Goal: Task Accomplishment & Management: Use online tool/utility

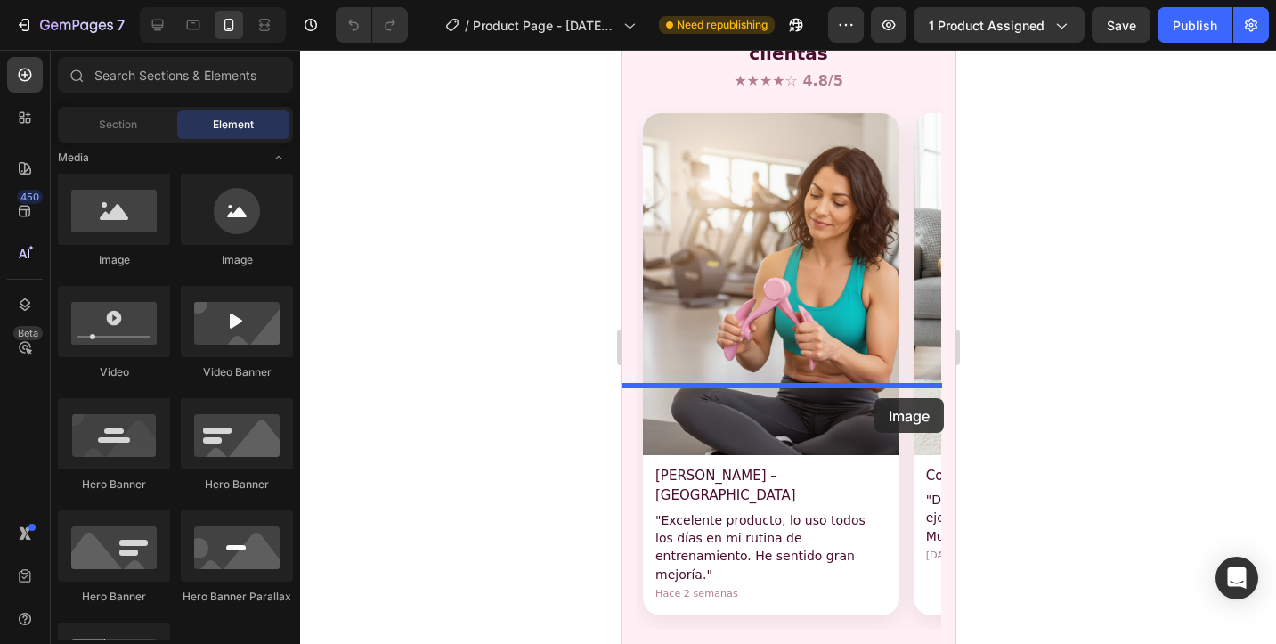
scroll to position [2526, 0]
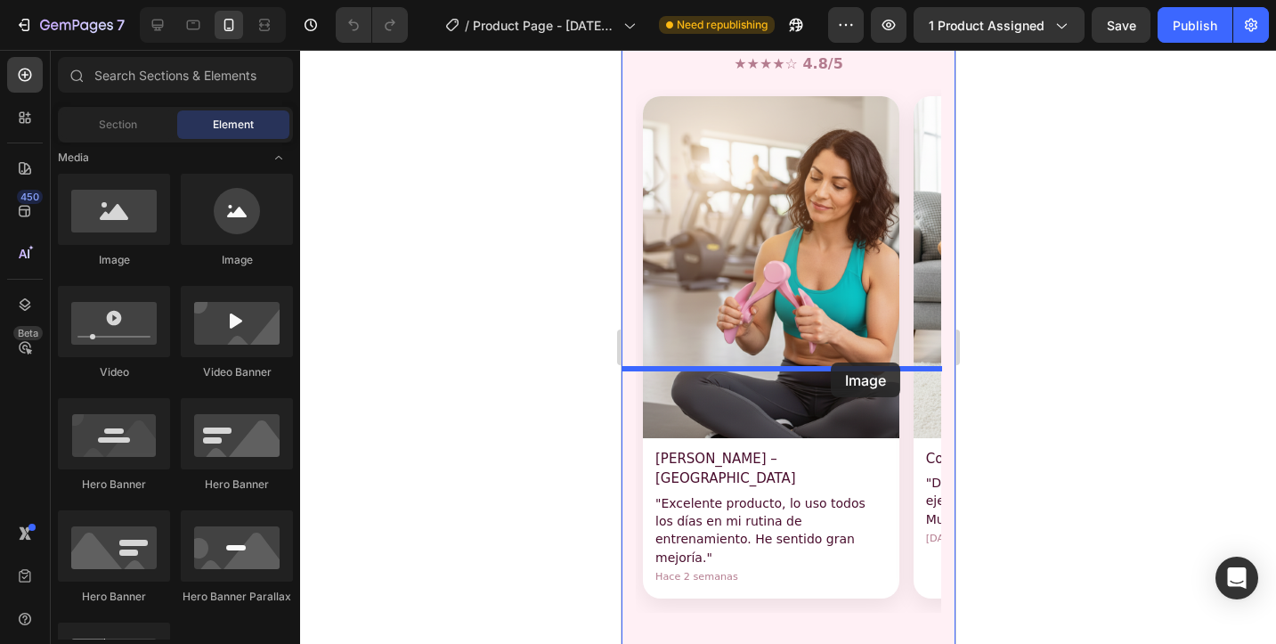
drag, startPoint x: 730, startPoint y: 274, endPoint x: 830, endPoint y: 363, distance: 133.8
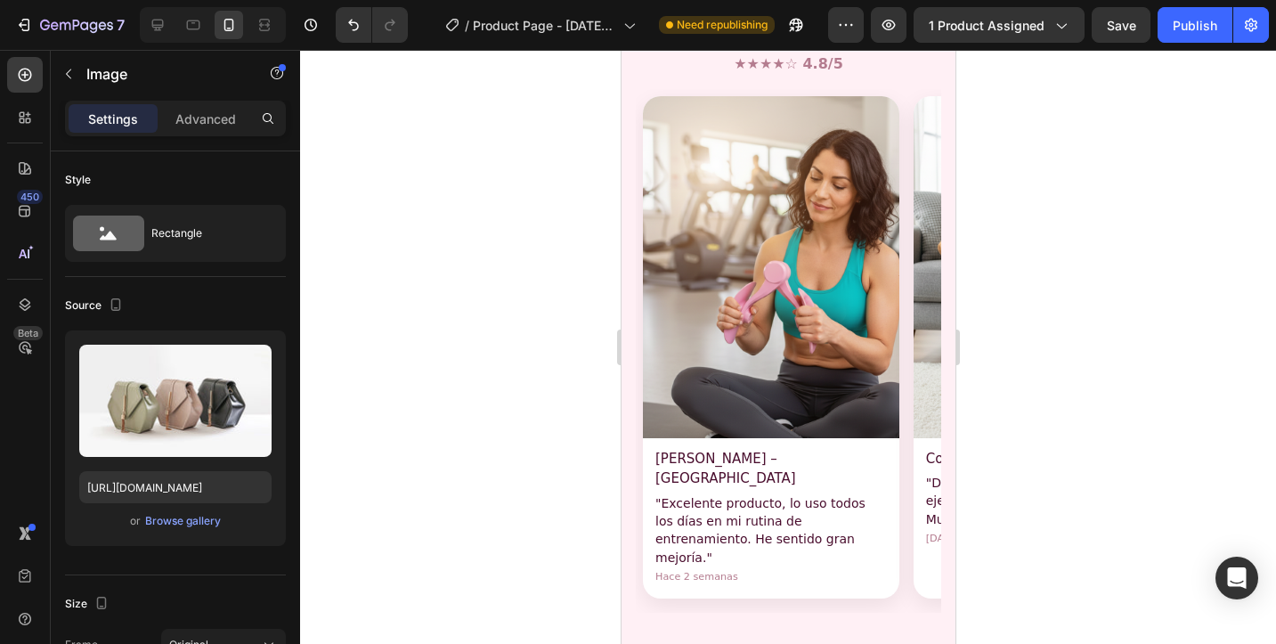
click at [166, 519] on div "Browse gallery" at bounding box center [183, 521] width 76 height 16
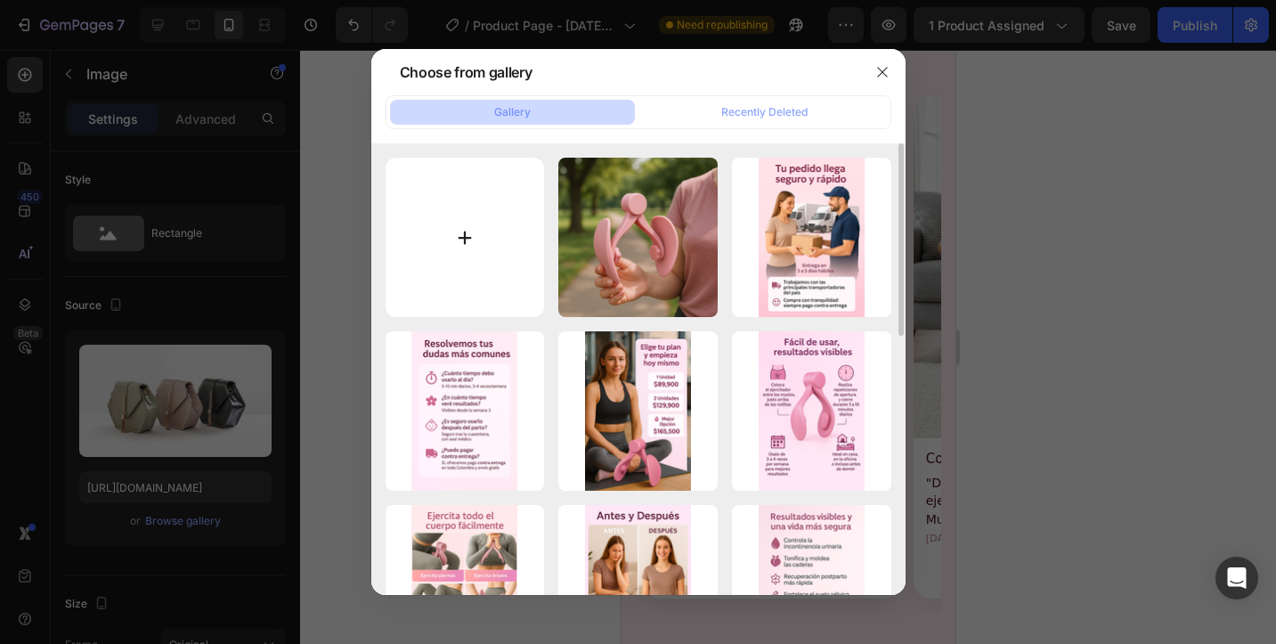
click at [469, 249] on input "file" at bounding box center [465, 237] width 159 height 159
type input "C:\fakepath\Generated Image September 28, 2025 - 12_09PM.png"
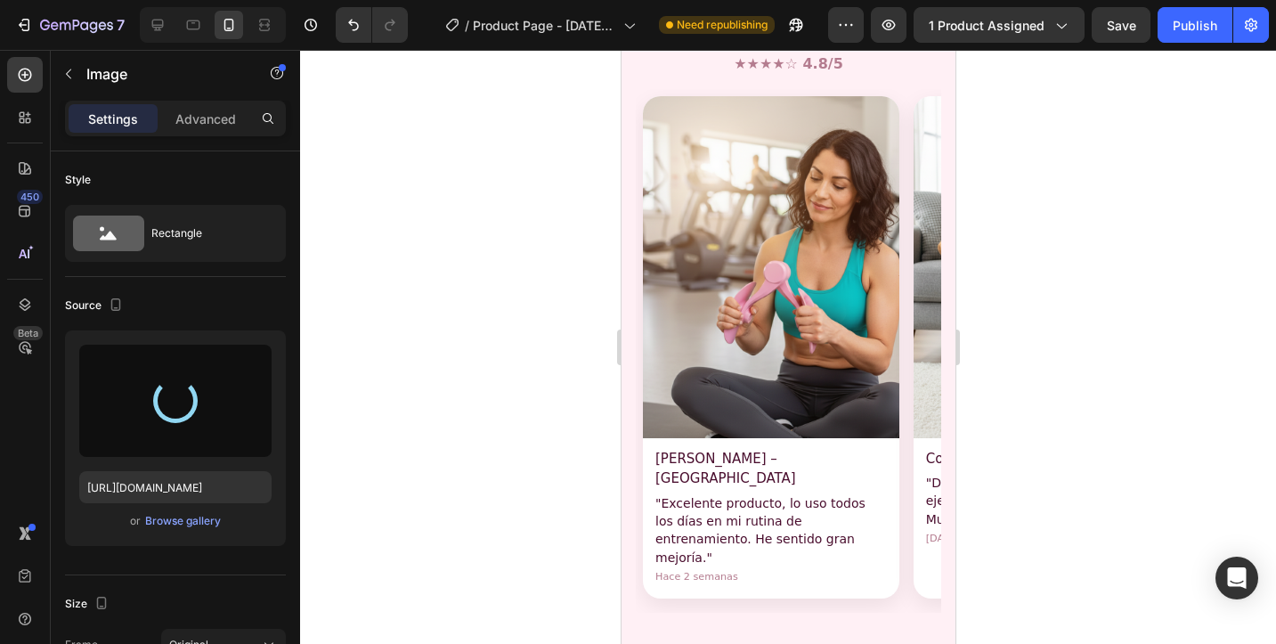
type input "https://cdn.shopify.com/s/files/1/0729/6552/1573/files/gempages_583993031032570…"
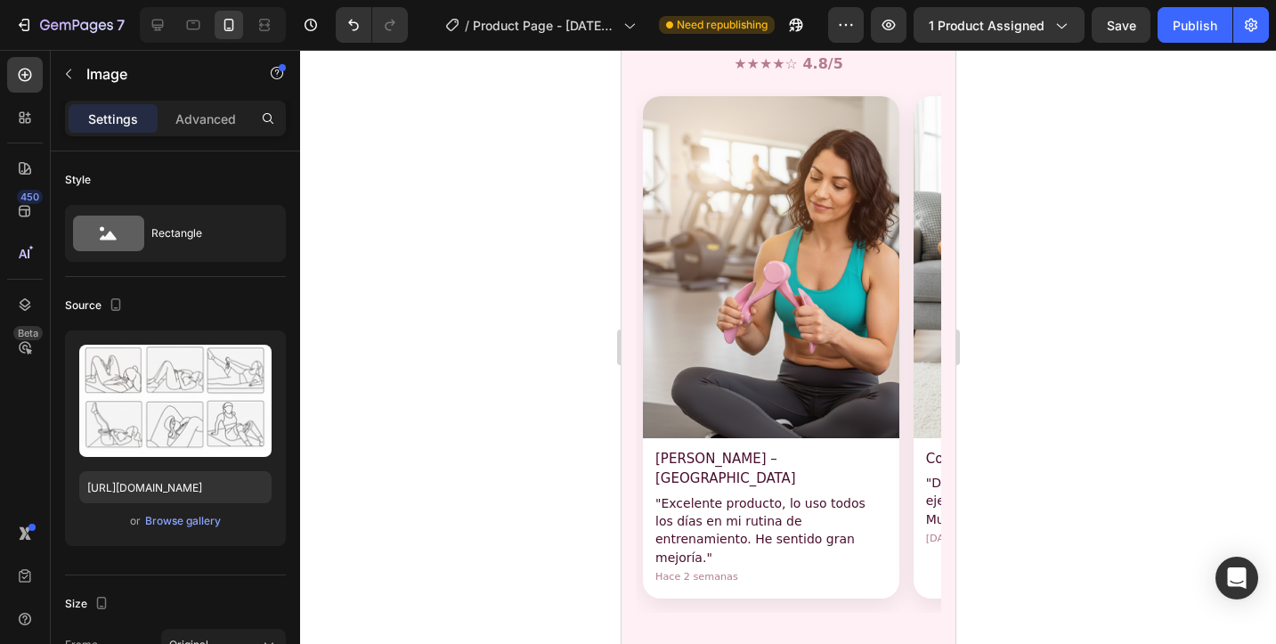
click at [982, 478] on div at bounding box center [788, 347] width 976 height 594
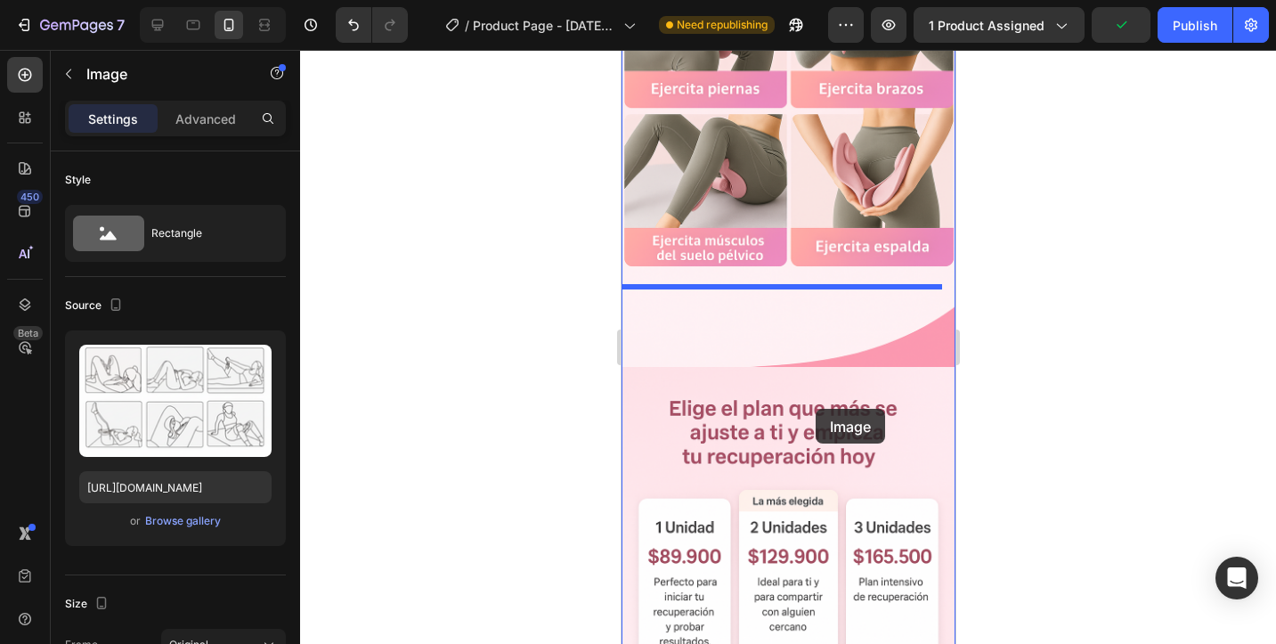
scroll to position [2124, 0]
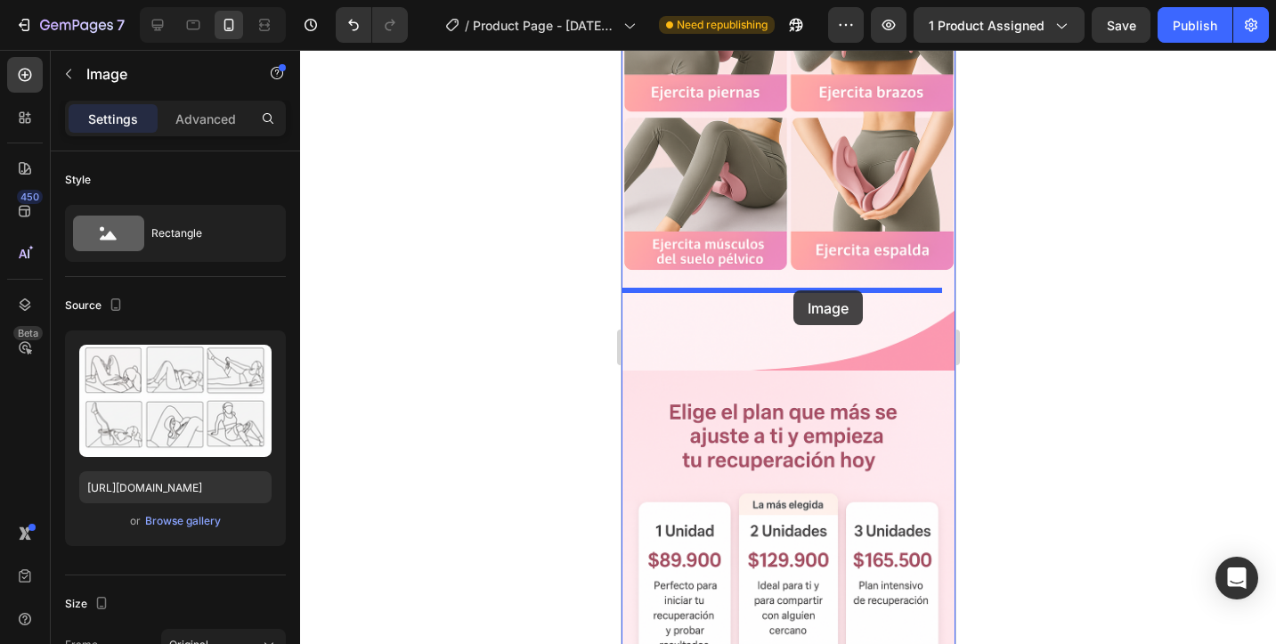
drag, startPoint x: 832, startPoint y: 499, endPoint x: 793, endPoint y: 290, distance: 212.1
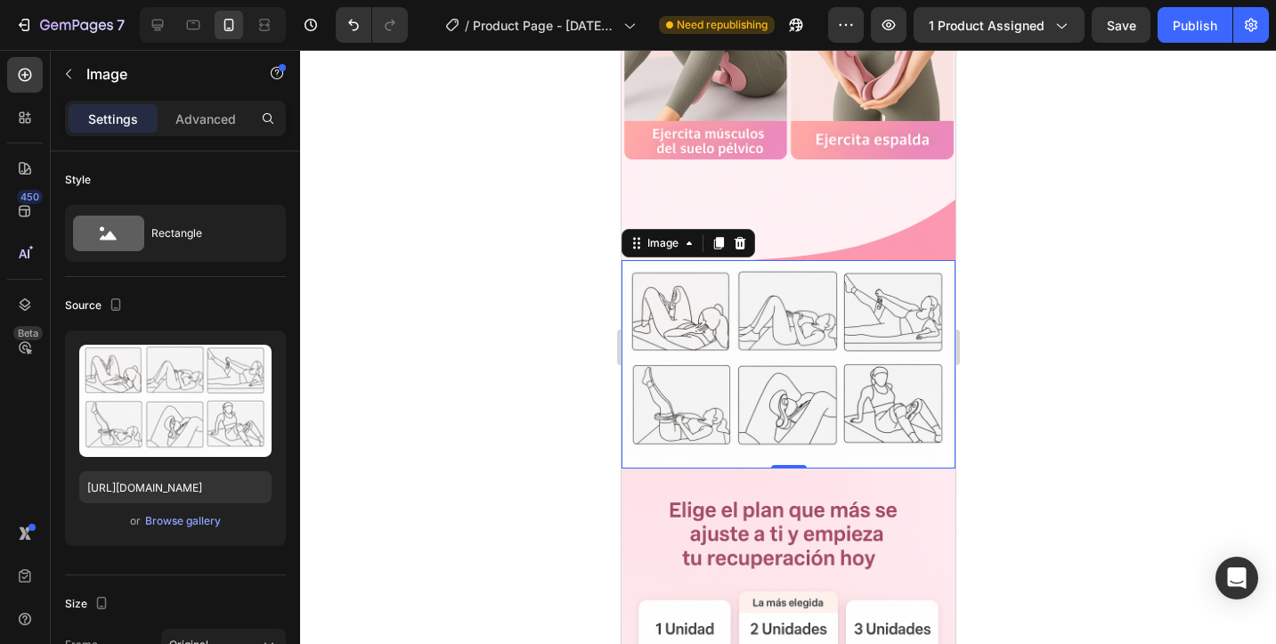
scroll to position [2246, 0]
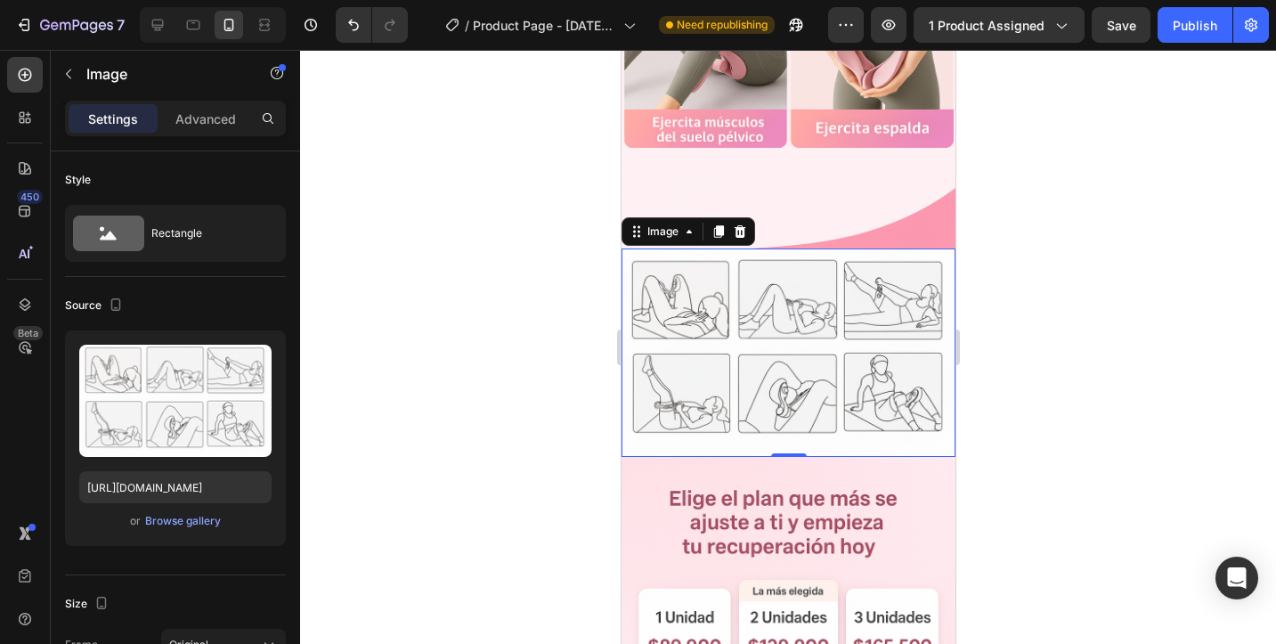
click at [1072, 383] on div at bounding box center [788, 347] width 976 height 594
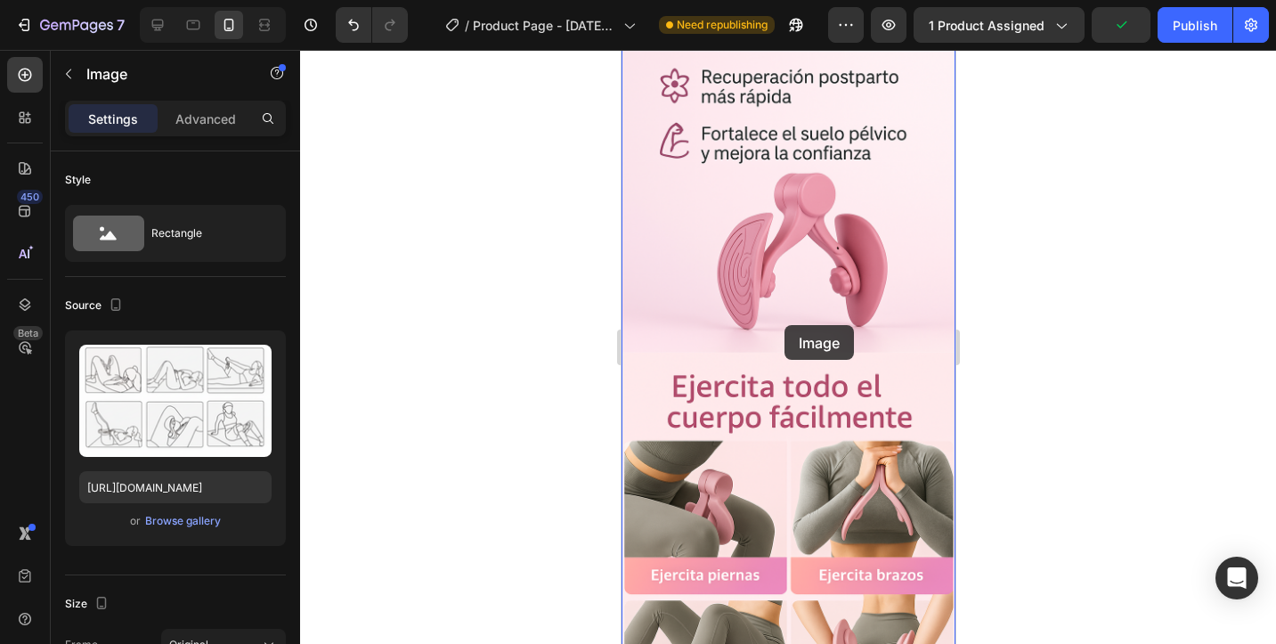
scroll to position [1635, 0]
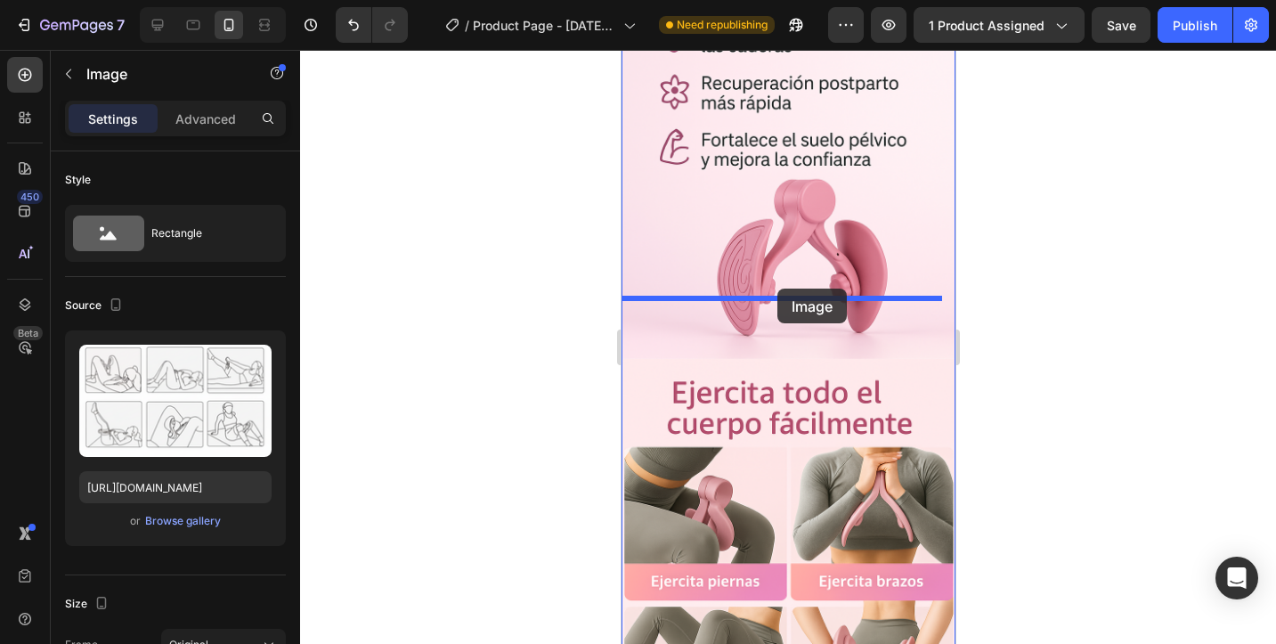
drag, startPoint x: 787, startPoint y: 374, endPoint x: 777, endPoint y: 289, distance: 86.1
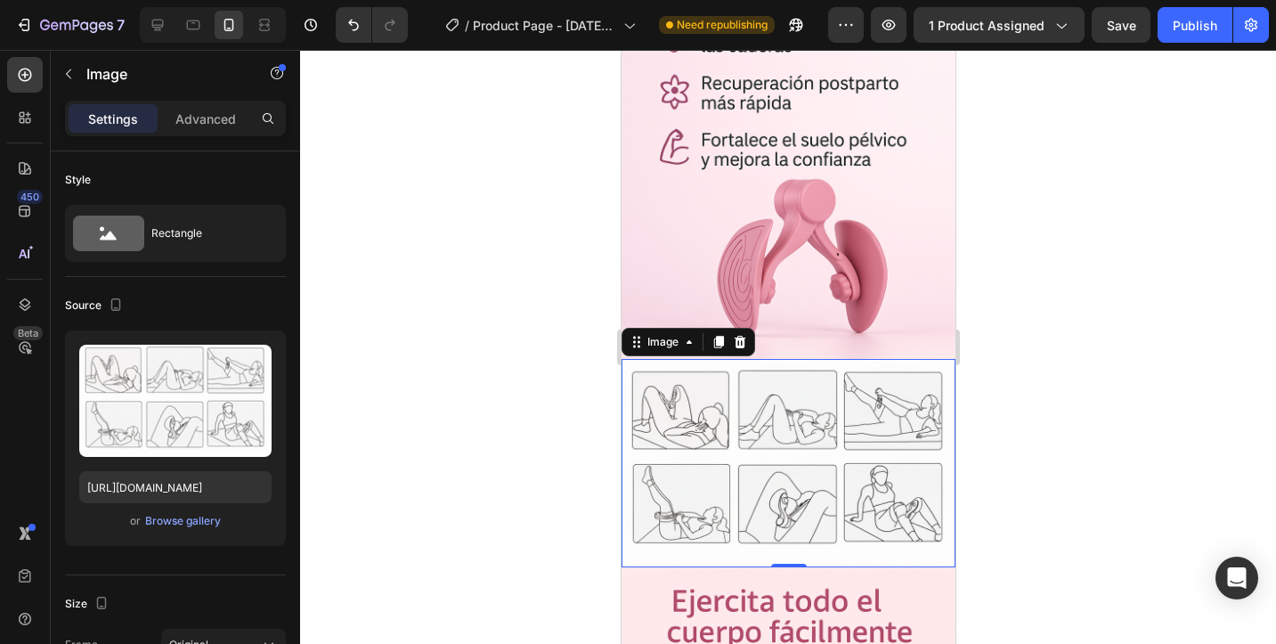
scroll to position [1800, 0]
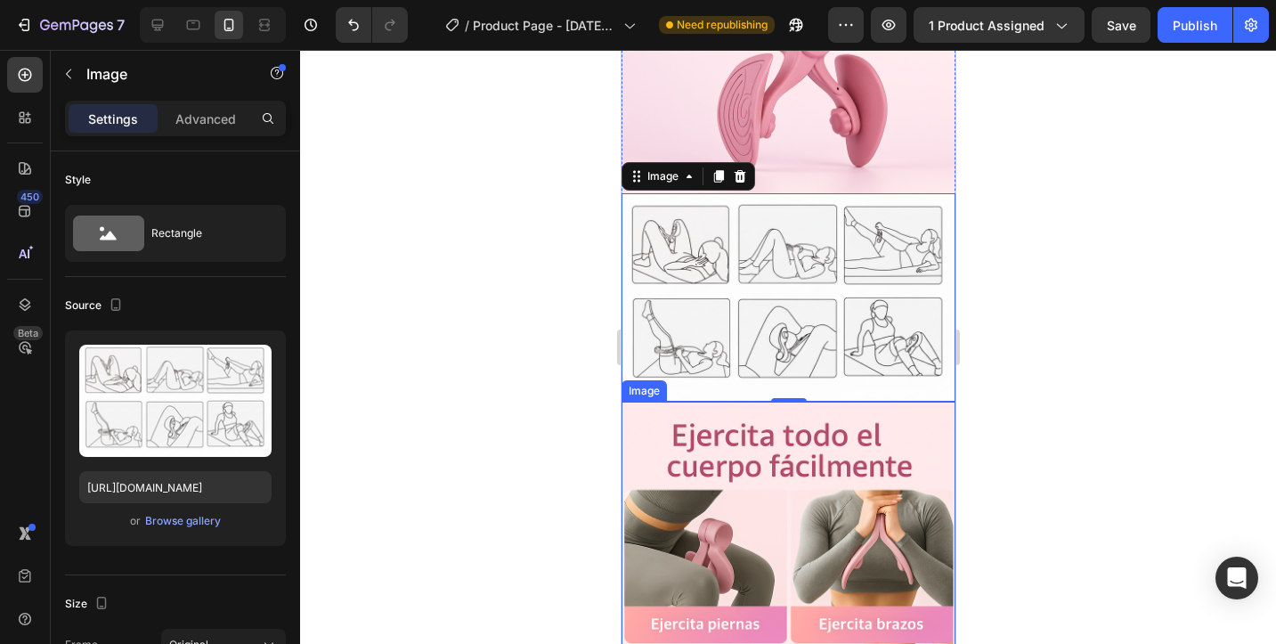
click at [1097, 380] on div at bounding box center [788, 347] width 976 height 594
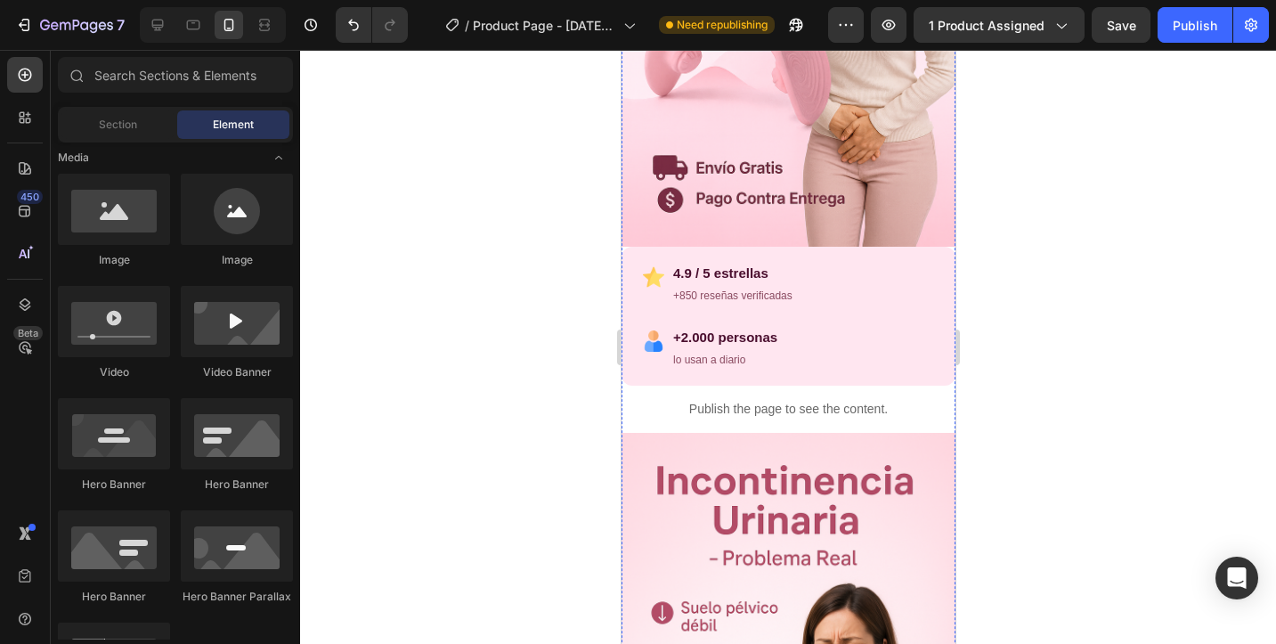
scroll to position [513, 0]
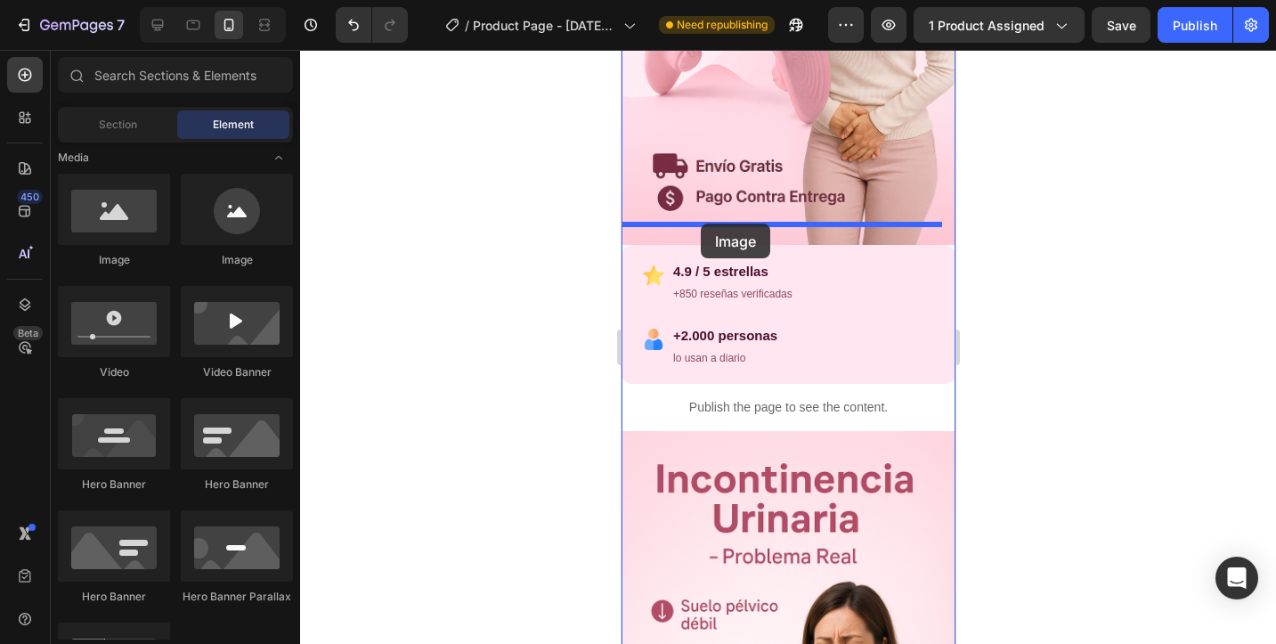
drag, startPoint x: 744, startPoint y: 285, endPoint x: 700, endPoint y: 224, distance: 75.4
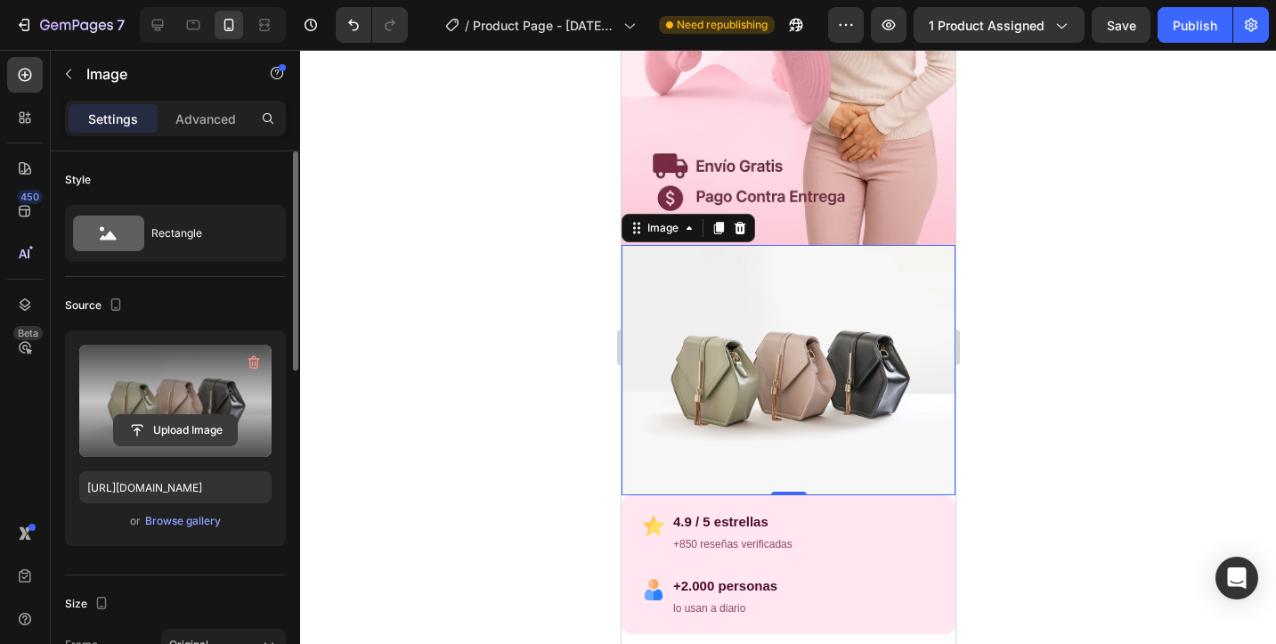
click at [184, 428] on input "file" at bounding box center [175, 430] width 123 height 30
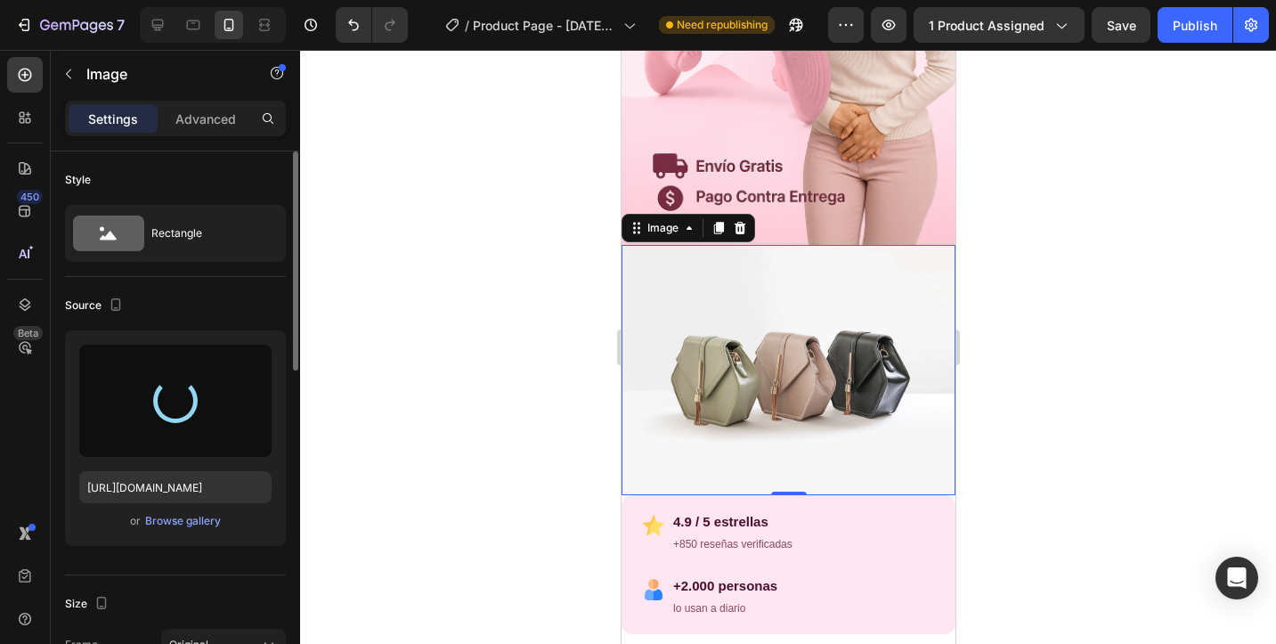
type input "https://cdn.shopify.com/s/files/1/0729/6552/1573/files/gempages_583993031032570…"
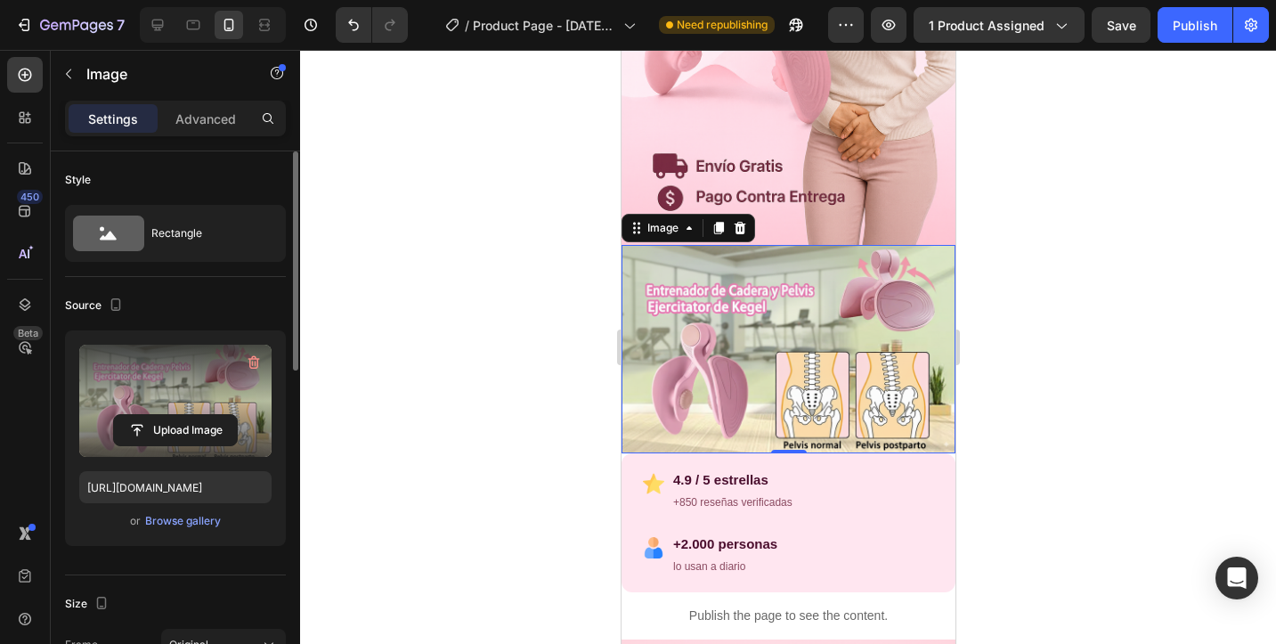
click at [1044, 416] on div at bounding box center [788, 347] width 976 height 594
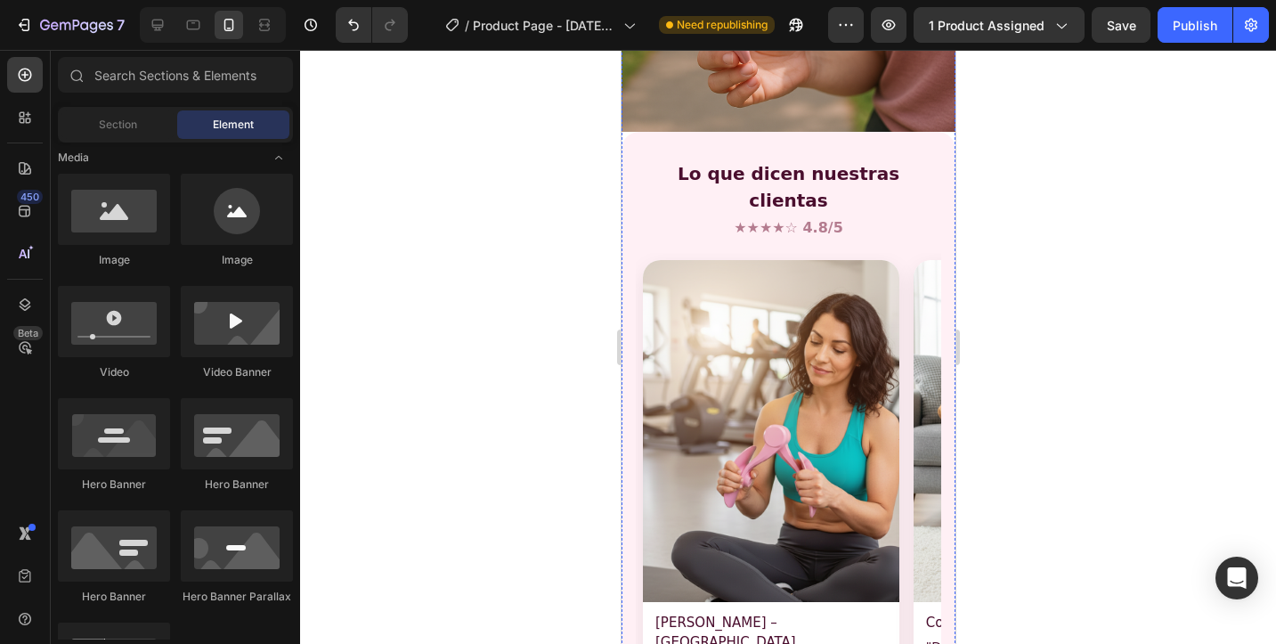
scroll to position [3617, 0]
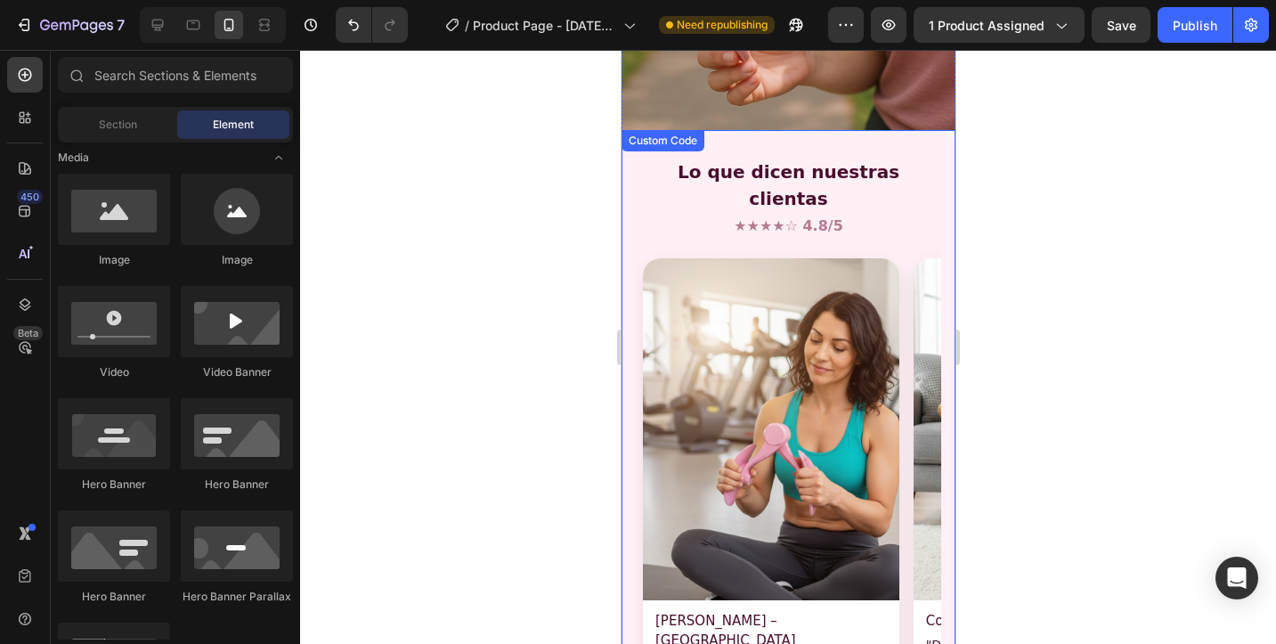
click at [913, 369] on img "Carrusel de reseñas" at bounding box center [1041, 429] width 257 height 342
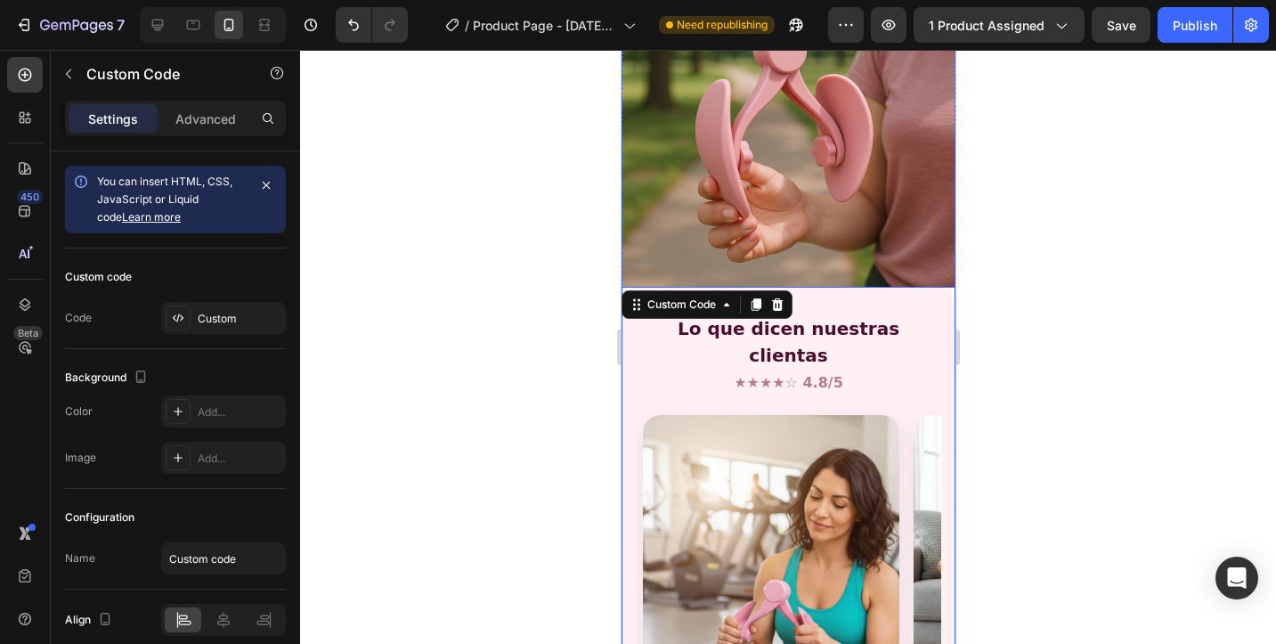
scroll to position [3500, 0]
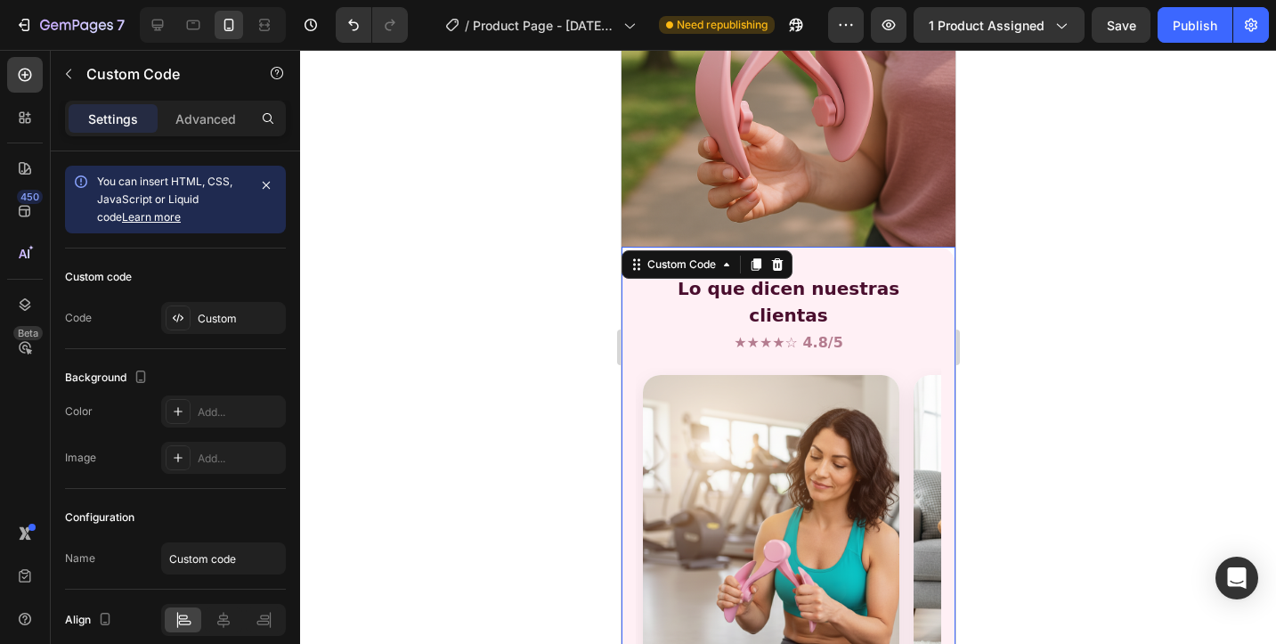
click at [662, 275] on h2 "Lo que dicen nuestras clientas" at bounding box center [788, 301] width 306 height 53
click at [658, 257] on div "Custom Code" at bounding box center [681, 265] width 76 height 16
click at [665, 257] on div "Custom Code" at bounding box center [681, 265] width 76 height 16
click at [258, 331] on div "Custom" at bounding box center [223, 318] width 125 height 32
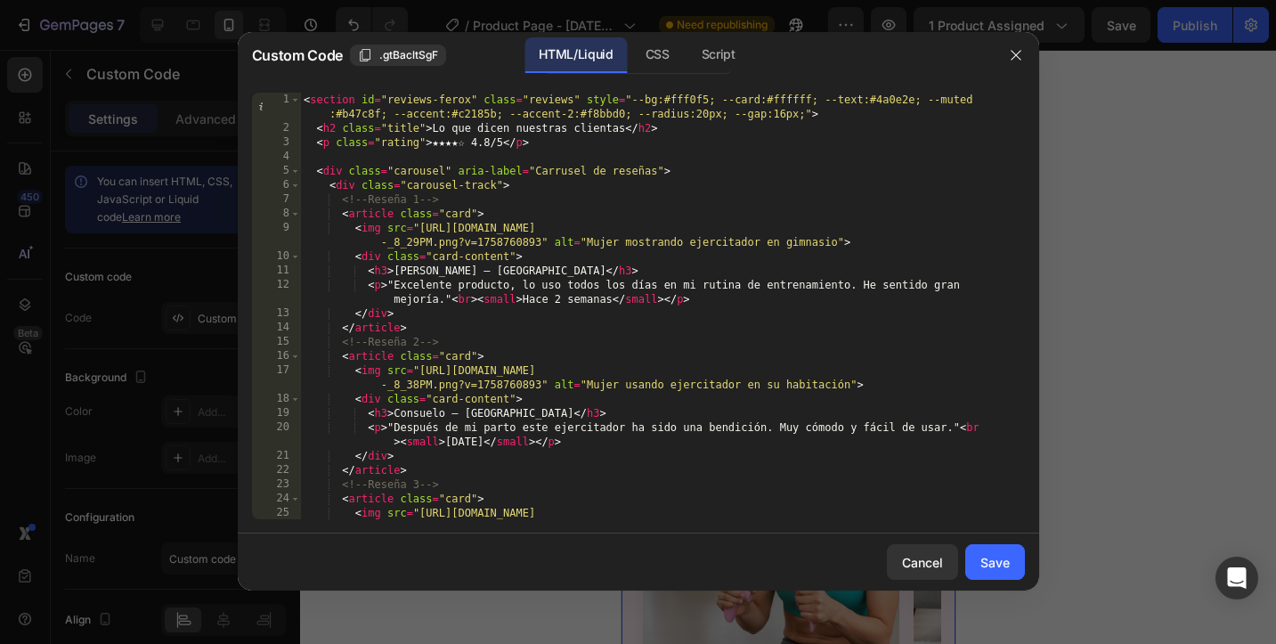
scroll to position [0, 0]
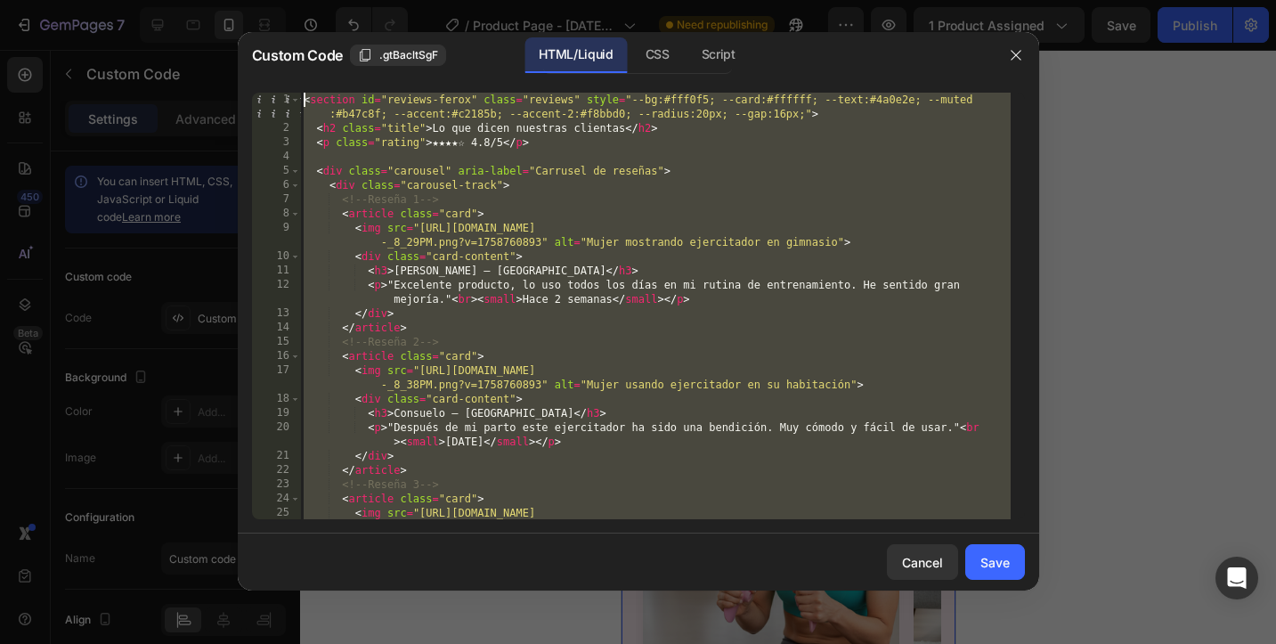
drag, startPoint x: 608, startPoint y: 491, endPoint x: 296, endPoint y: 76, distance: 519.1
click at [298, 77] on div "Custom Code .gtBacltSgF HTML/Liquid CSS Script 1 2 3 4 5 6 7 8 9 10 11 12 13 14…" at bounding box center [639, 311] width 802 height 559
type textarea "<section id="reviews-ferox" class="reviews" style="--bg:#fff0f5; --card:#ffffff…"
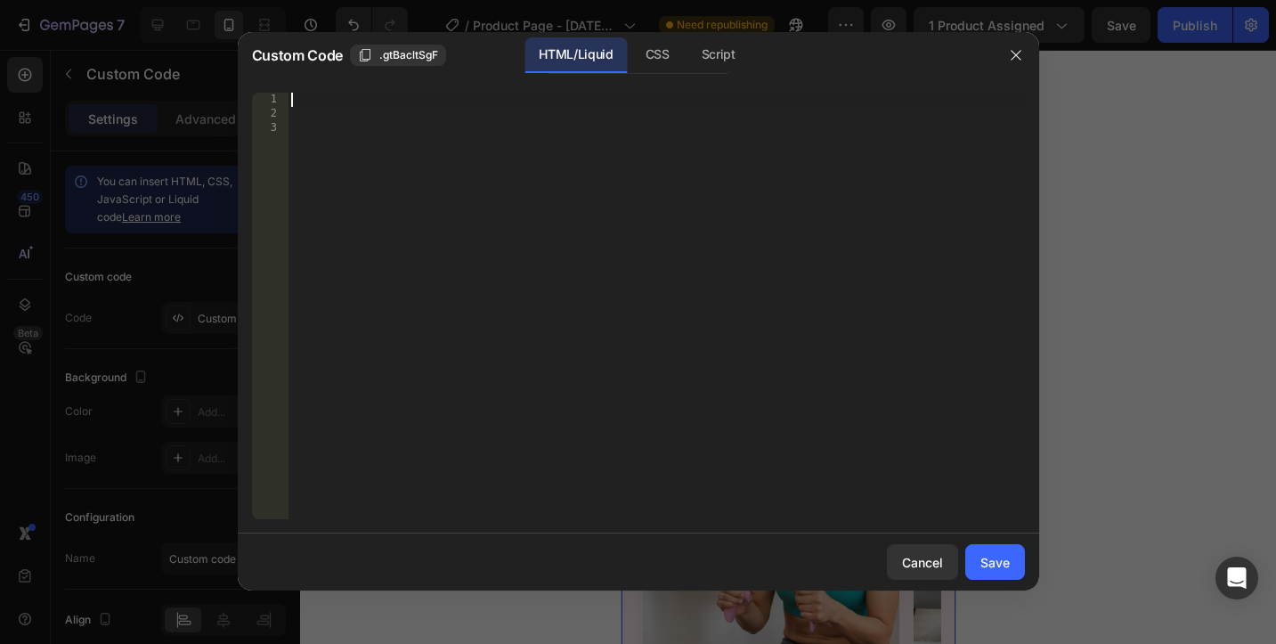
scroll to position [2666, 0]
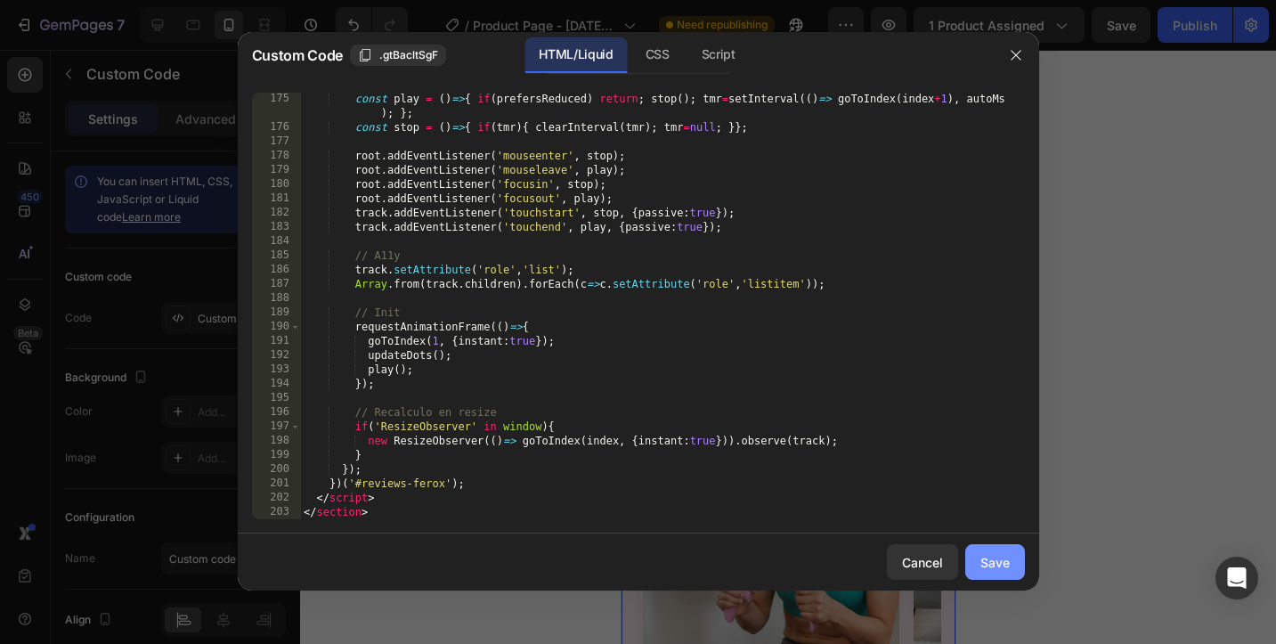
click at [1009, 571] on div "Save" at bounding box center [995, 562] width 29 height 19
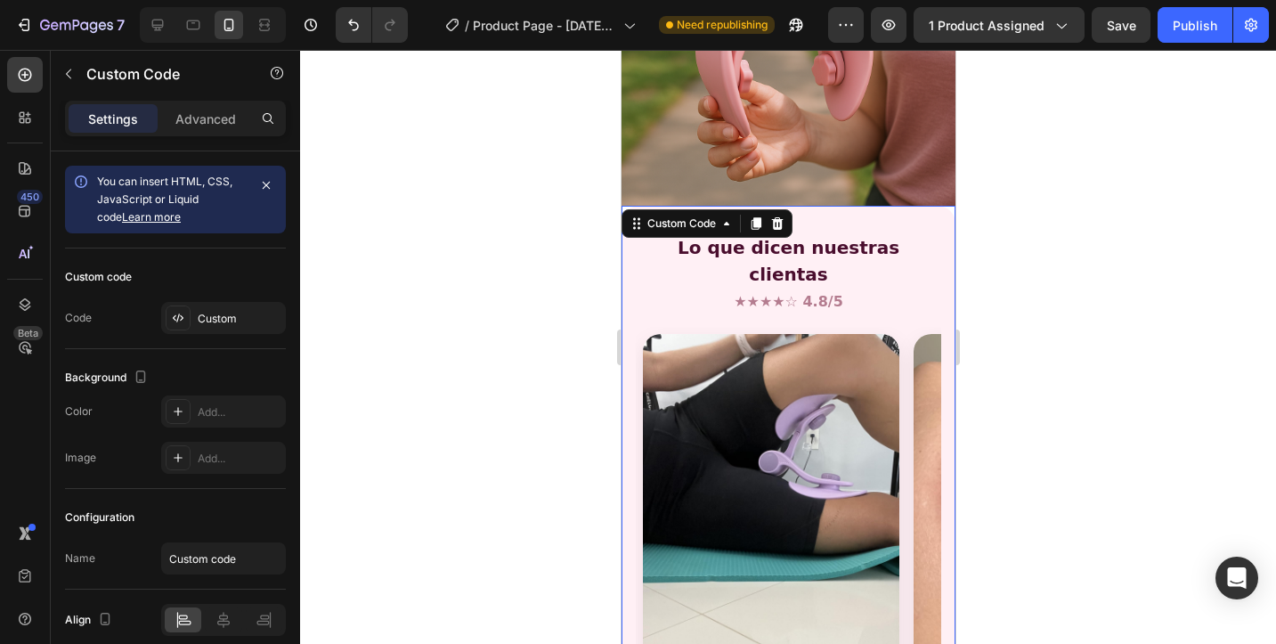
scroll to position [3544, 0]
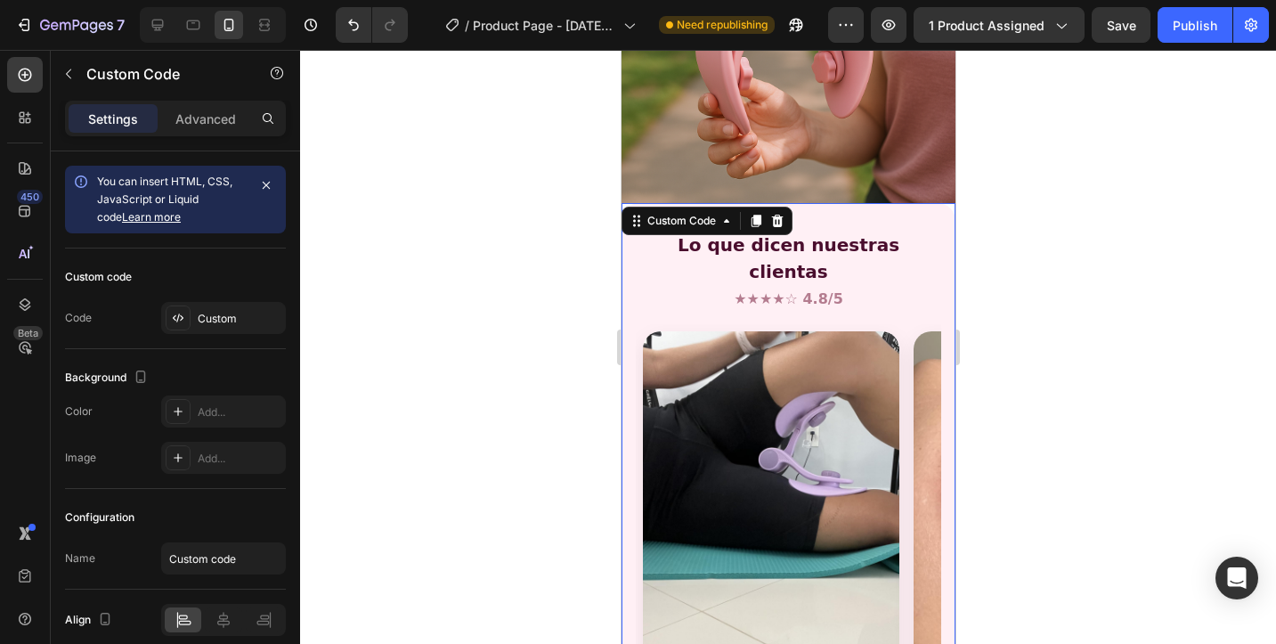
click at [920, 331] on img "Carrusel de reseñas" at bounding box center [1041, 502] width 257 height 342
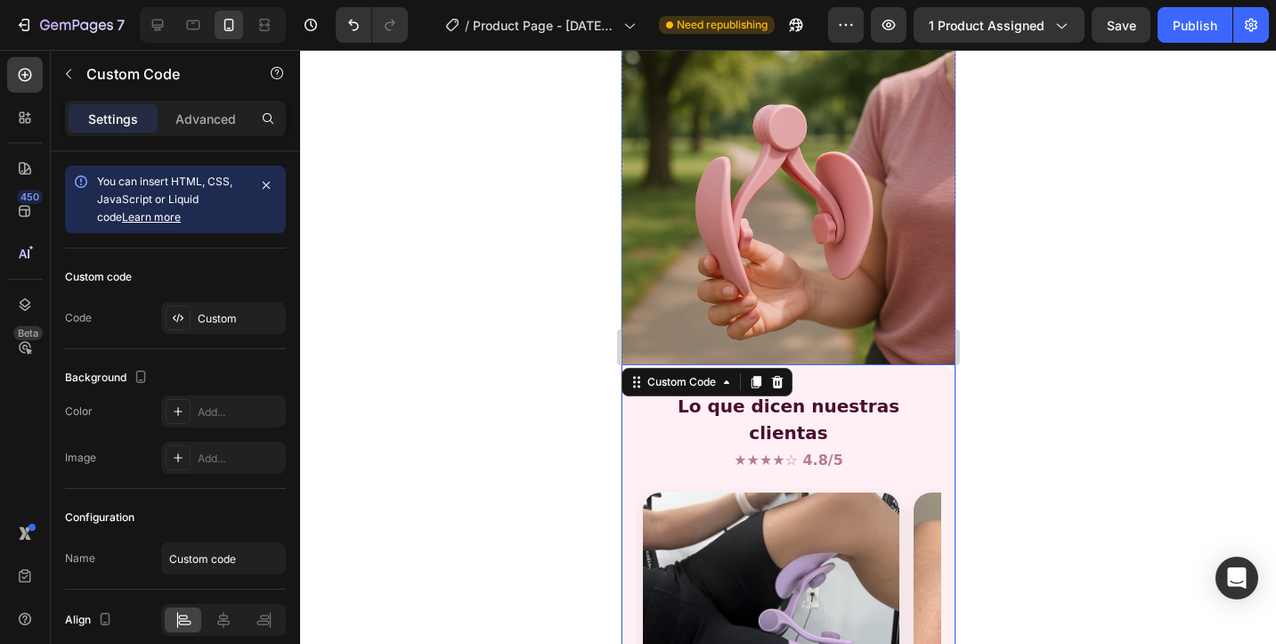
scroll to position [3386, 0]
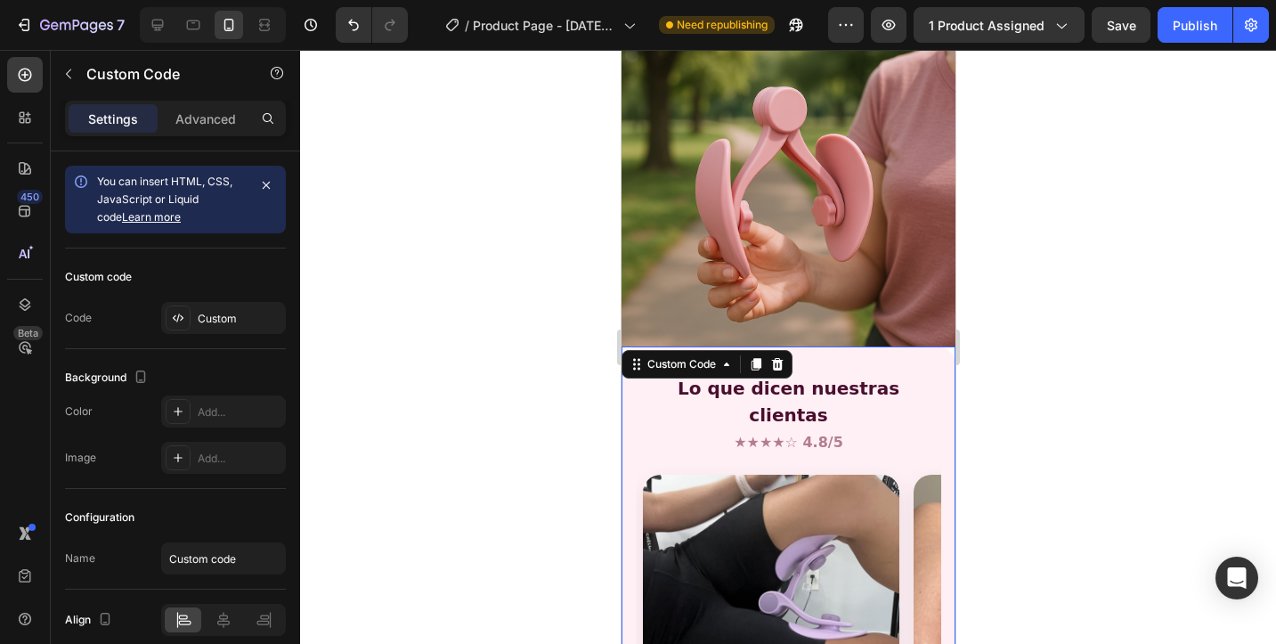
scroll to position [3417, 0]
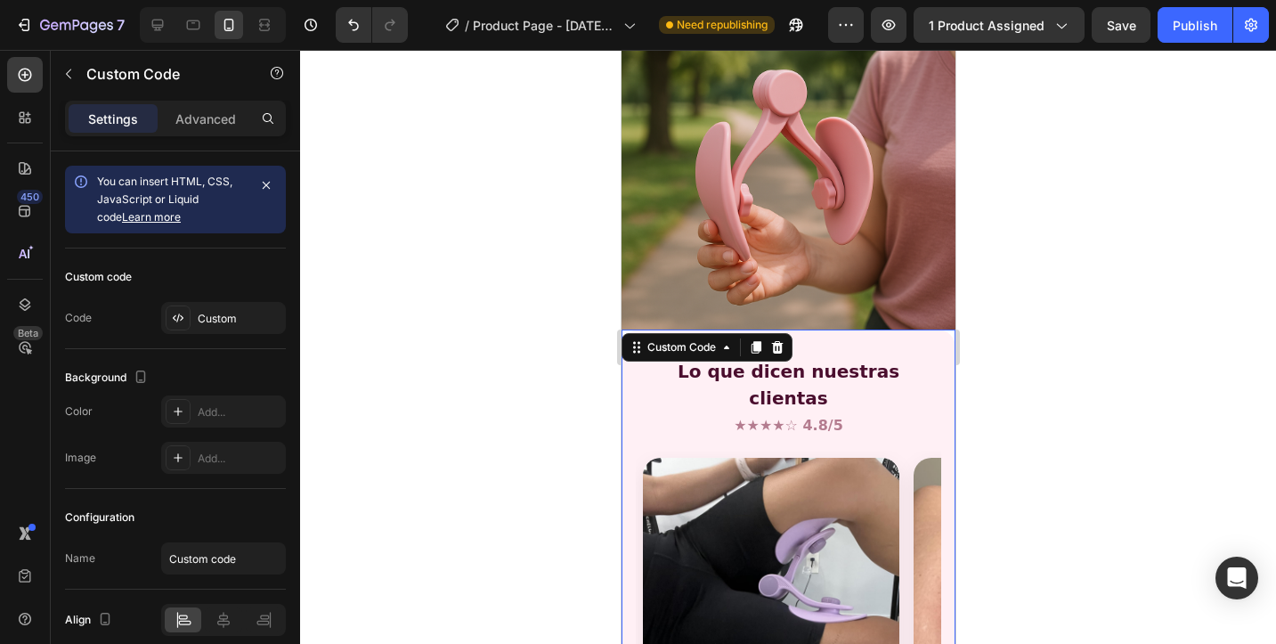
click at [913, 458] on img "Carrusel de reseñas" at bounding box center [1041, 629] width 257 height 342
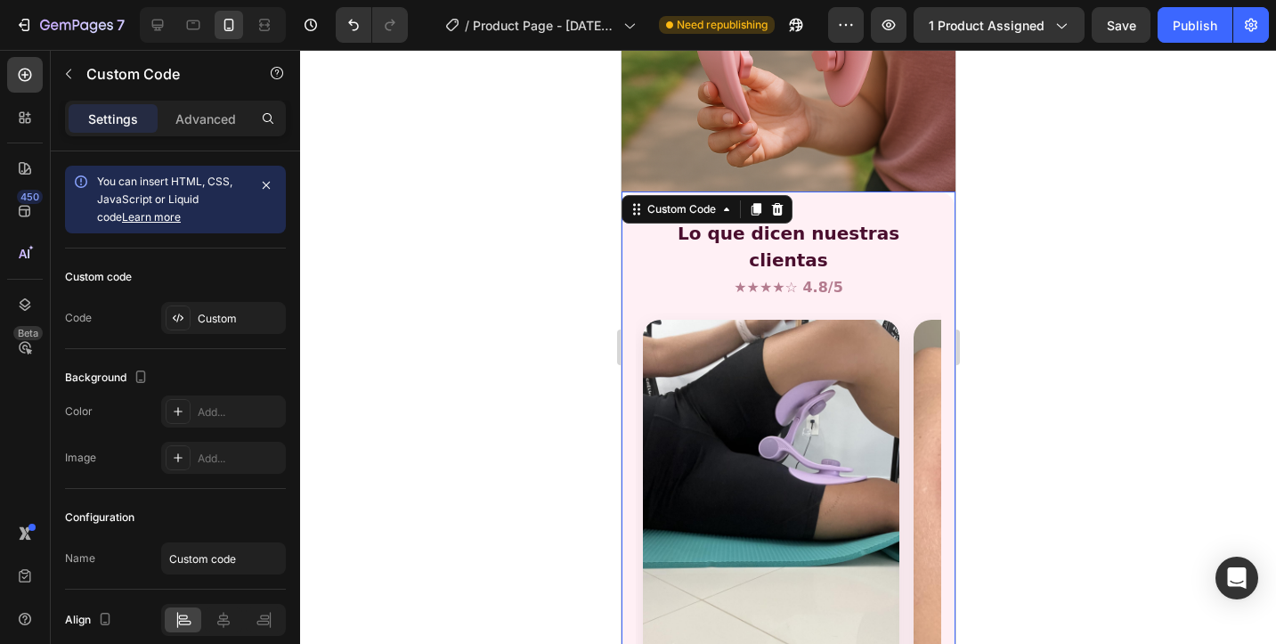
scroll to position [3558, 0]
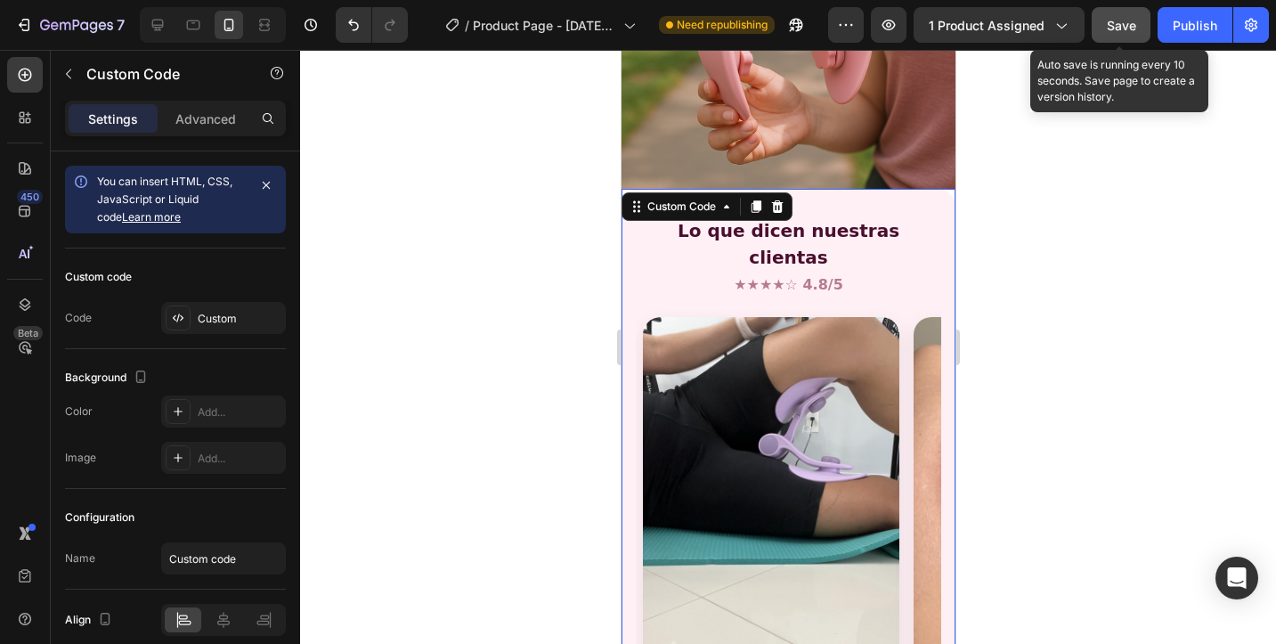
click at [1116, 29] on span "Save" at bounding box center [1121, 25] width 29 height 15
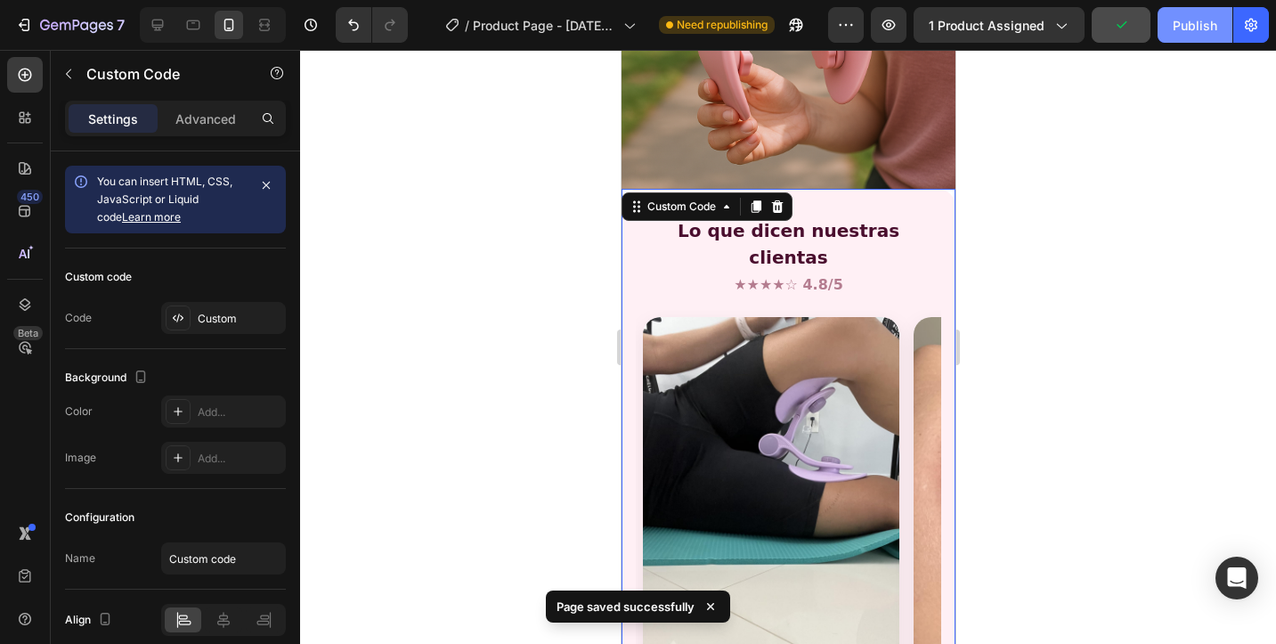
click at [1183, 22] on div "Publish" at bounding box center [1195, 25] width 45 height 19
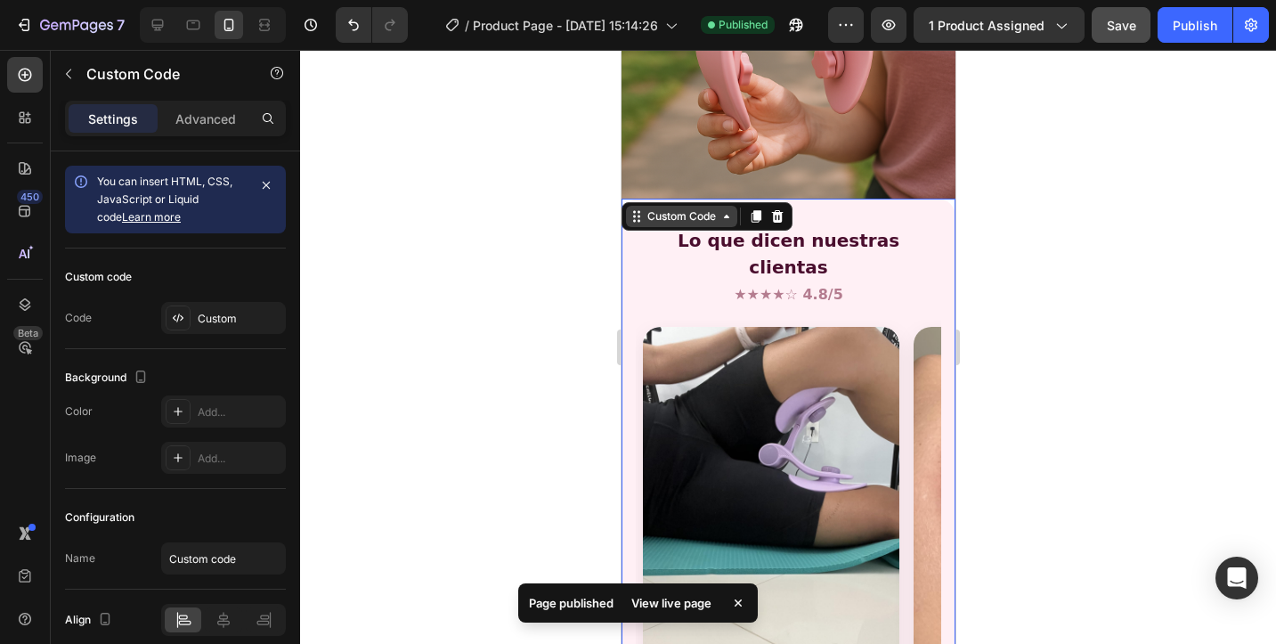
scroll to position [3543, 0]
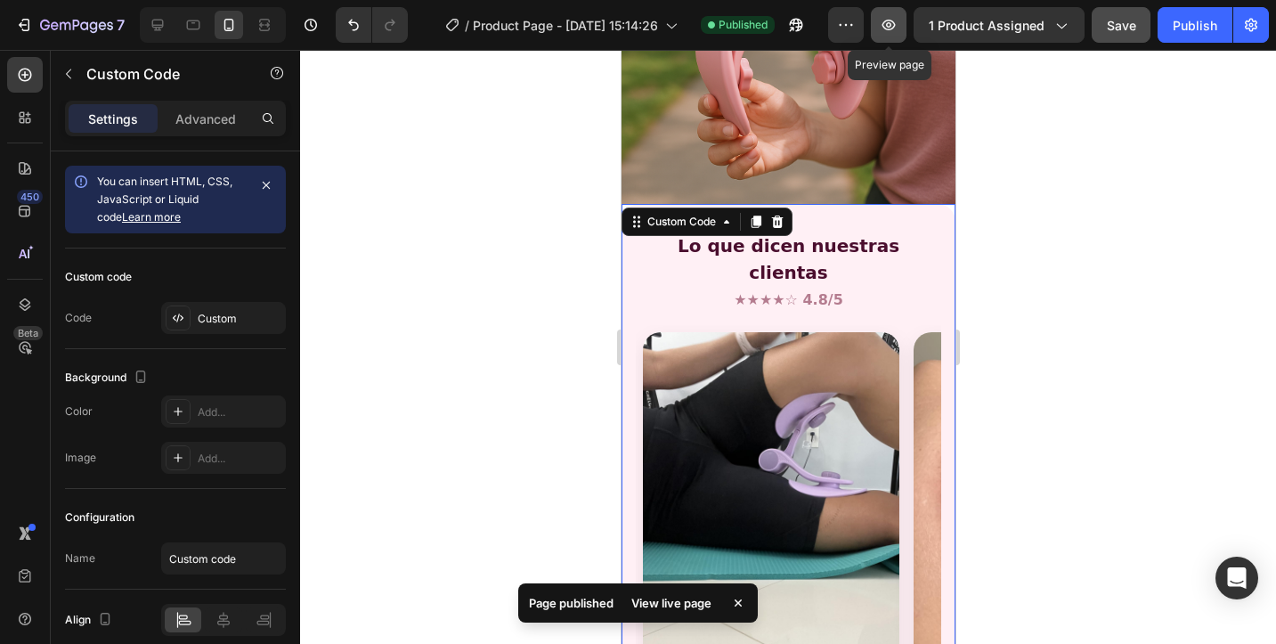
click at [891, 29] on icon "button" at bounding box center [889, 25] width 18 height 18
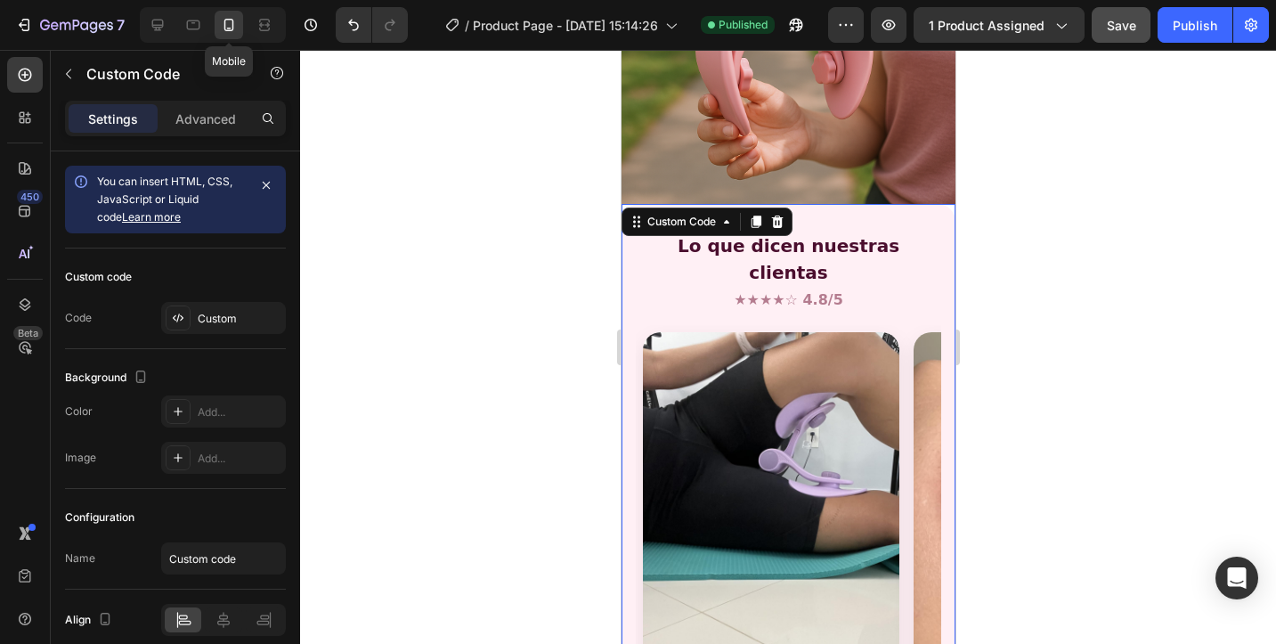
click at [232, 33] on icon at bounding box center [229, 25] width 18 height 18
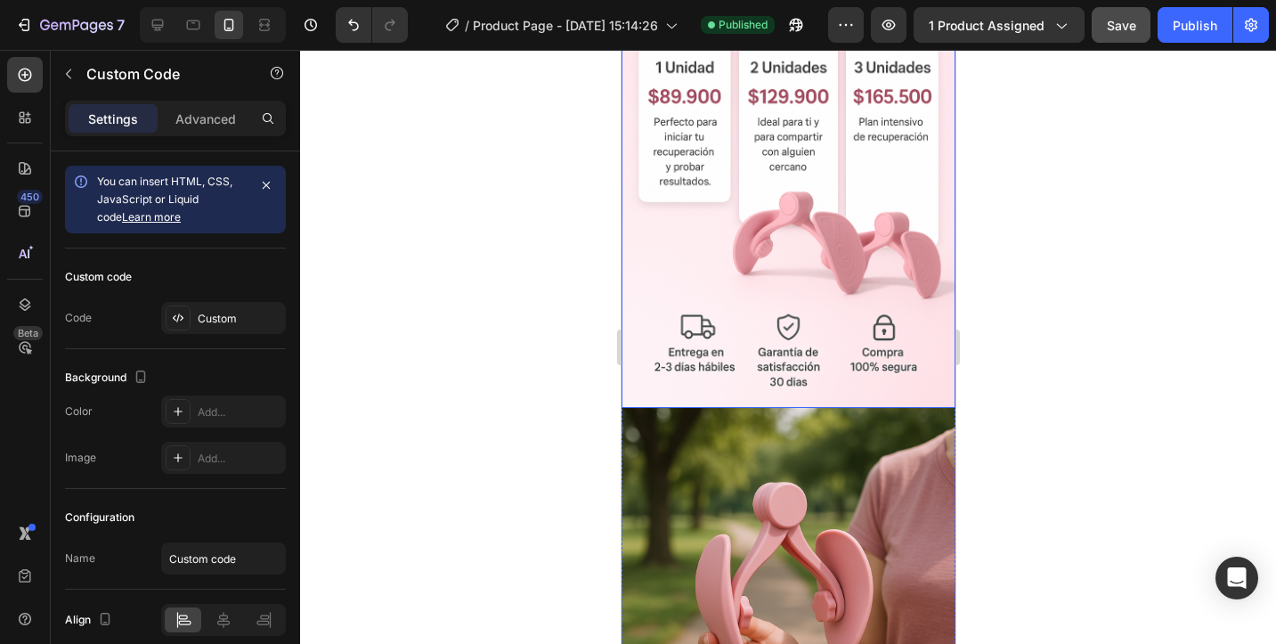
scroll to position [2994, 0]
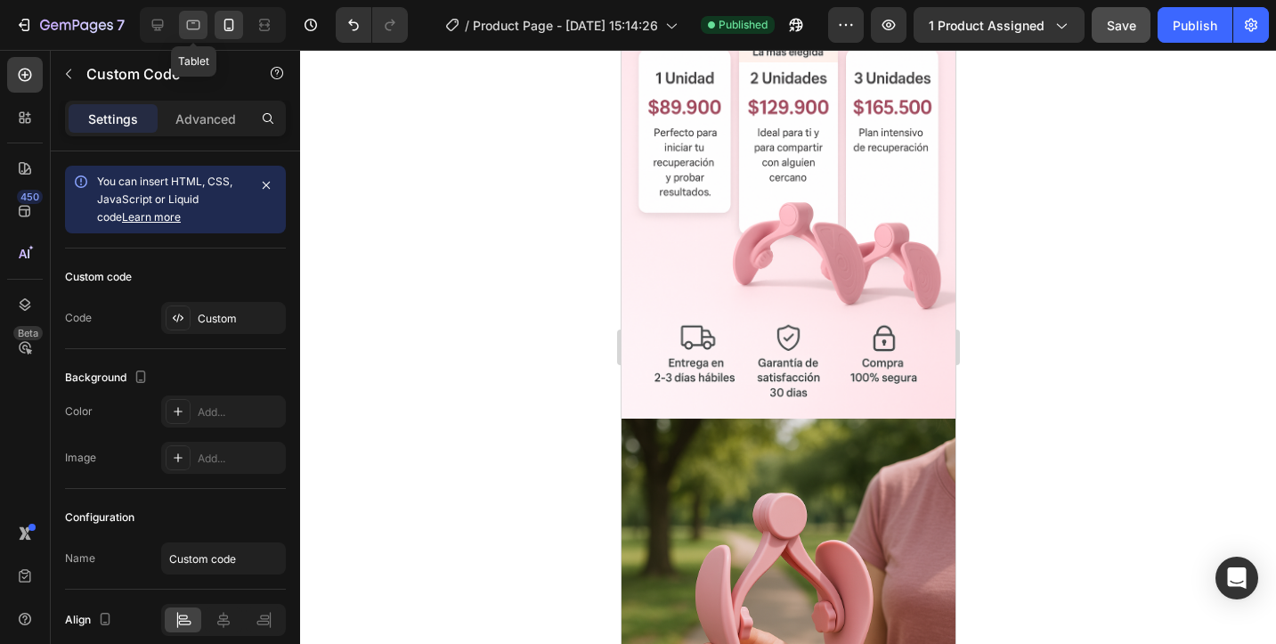
click at [184, 30] on icon at bounding box center [193, 25] width 18 height 18
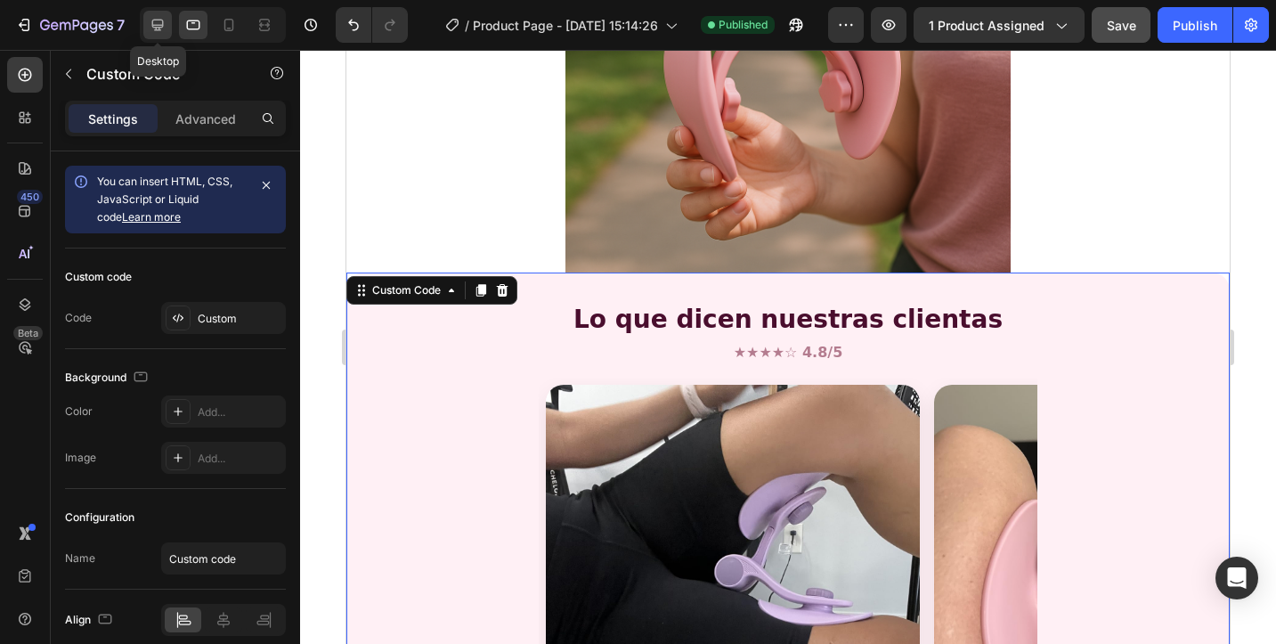
click at [154, 31] on icon at bounding box center [158, 25] width 18 height 18
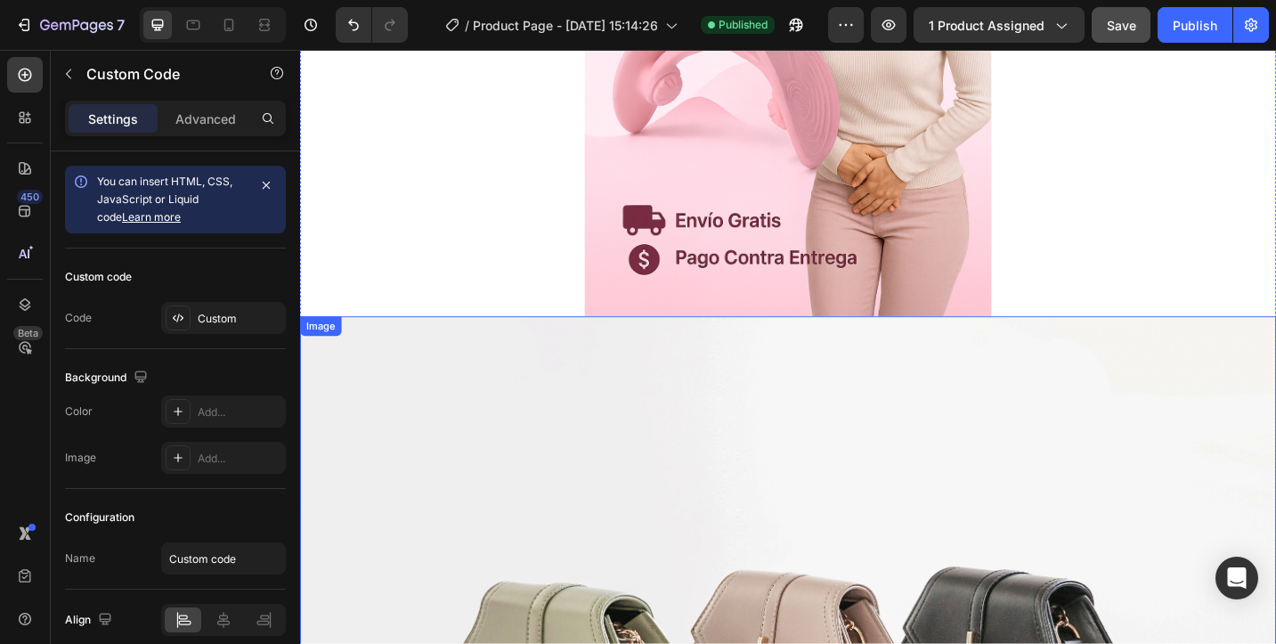
scroll to position [640, 0]
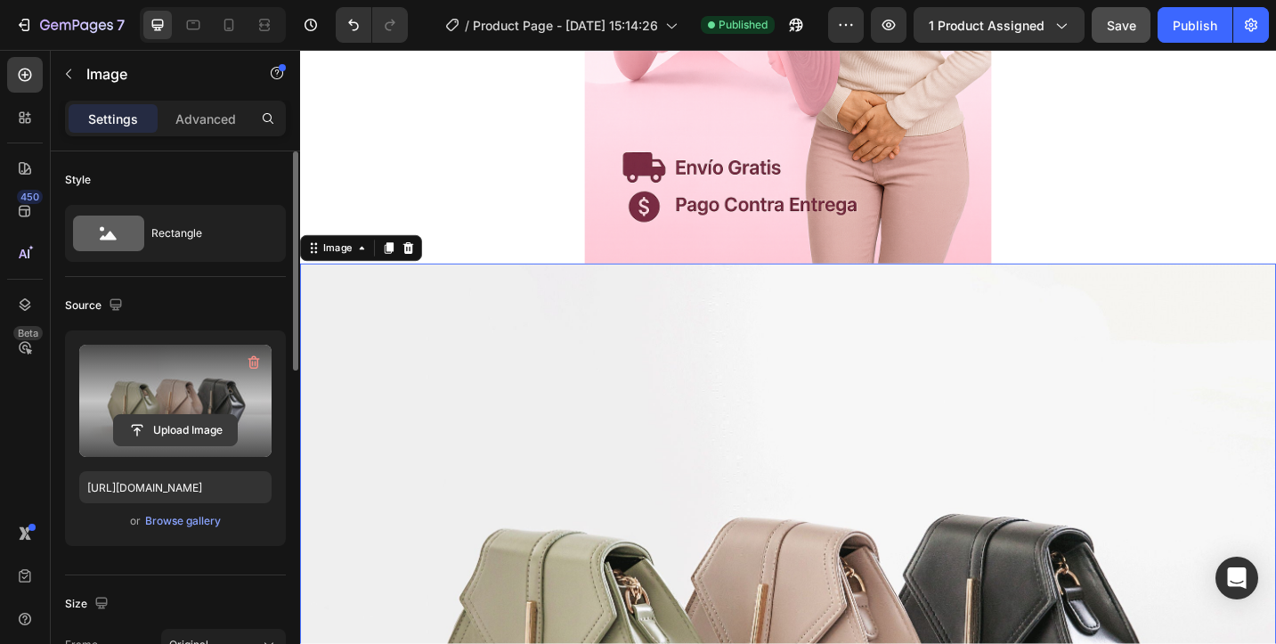
click at [188, 433] on input "file" at bounding box center [175, 430] width 123 height 30
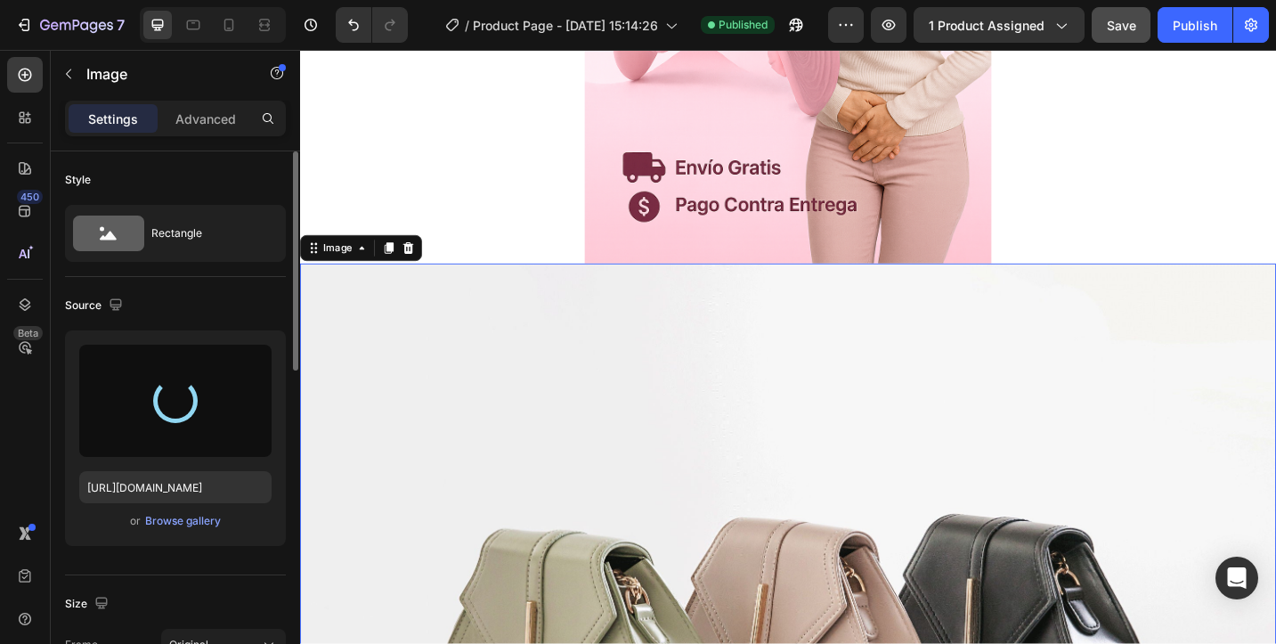
type input "https://cdn.shopify.com/s/files/1/0729/6552/1573/files/gempages_583993031032570…"
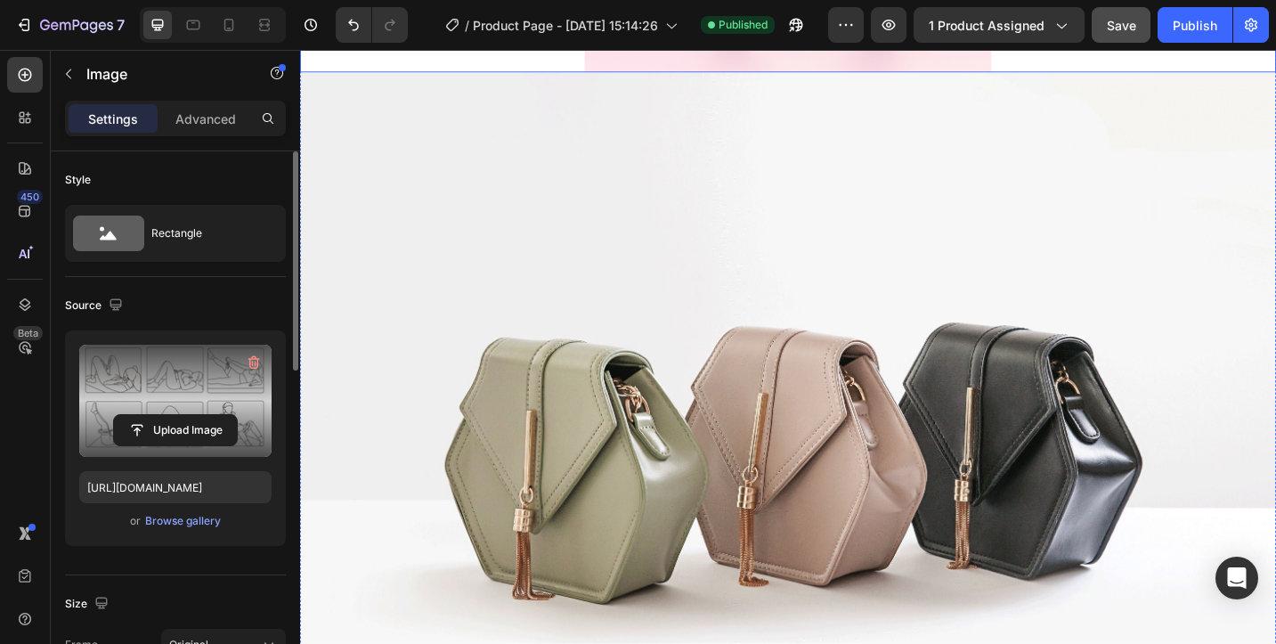
scroll to position [3380, 0]
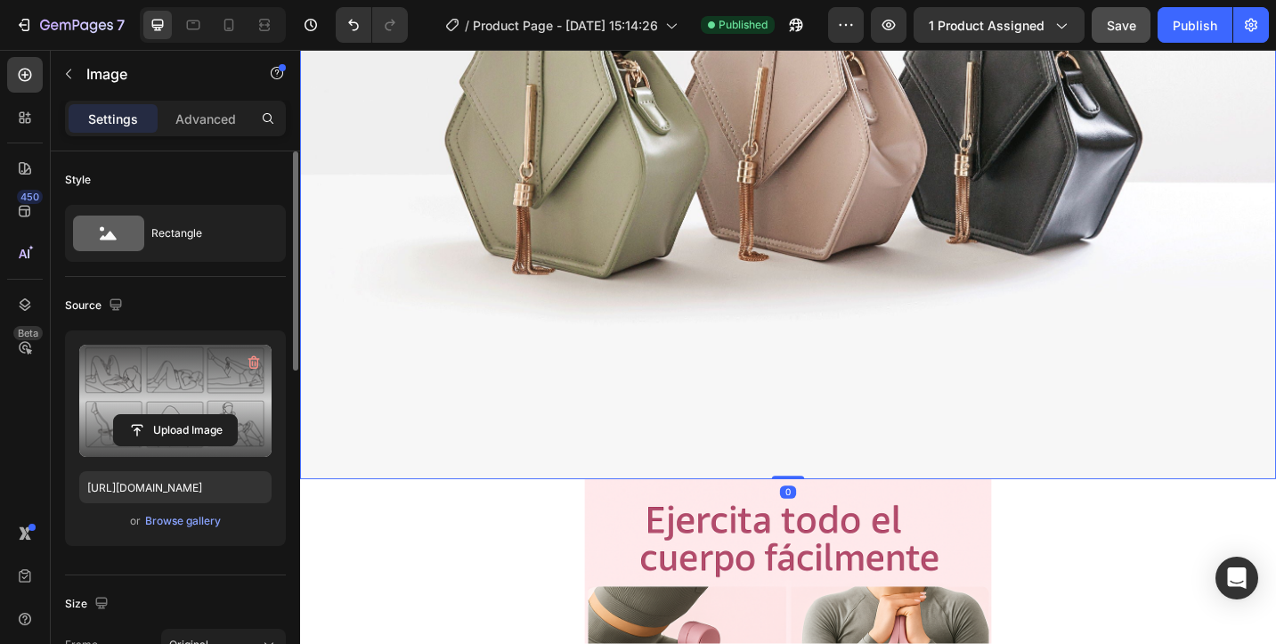
click at [1019, 216] on img at bounding box center [834, 120] width 1069 height 802
click at [172, 428] on input "file" at bounding box center [175, 430] width 123 height 30
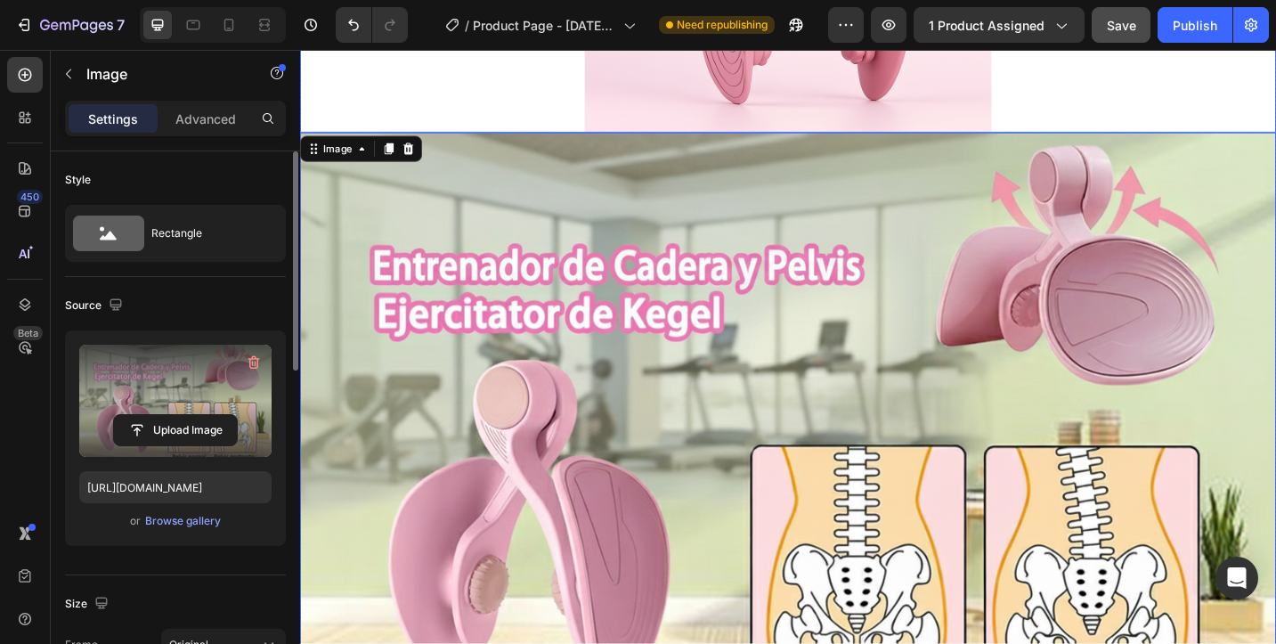
scroll to position [2961, 0]
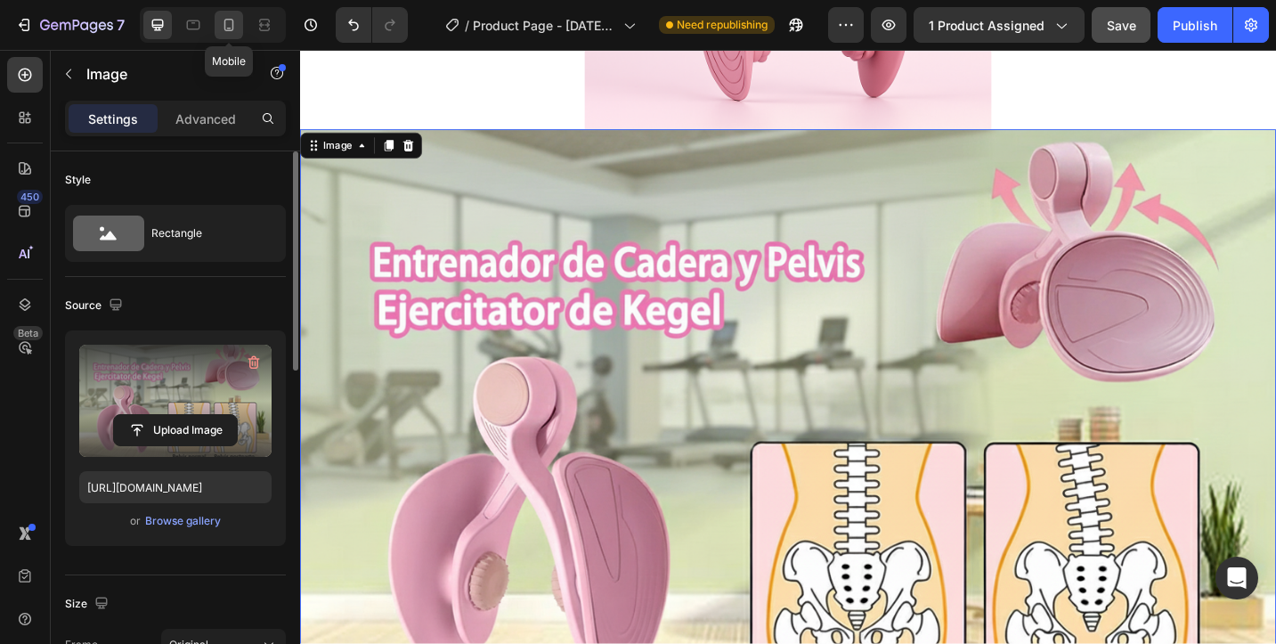
click at [222, 24] on icon at bounding box center [229, 25] width 18 height 18
type input "https://cdn.shopify.com/s/files/1/0729/6552/1573/files/gempages_583993031032570…"
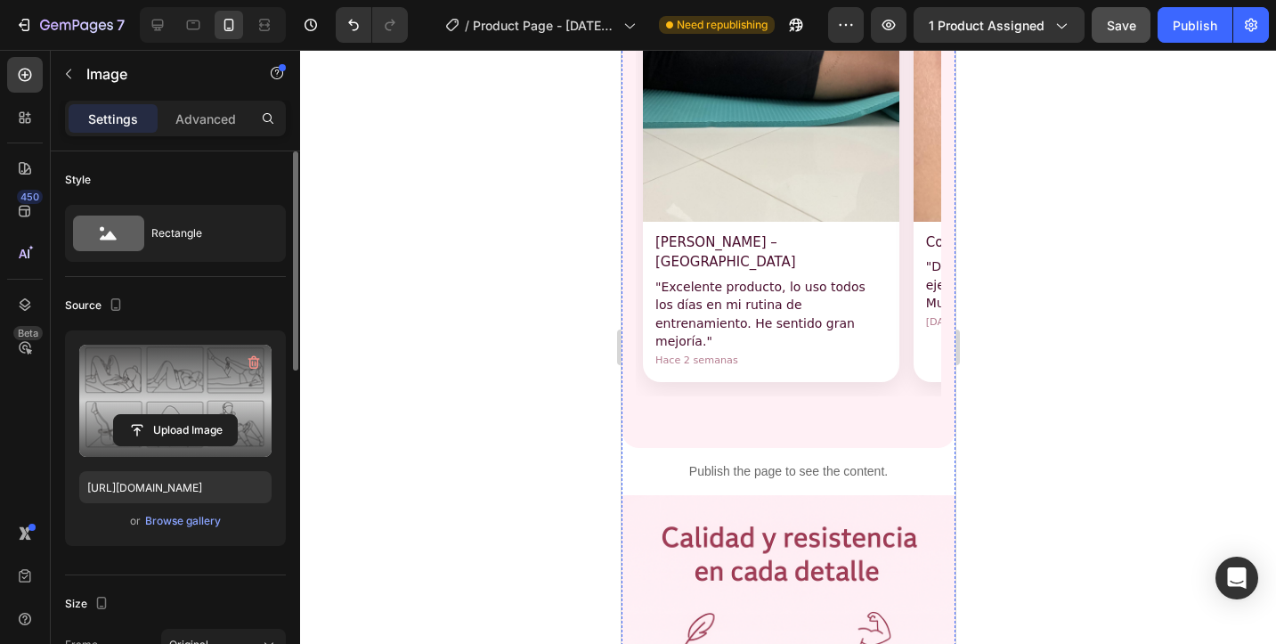
scroll to position [3800, 0]
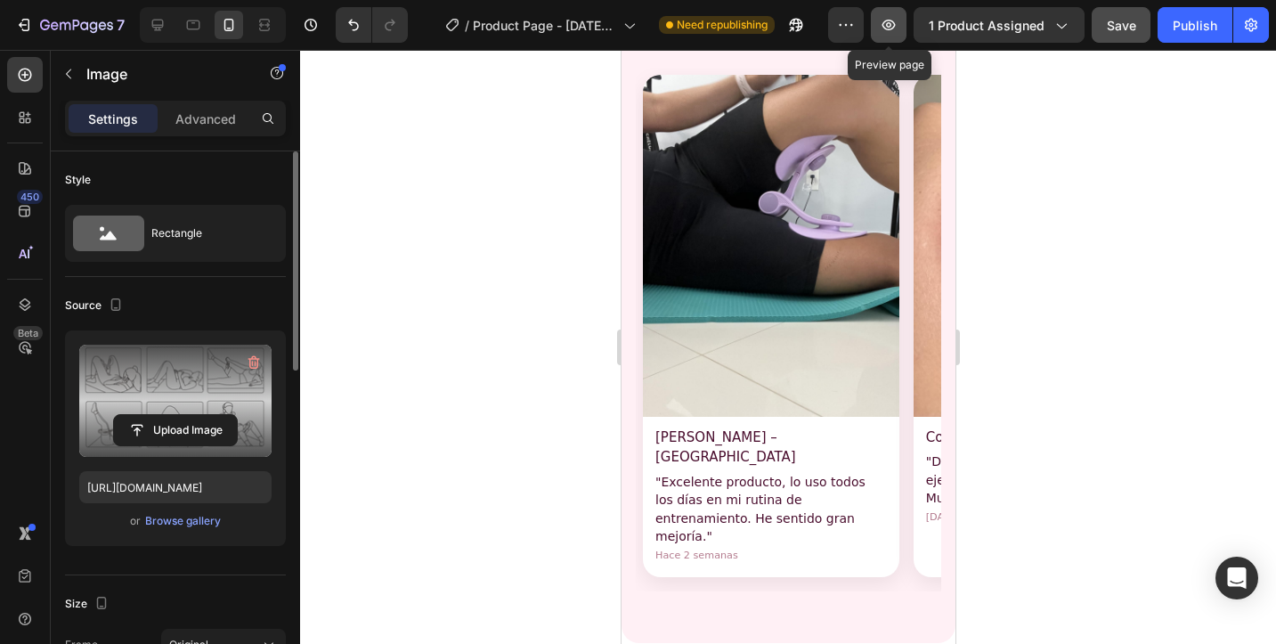
click at [898, 29] on icon "button" at bounding box center [889, 25] width 18 height 18
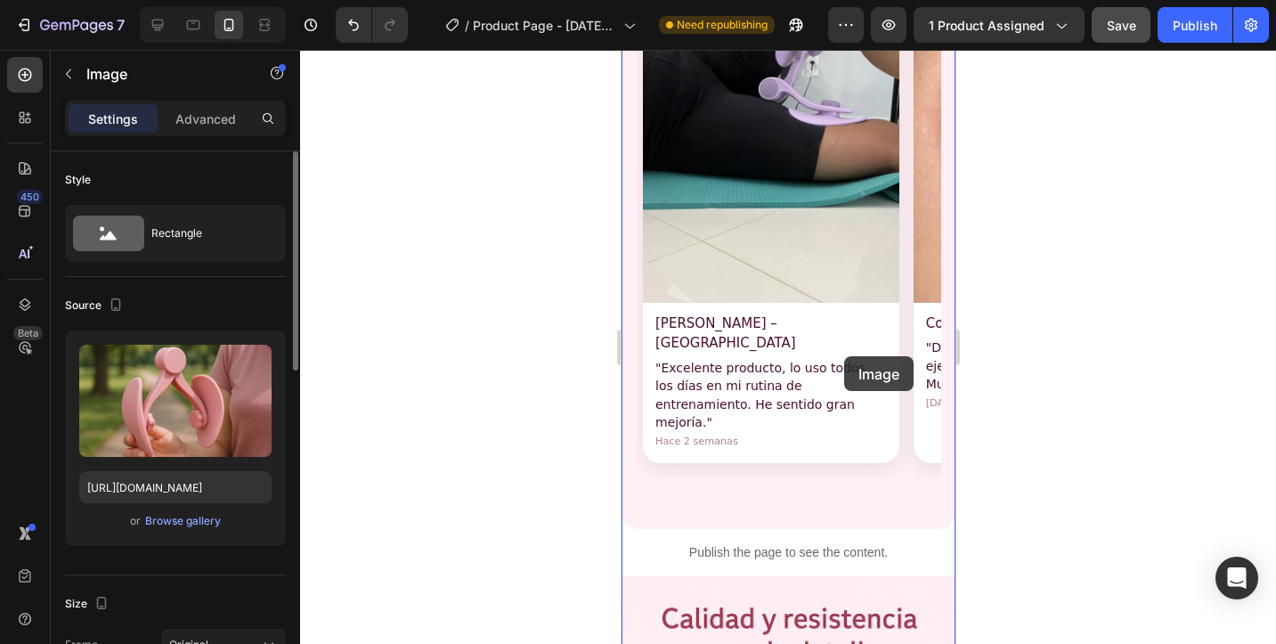
scroll to position [3911, 0]
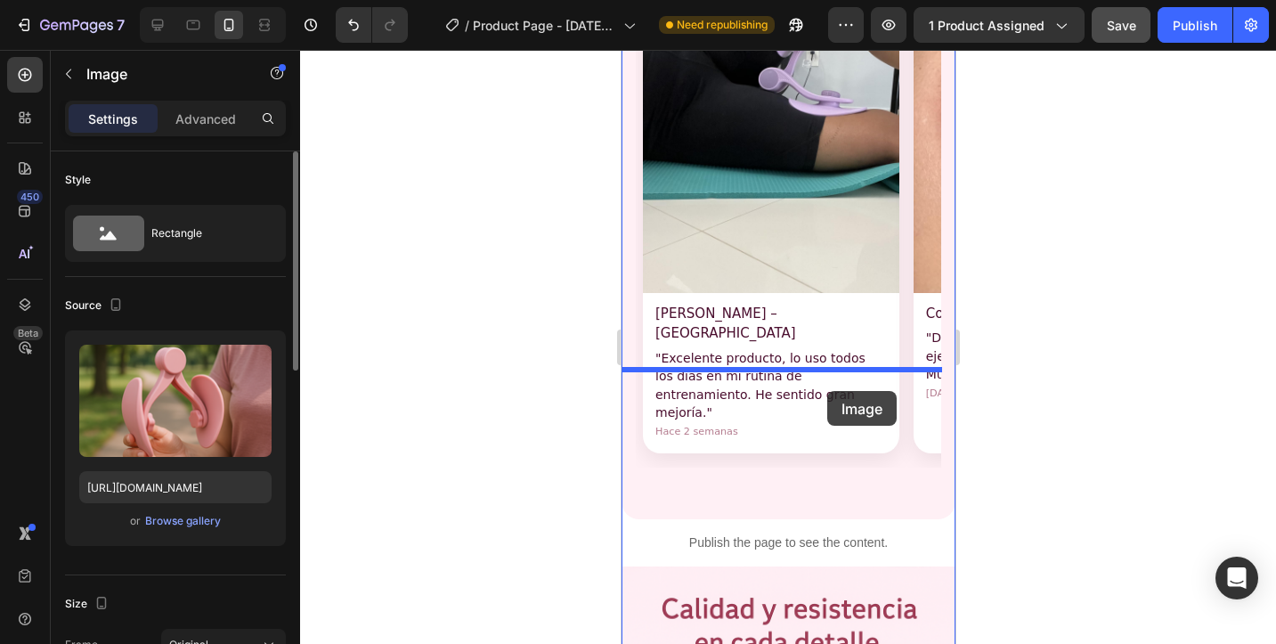
drag, startPoint x: 844, startPoint y: 299, endPoint x: 826, endPoint y: 390, distance: 92.8
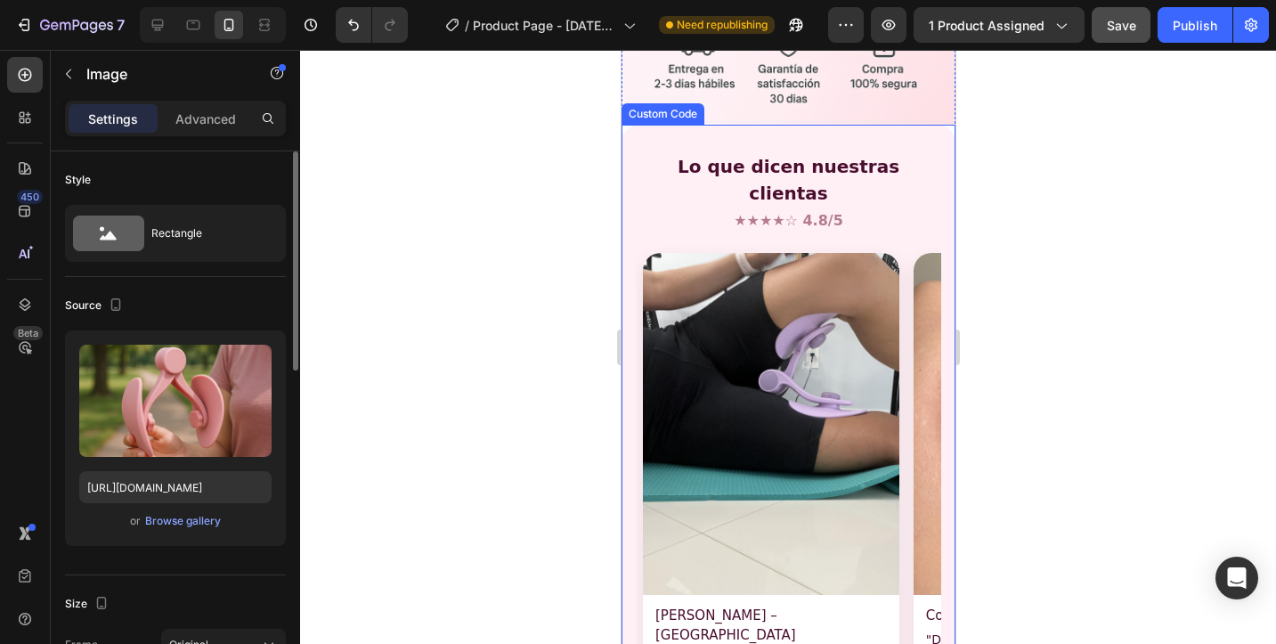
scroll to position [3618, 0]
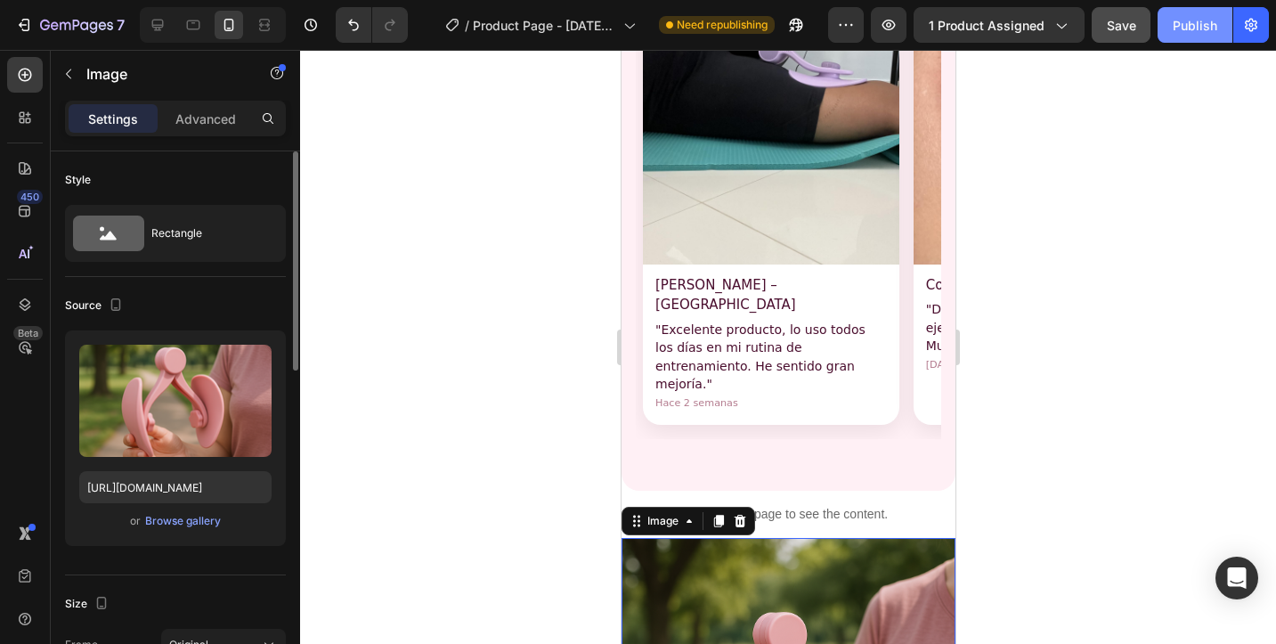
click at [1185, 22] on div "Publish" at bounding box center [1195, 25] width 45 height 19
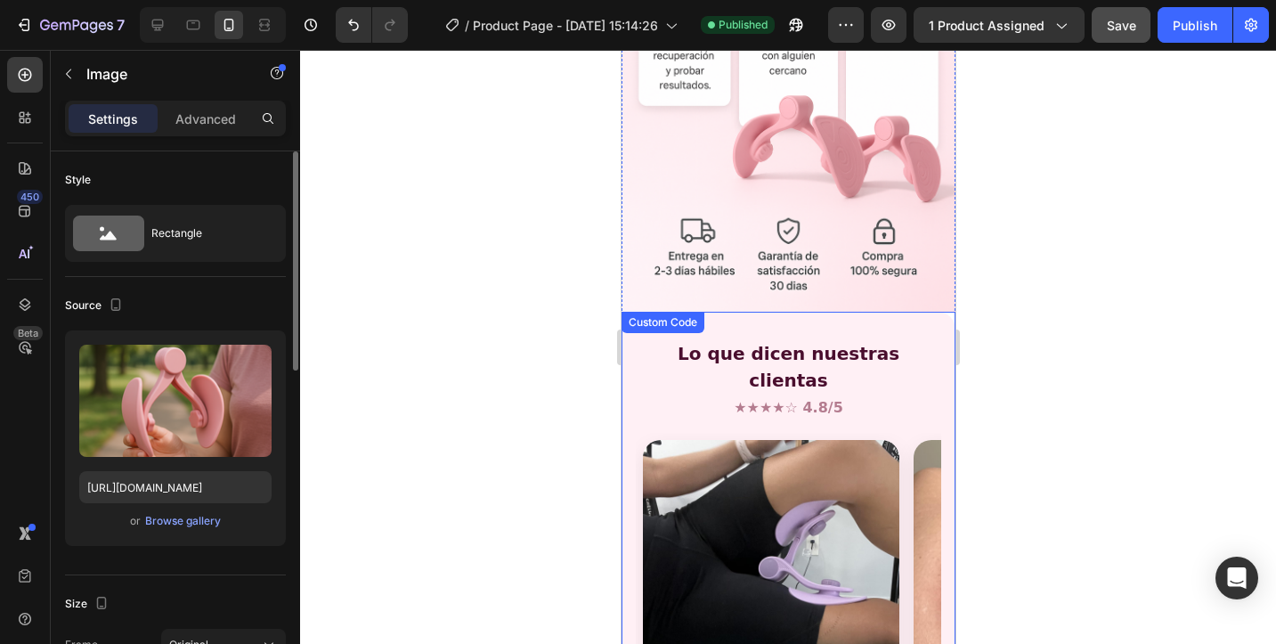
scroll to position [3109, 0]
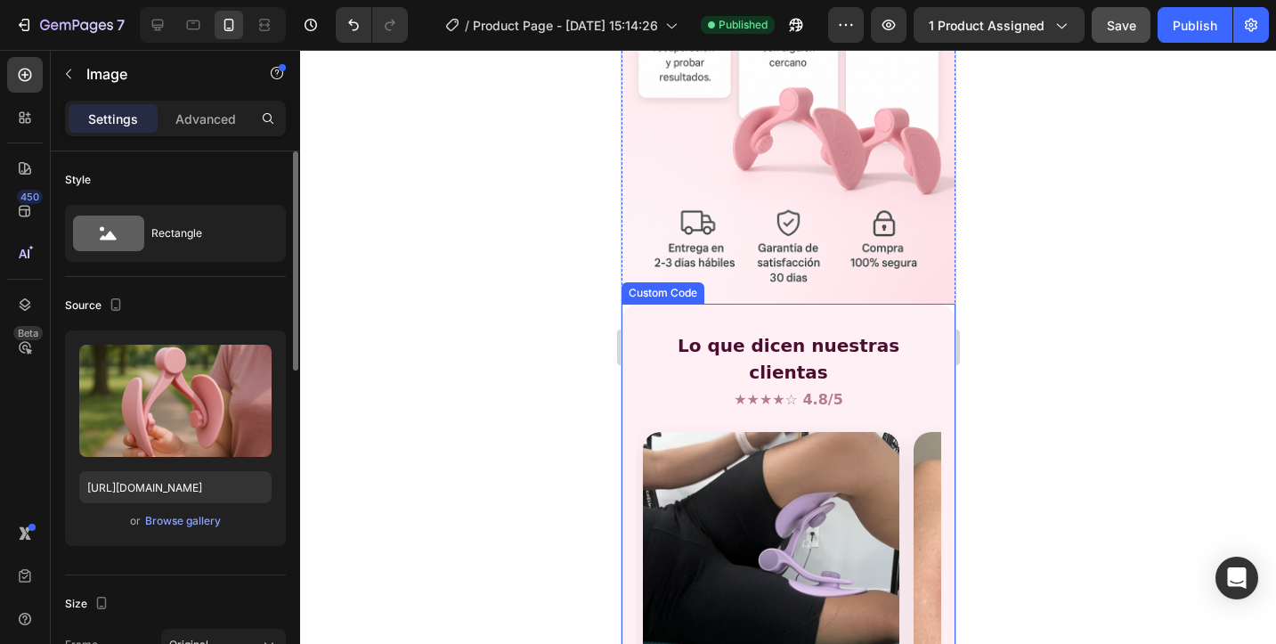
click at [715, 332] on h2 "Lo que dicen nuestras clientas" at bounding box center [788, 358] width 306 height 53
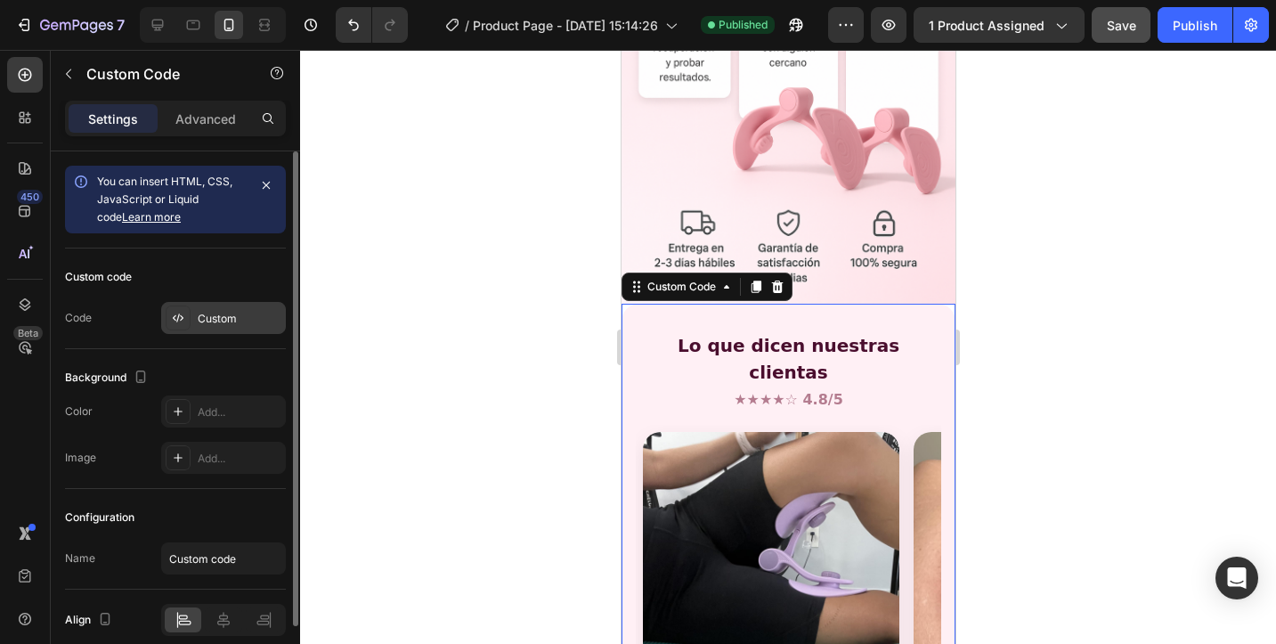
click at [222, 322] on div "Custom" at bounding box center [240, 319] width 84 height 16
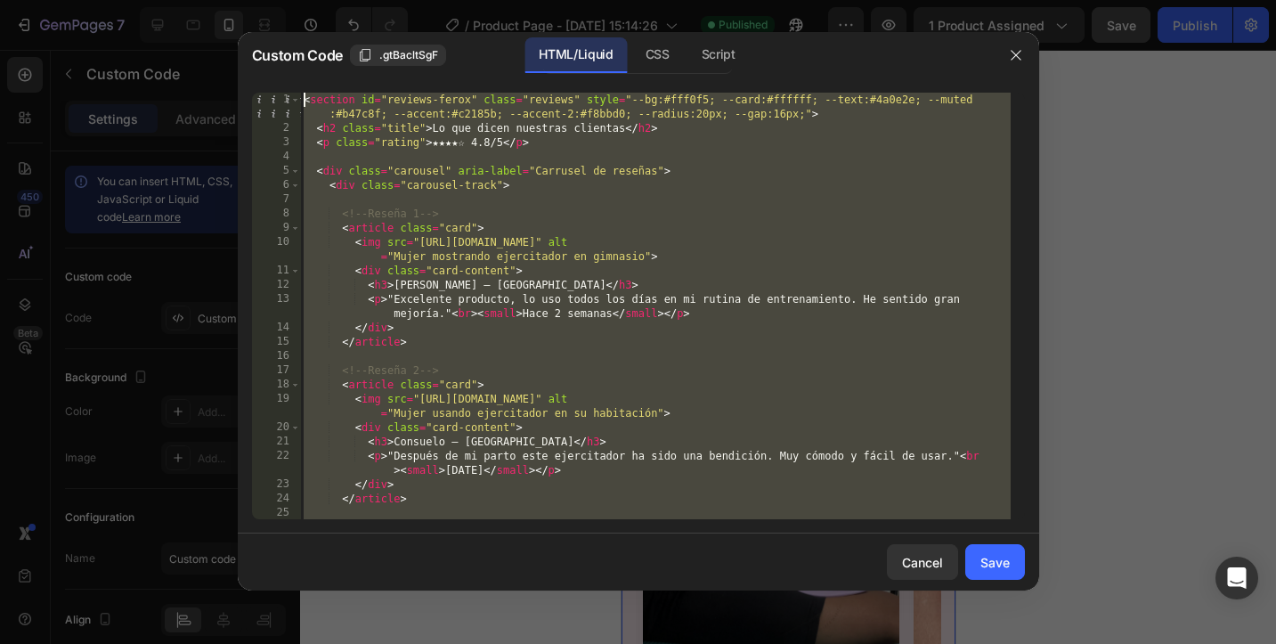
scroll to position [0, 0]
drag, startPoint x: 551, startPoint y: 487, endPoint x: 273, endPoint y: -25, distance: 582.3
click at [273, 0] on html "7 / Product Page - Sep 11, 15:14:26 Published Preview 1 product assigned Save P…" at bounding box center [638, 0] width 1276 height 0
type textarea "<section id="reviews-ferox" class="reviews" style="--bg:#fff0f5; --card:#ffffff…"
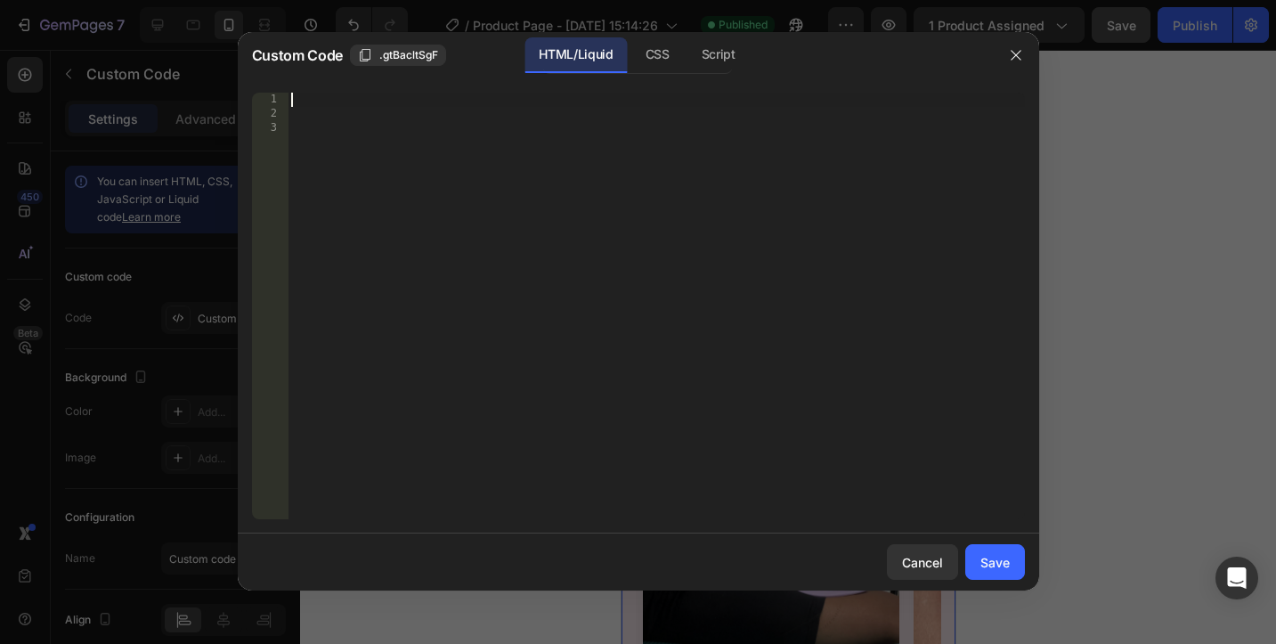
scroll to position [1312, 0]
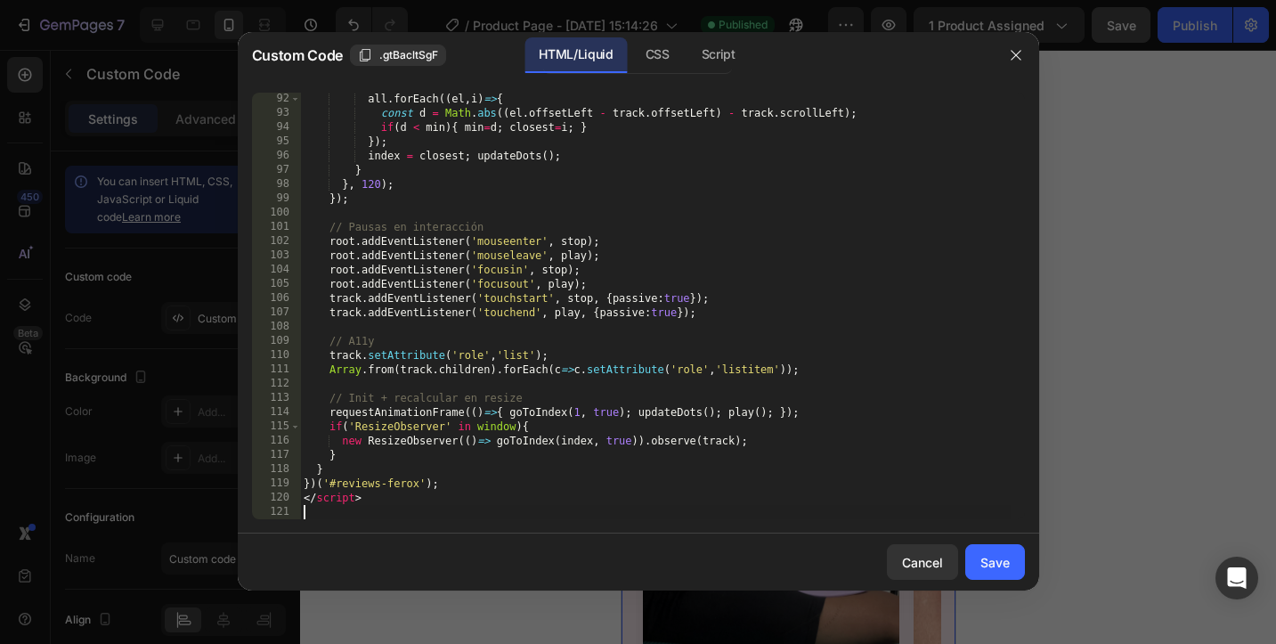
click at [1006, 558] on div "Save" at bounding box center [995, 562] width 29 height 19
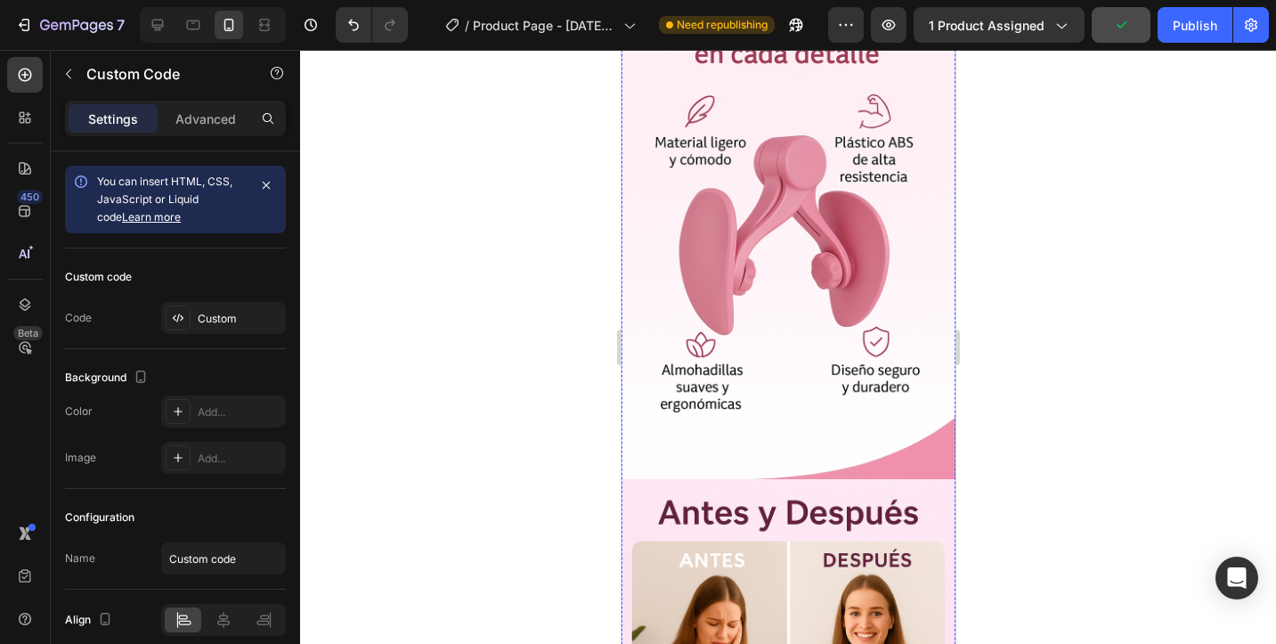
scroll to position [3837, 0]
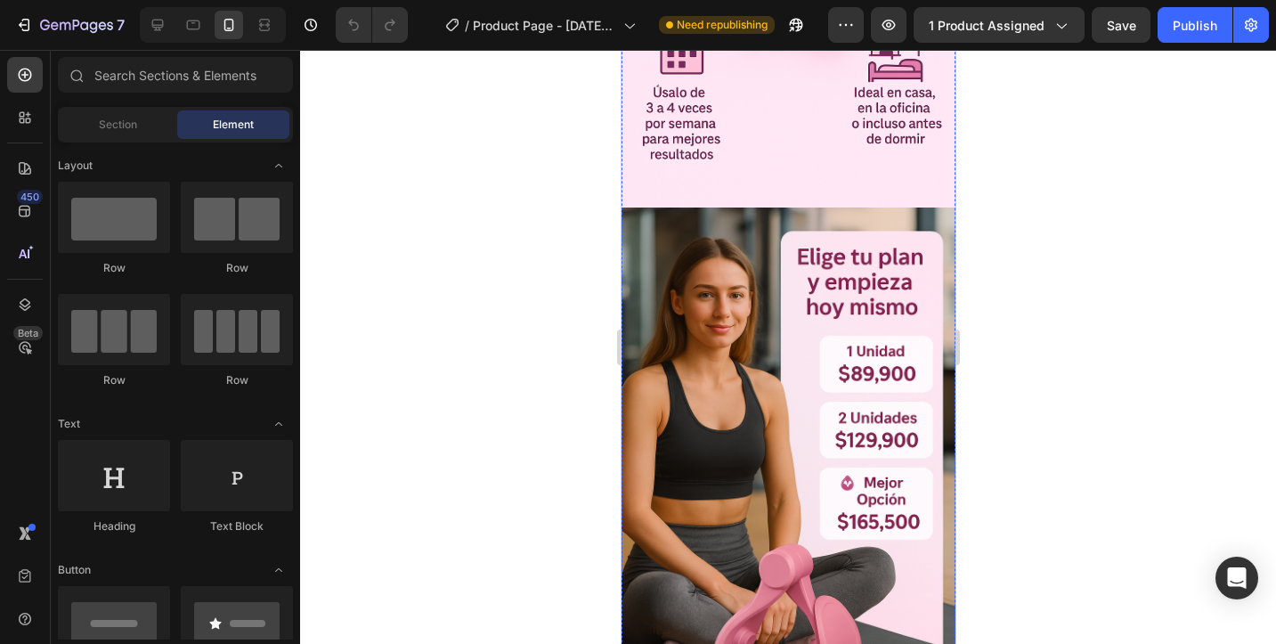
scroll to position [2736, 0]
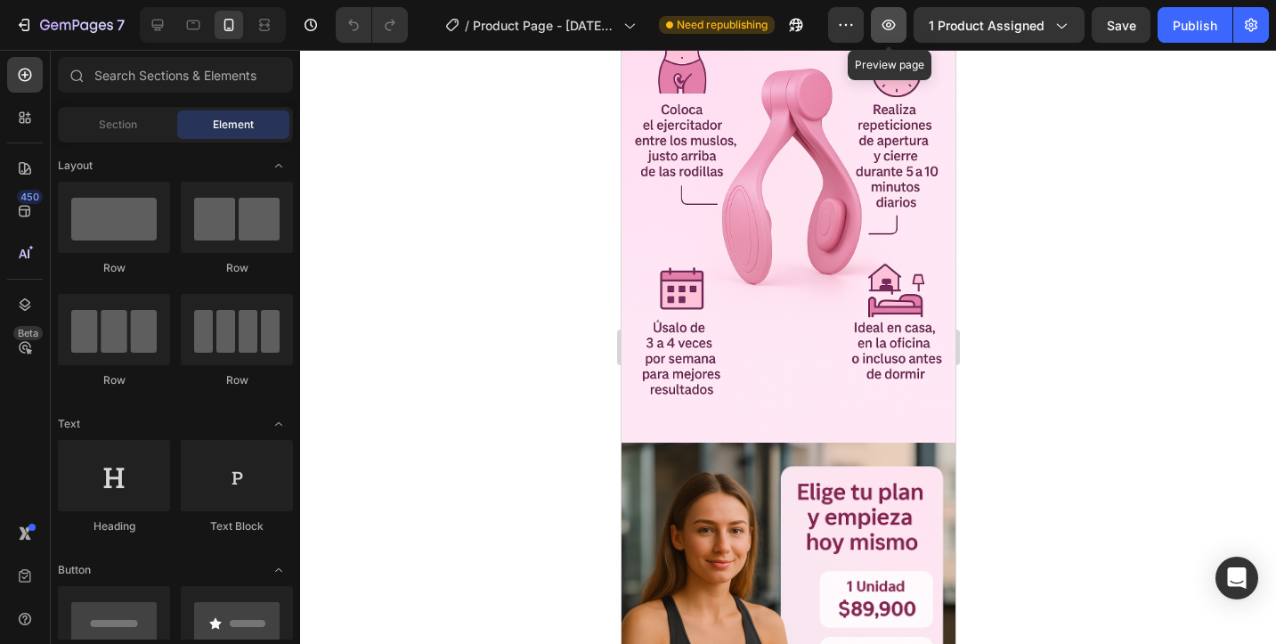
click at [880, 23] on button "button" at bounding box center [889, 25] width 36 height 36
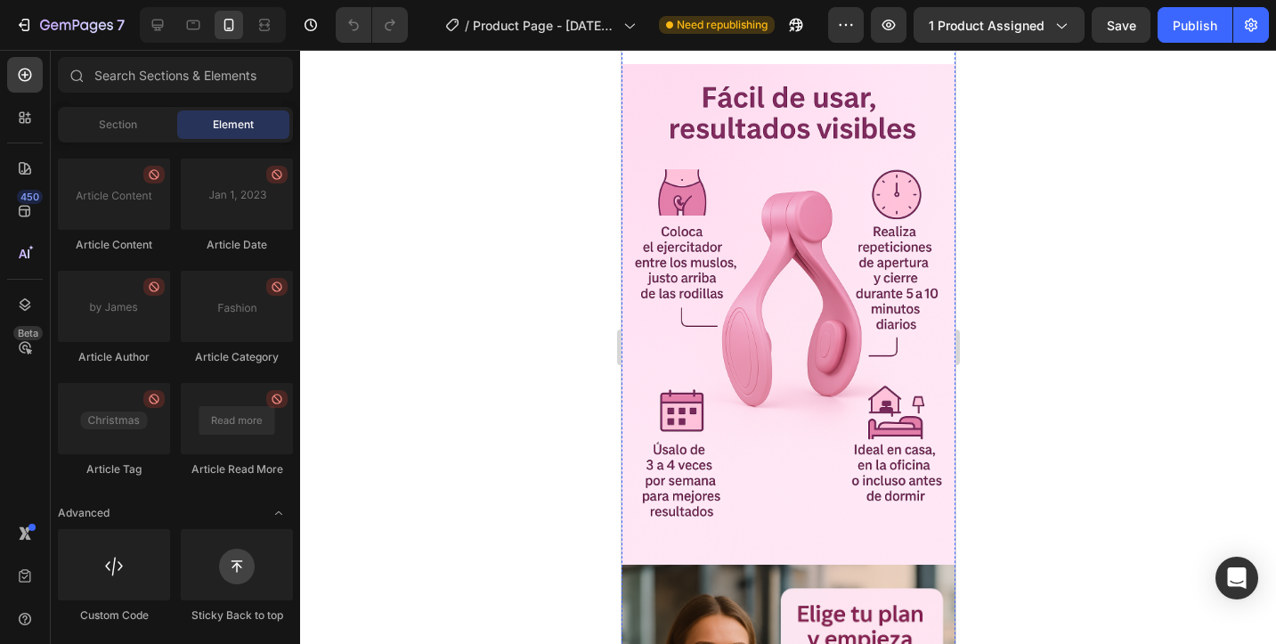
scroll to position [2613, 0]
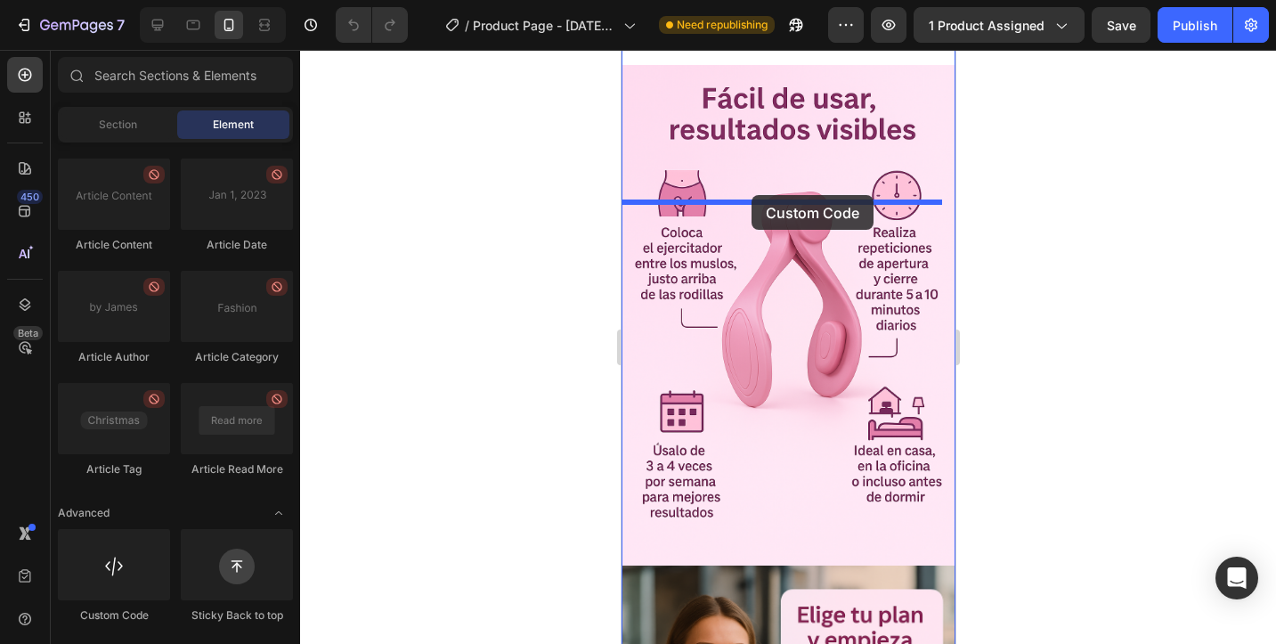
drag, startPoint x: 707, startPoint y: 620, endPoint x: 751, endPoint y: 195, distance: 427.1
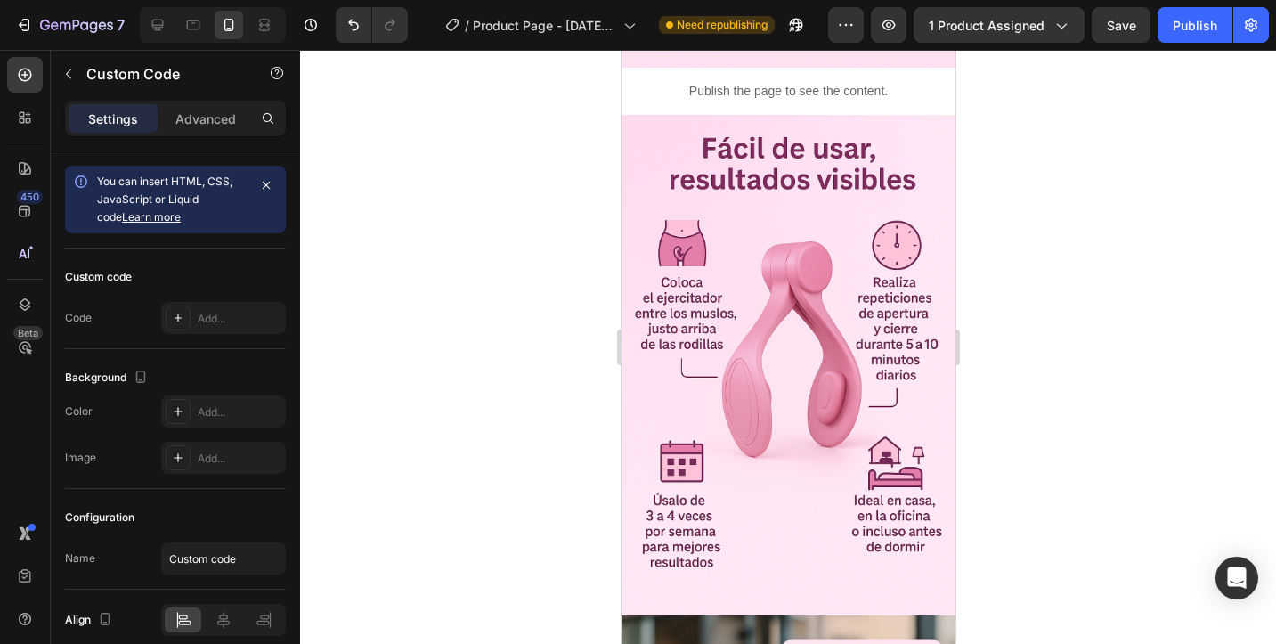
click at [262, 316] on div "Add..." at bounding box center [240, 319] width 84 height 16
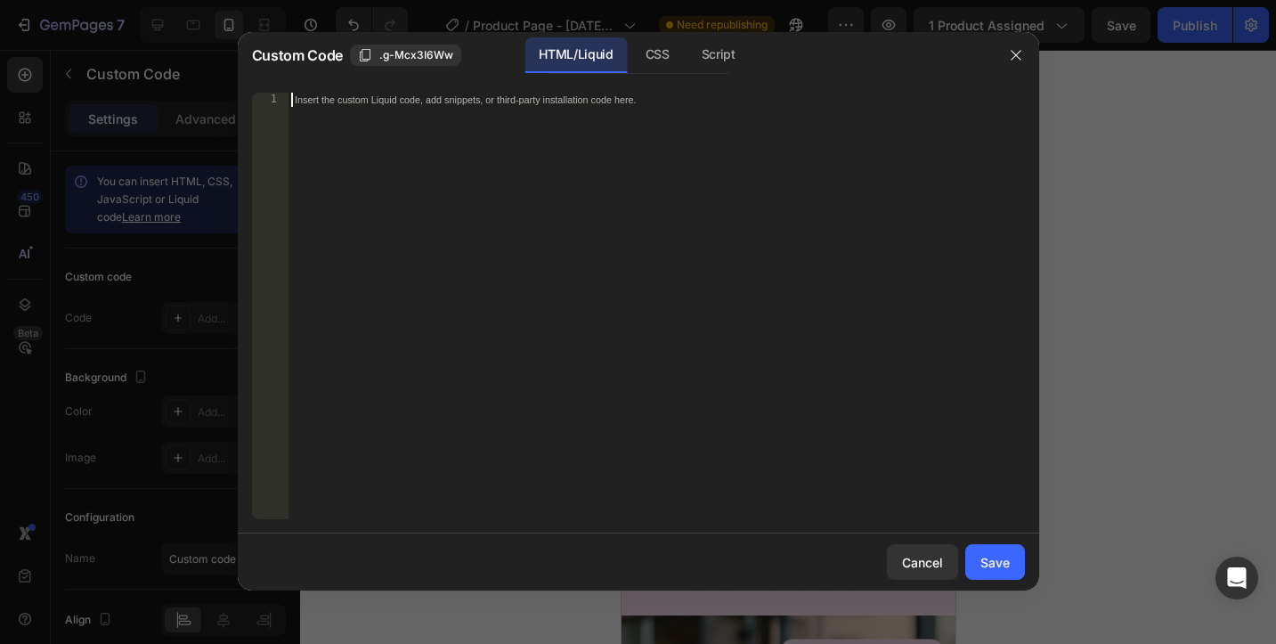
click at [498, 135] on div "Insert the custom Liquid code, add snippets, or third-party installation code h…" at bounding box center [657, 320] width 738 height 455
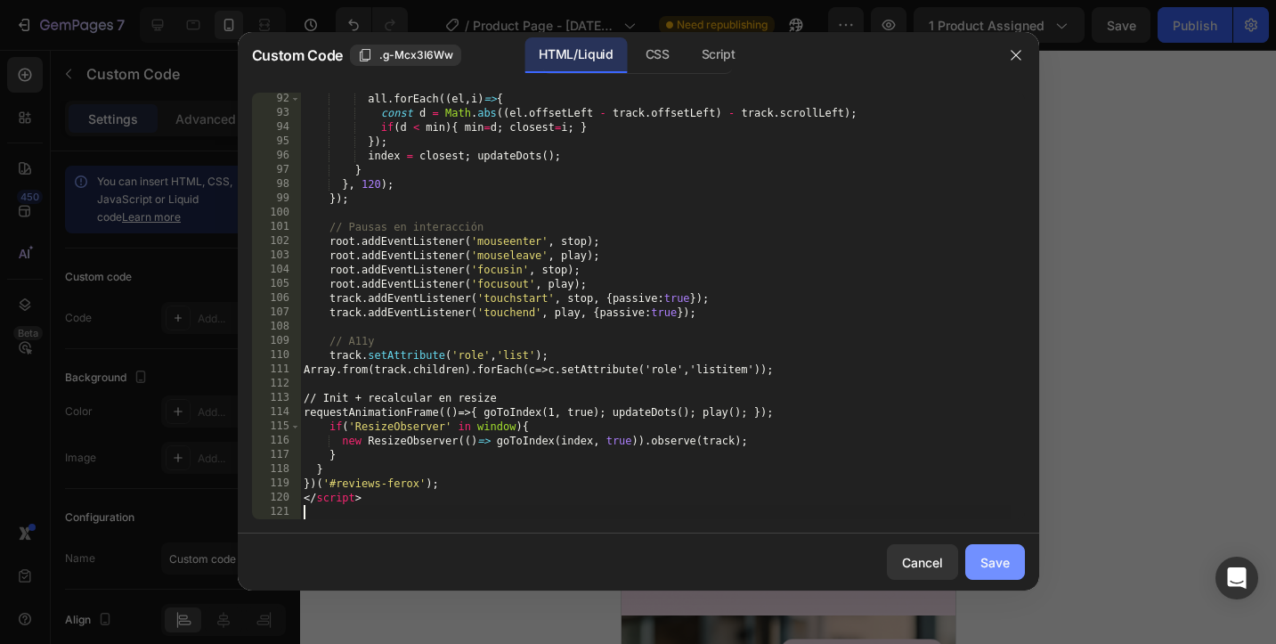
click at [1000, 561] on div "Save" at bounding box center [995, 562] width 29 height 19
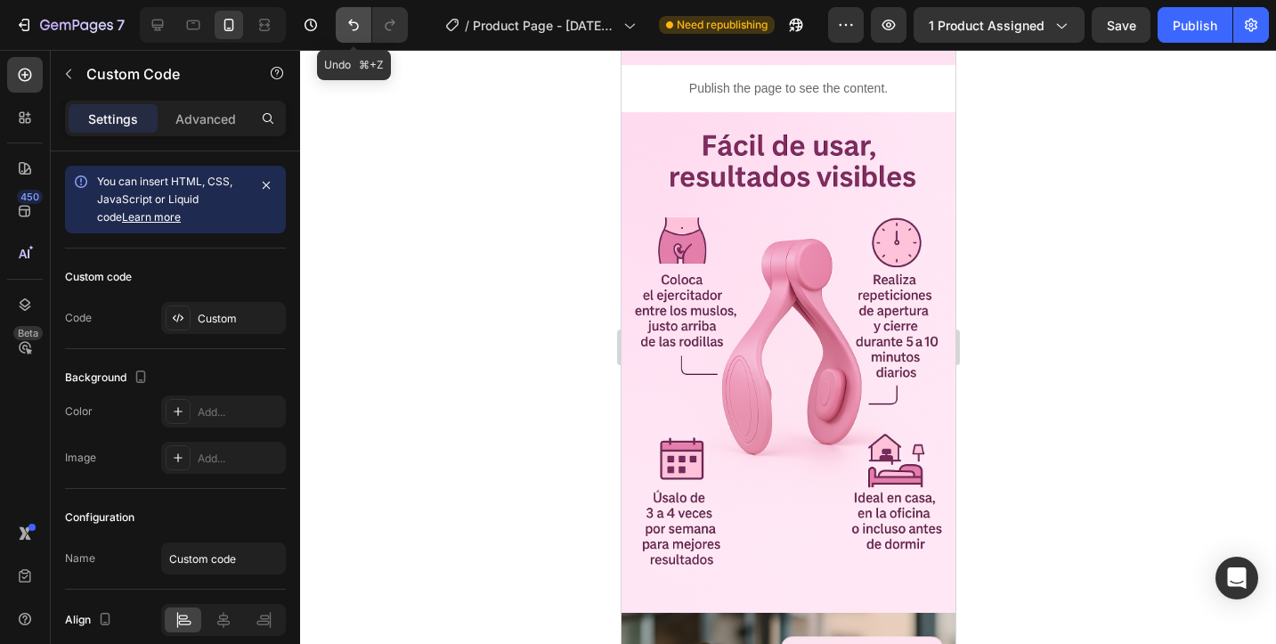
click at [356, 33] on icon "Undo/Redo" at bounding box center [354, 25] width 18 height 18
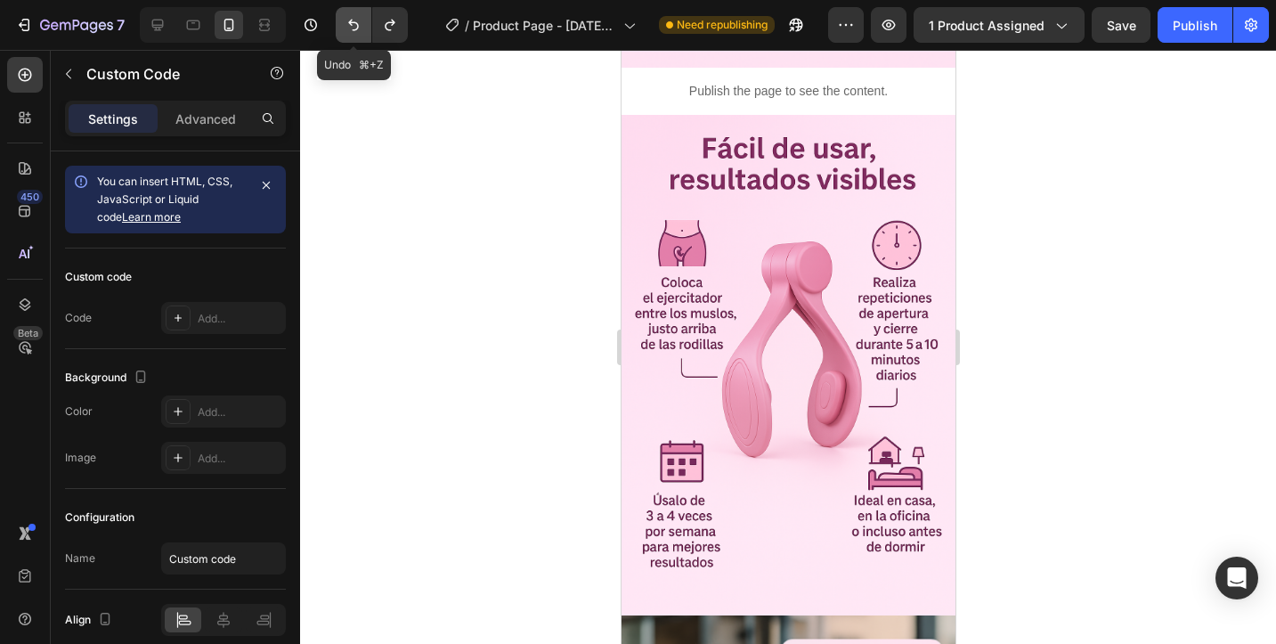
click at [356, 33] on icon "Undo/Redo" at bounding box center [354, 25] width 18 height 18
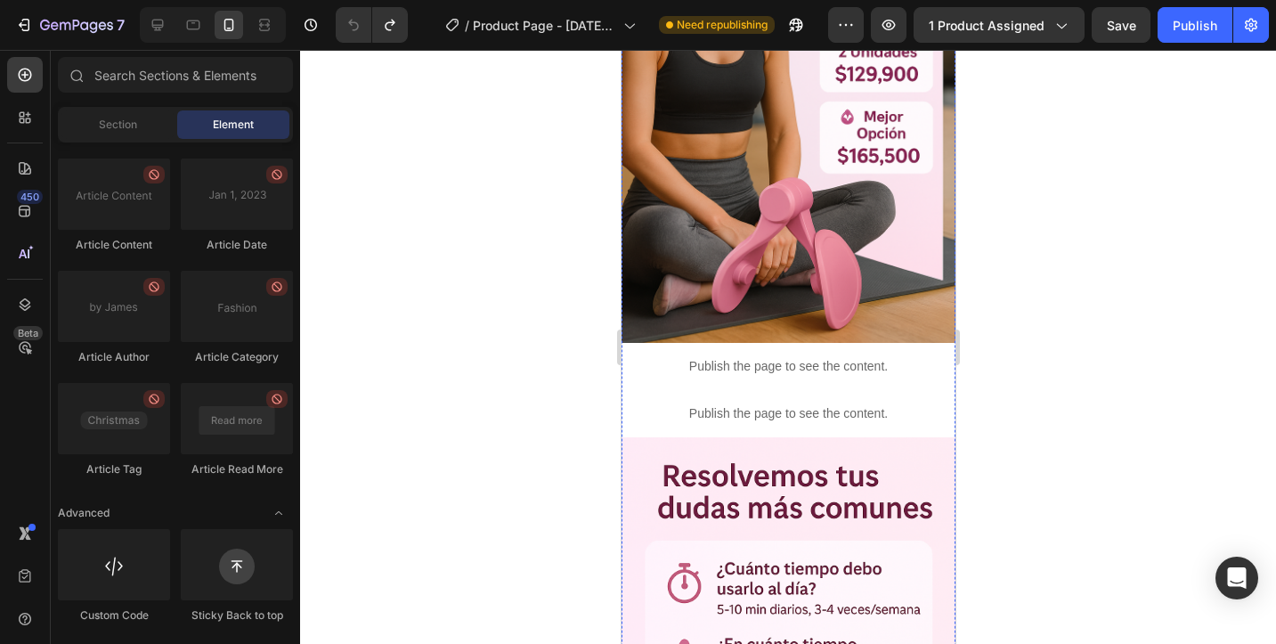
scroll to position [3047, 0]
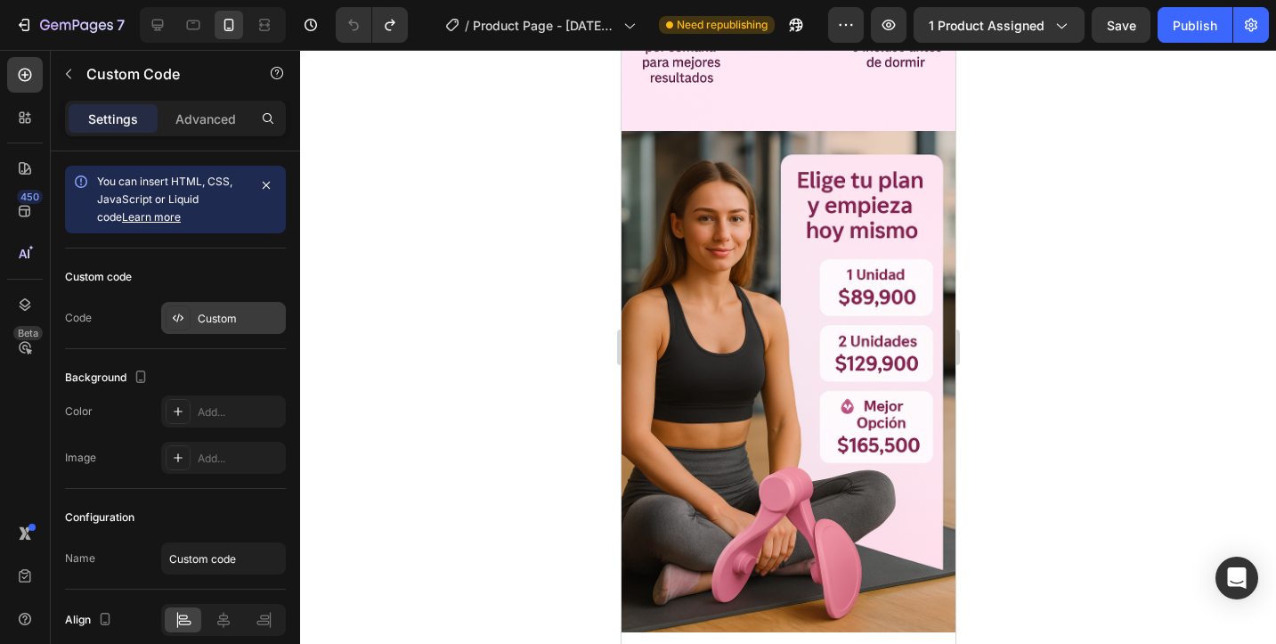
click at [224, 318] on div "Custom" at bounding box center [240, 319] width 84 height 16
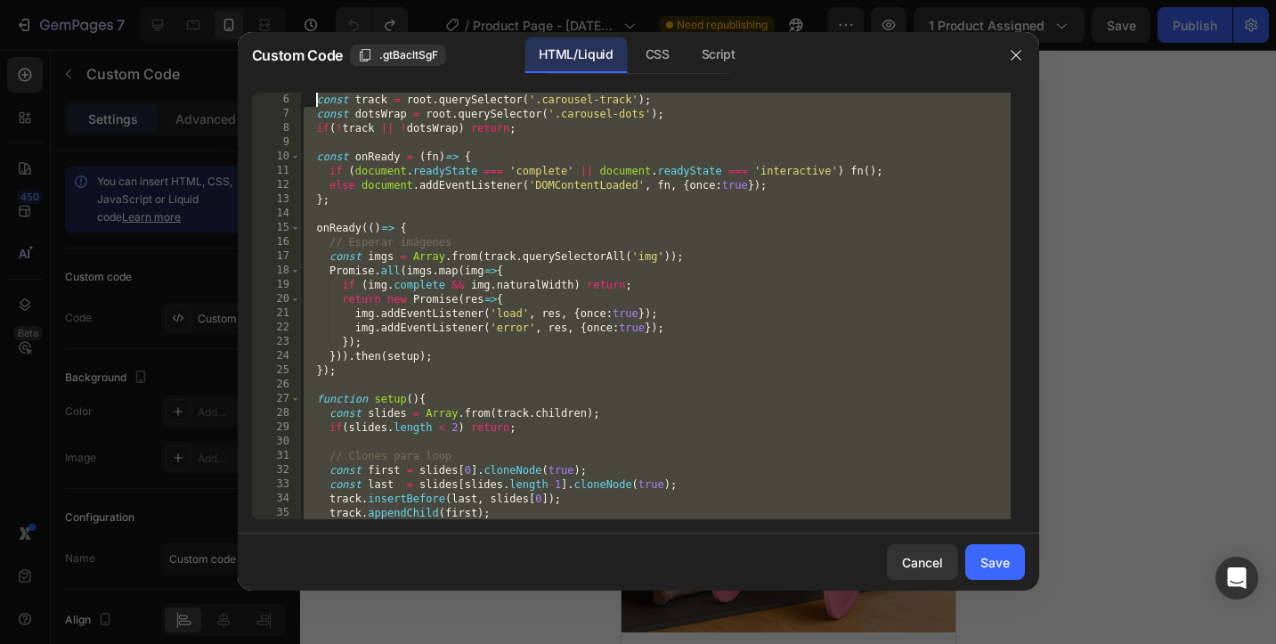
scroll to position [0, 0]
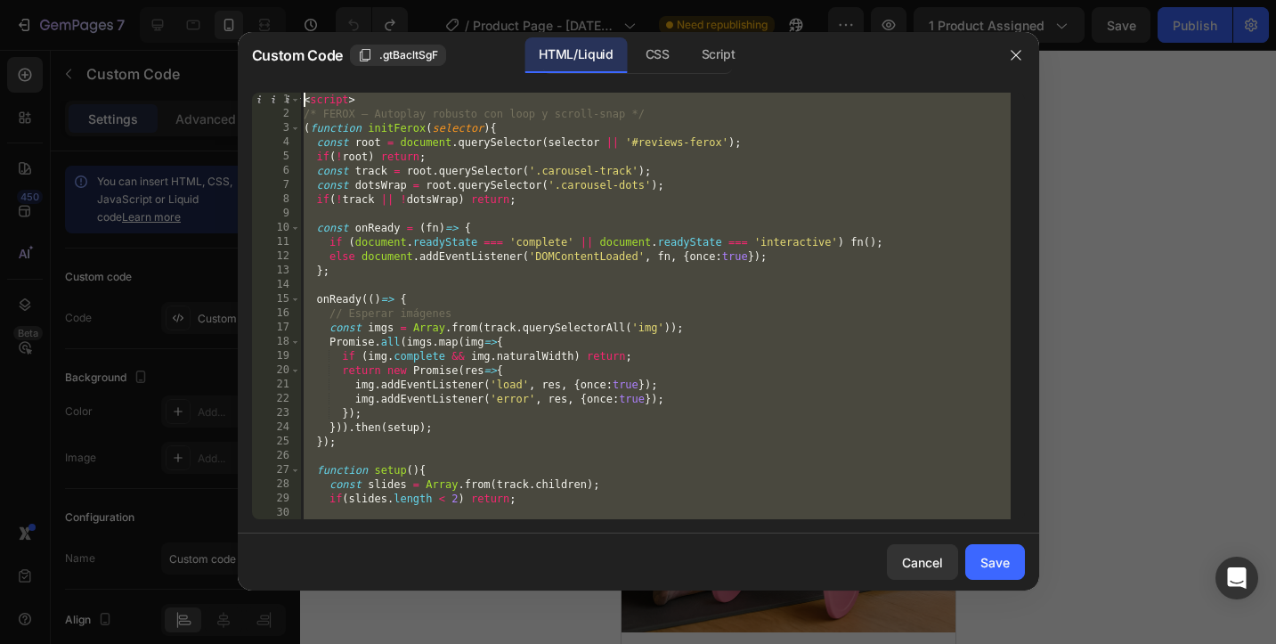
drag, startPoint x: 518, startPoint y: 485, endPoint x: 274, endPoint y: -33, distance: 571.8
click at [274, 0] on html "7 / Product Page - [DATE] 15:14:26 Need republishing Preview 1 product assigned…" at bounding box center [638, 0] width 1276 height 0
type textarea "<script> /* FEROX – Autoplay robusto con loop y scroll-snap */"
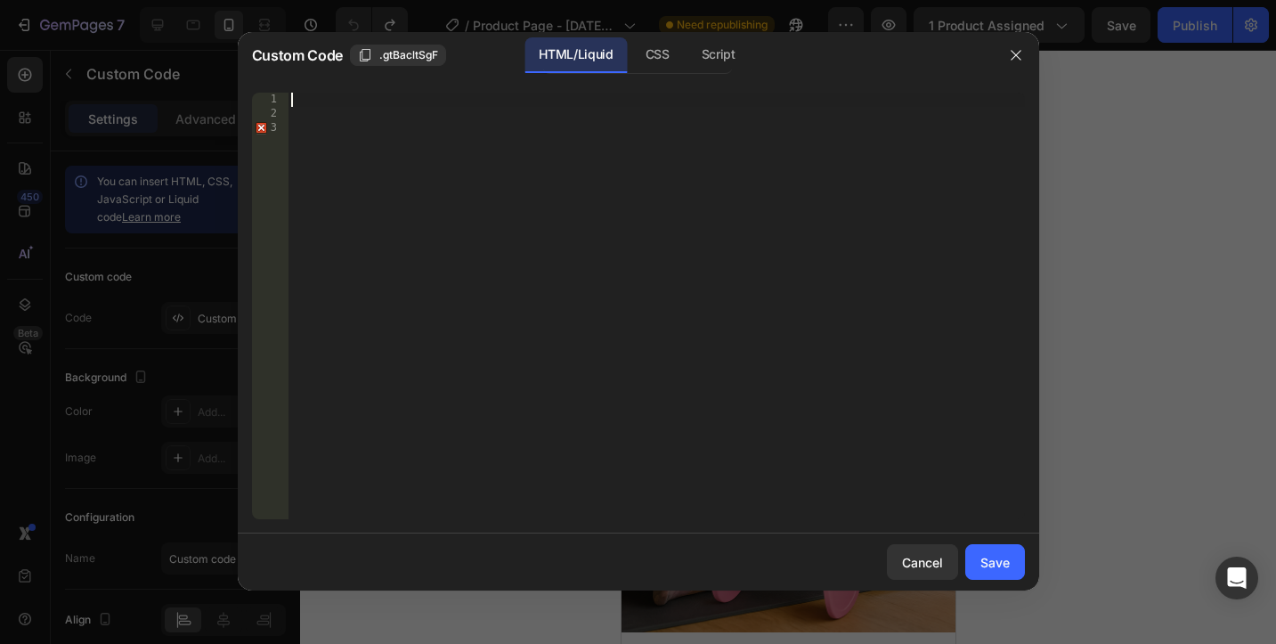
scroll to position [2794, 0]
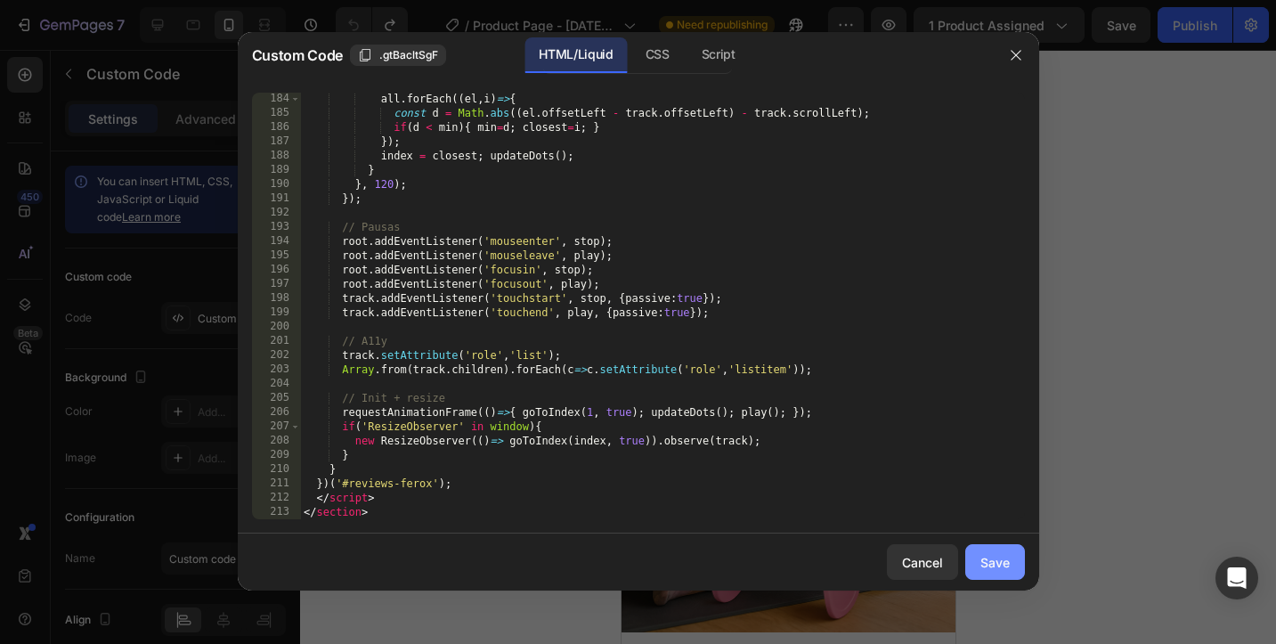
click at [999, 561] on div "Save" at bounding box center [995, 562] width 29 height 19
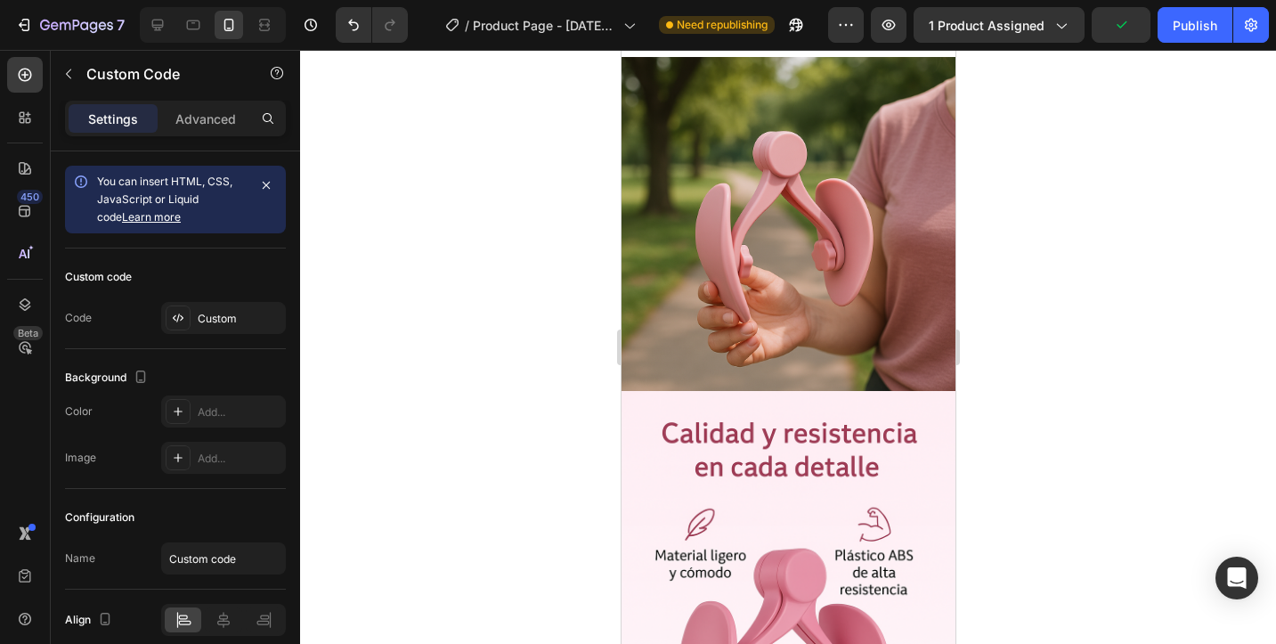
scroll to position [1872, 0]
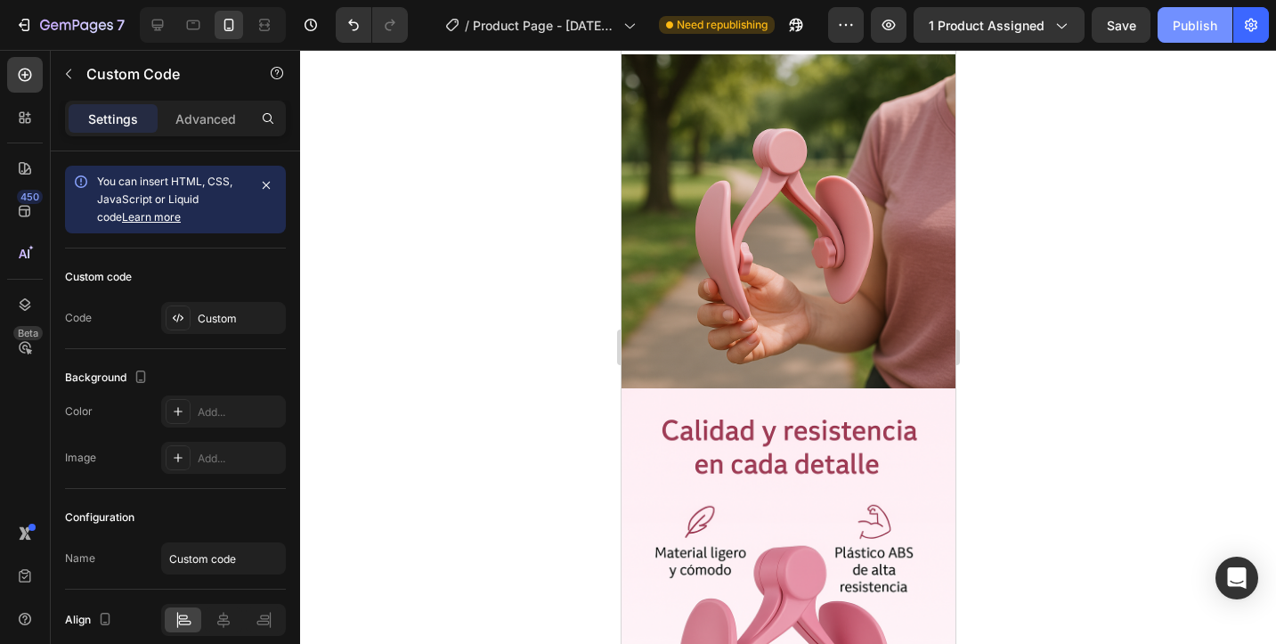
click at [1188, 30] on div "Publish" at bounding box center [1195, 25] width 45 height 19
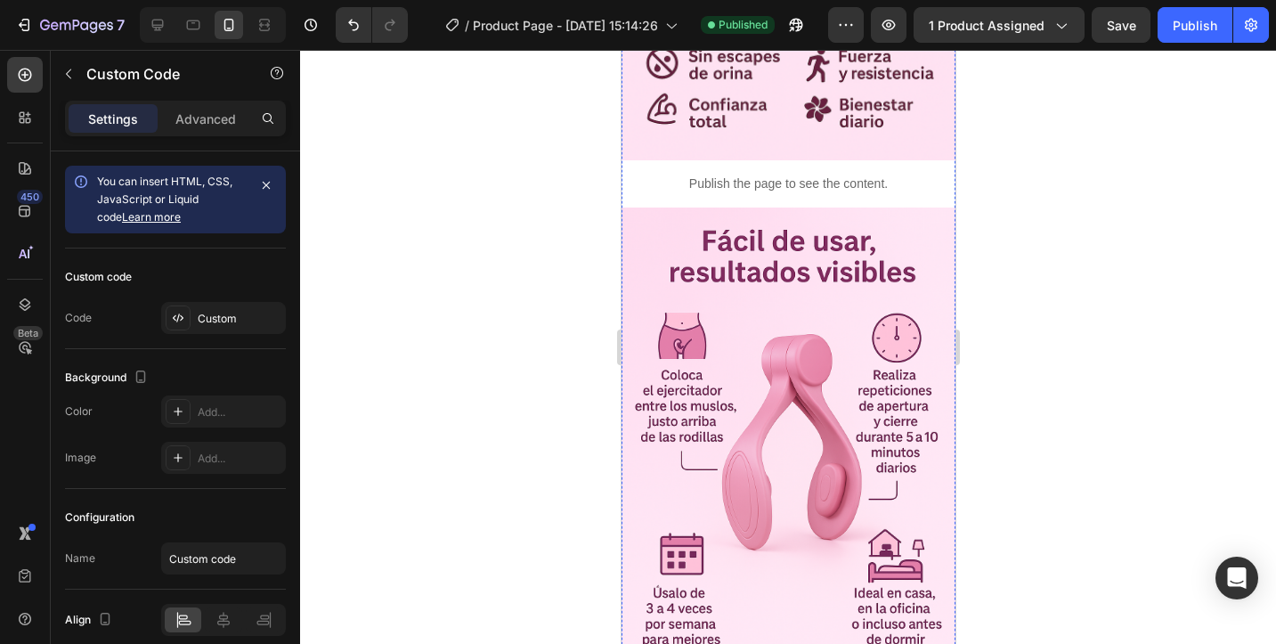
scroll to position [3184, 0]
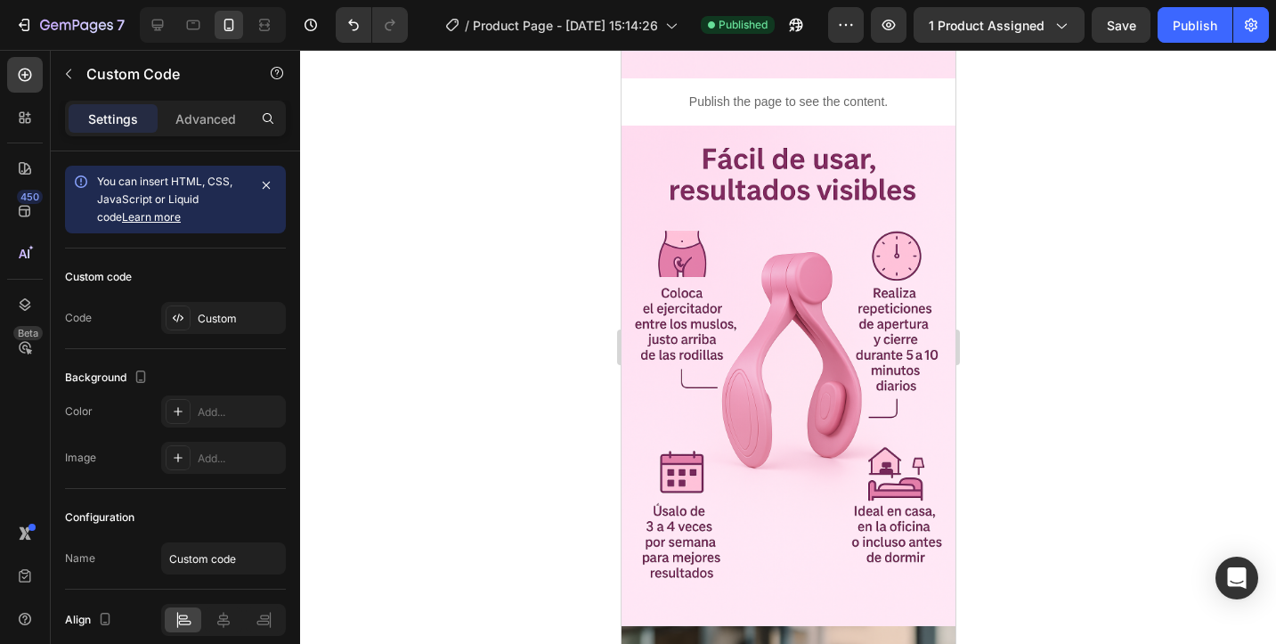
click at [871, 14] on div "Preview 1 product assigned Save Publish" at bounding box center [1048, 25] width 441 height 36
click at [896, 20] on icon "button" at bounding box center [889, 25] width 18 height 18
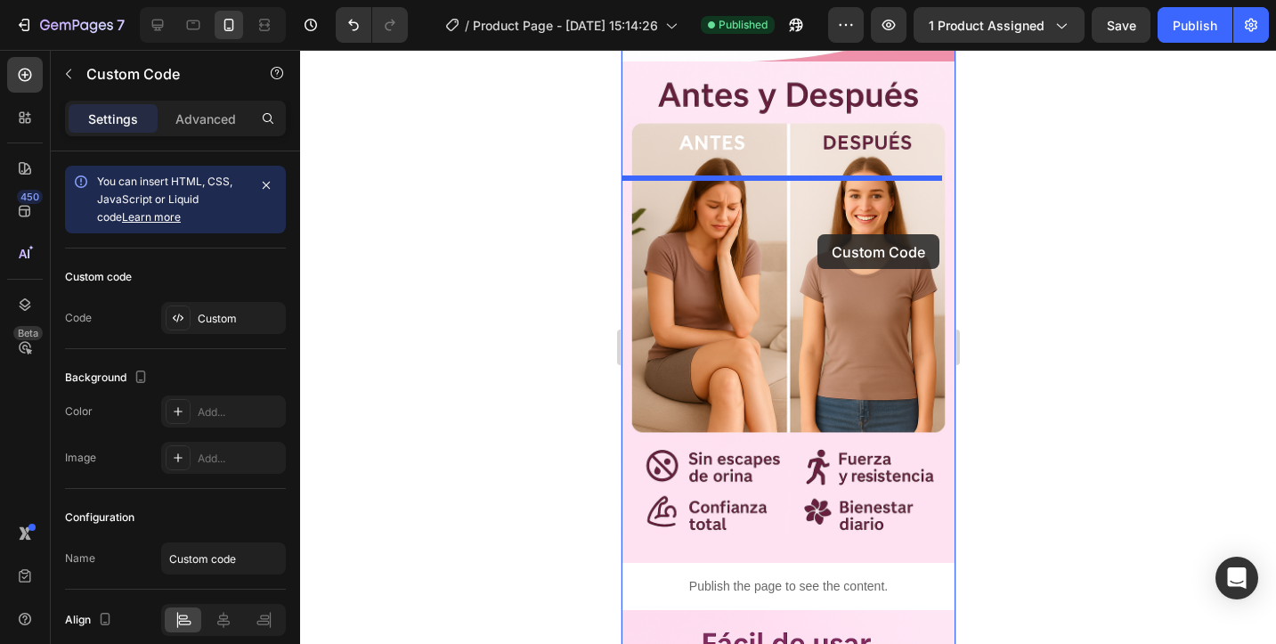
scroll to position [2443, 0]
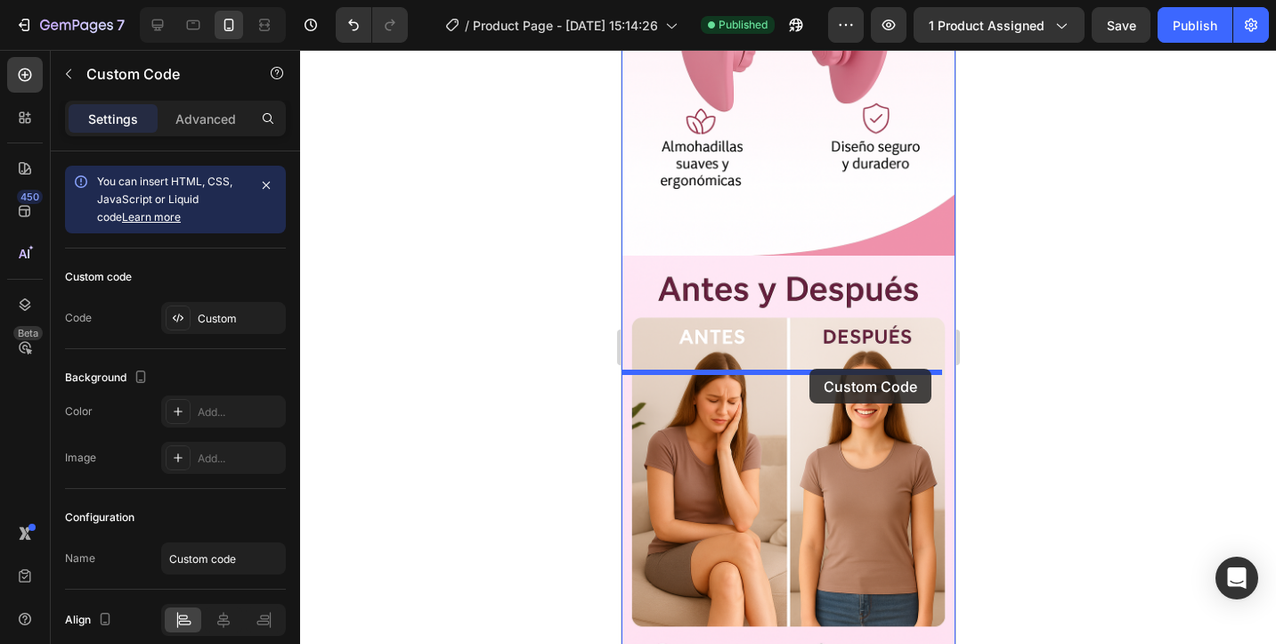
drag, startPoint x: 819, startPoint y: 275, endPoint x: 809, endPoint y: 369, distance: 94.0
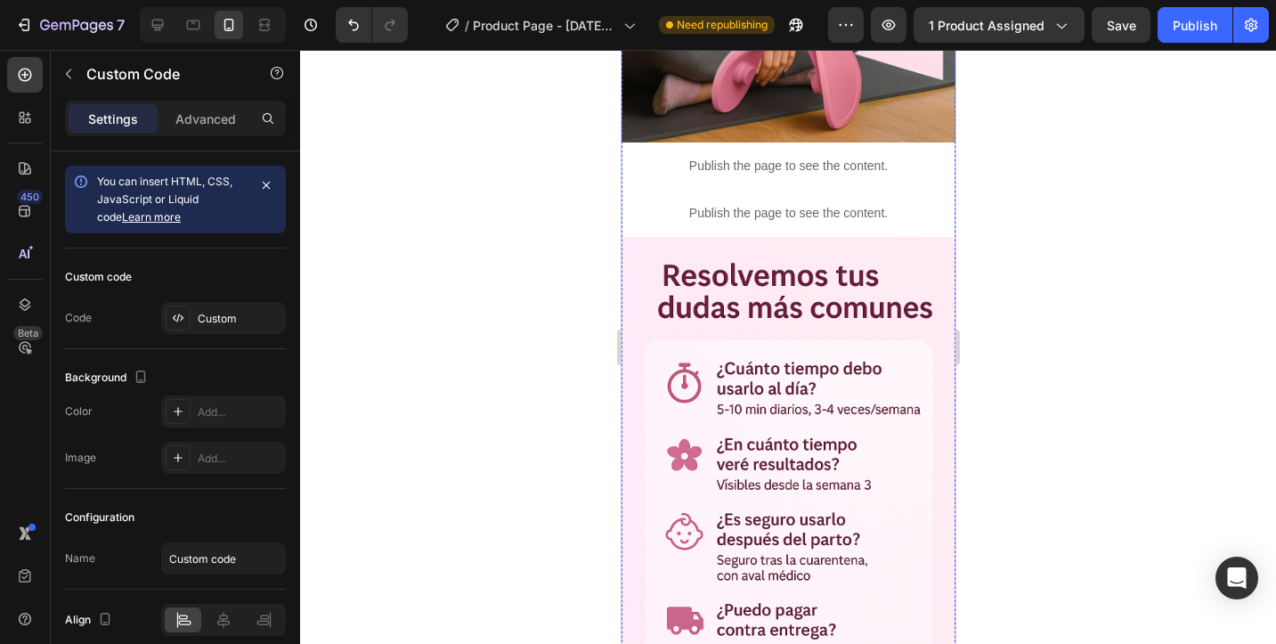
scroll to position [4739, 0]
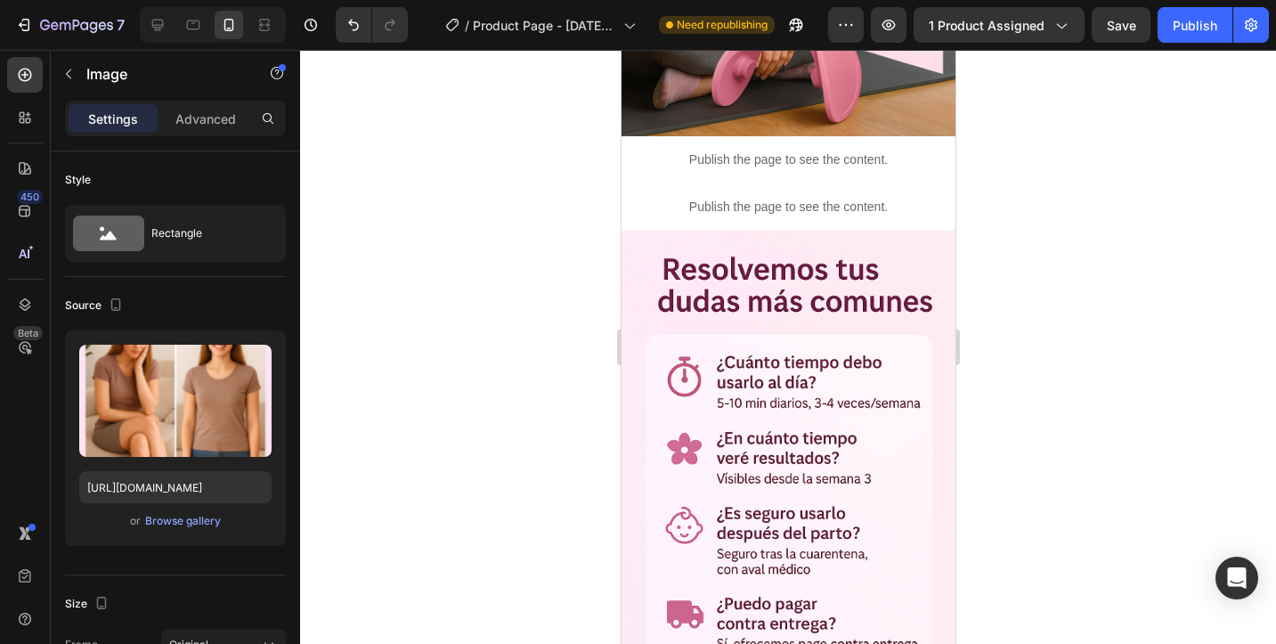
scroll to position [4668, 0]
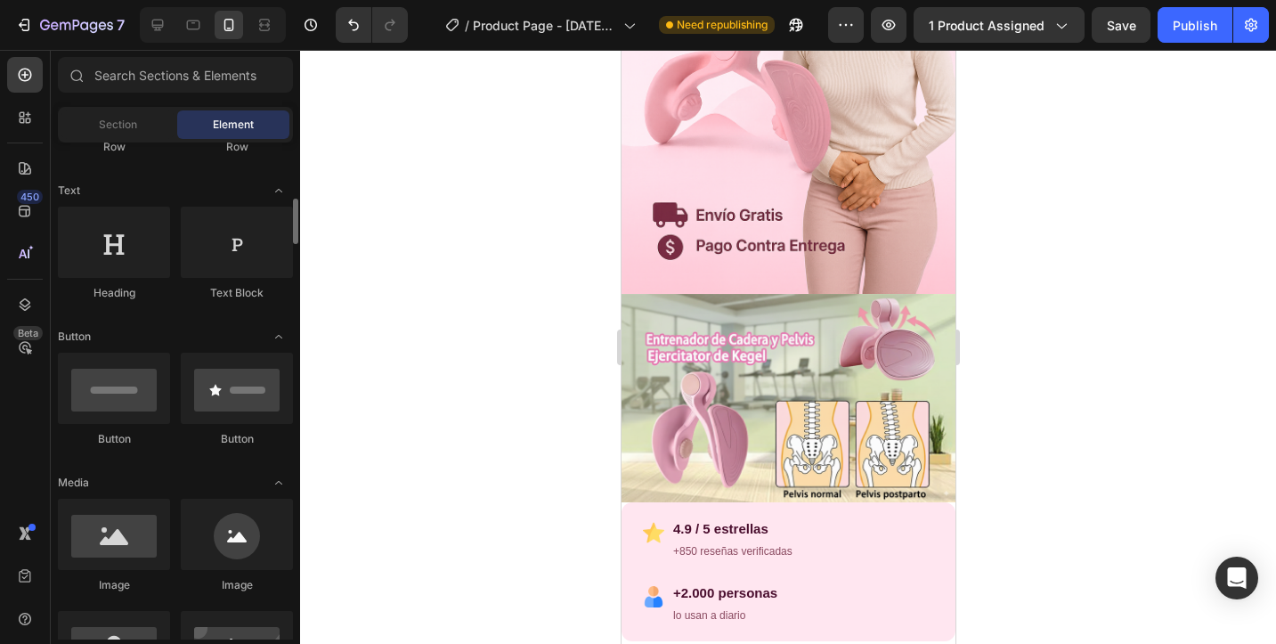
scroll to position [543, 0]
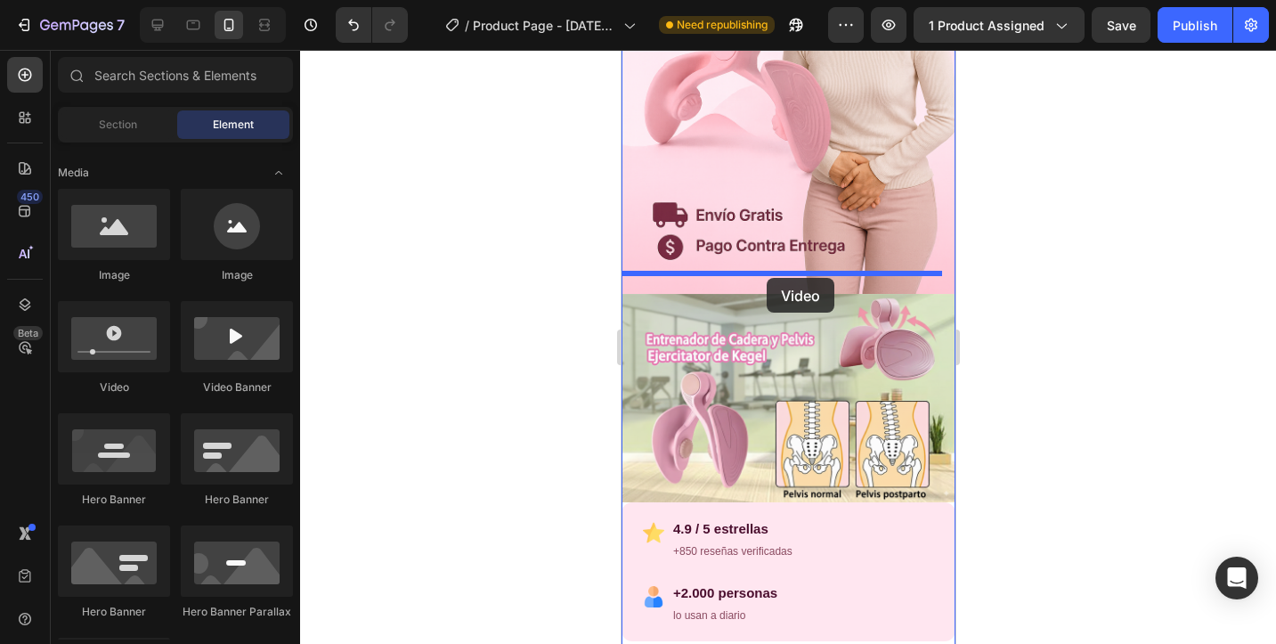
drag, startPoint x: 729, startPoint y: 412, endPoint x: 766, endPoint y: 277, distance: 139.6
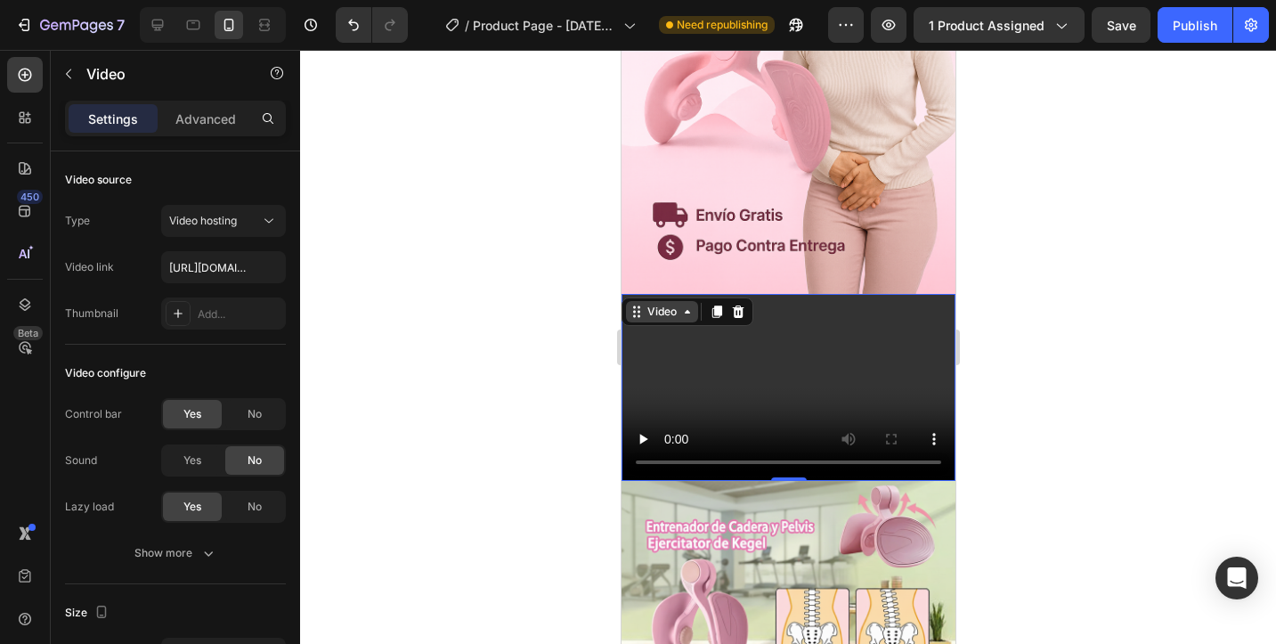
click at [665, 304] on div "Video" at bounding box center [661, 312] width 37 height 16
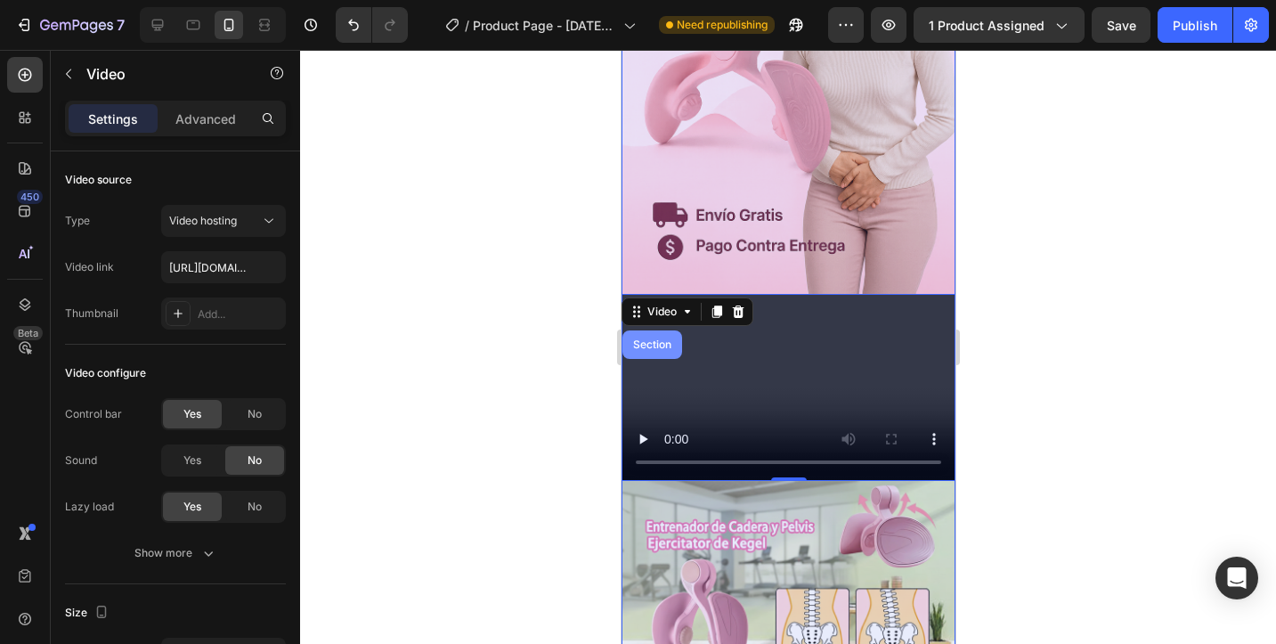
click at [648, 339] on div "Section" at bounding box center [651, 344] width 45 height 11
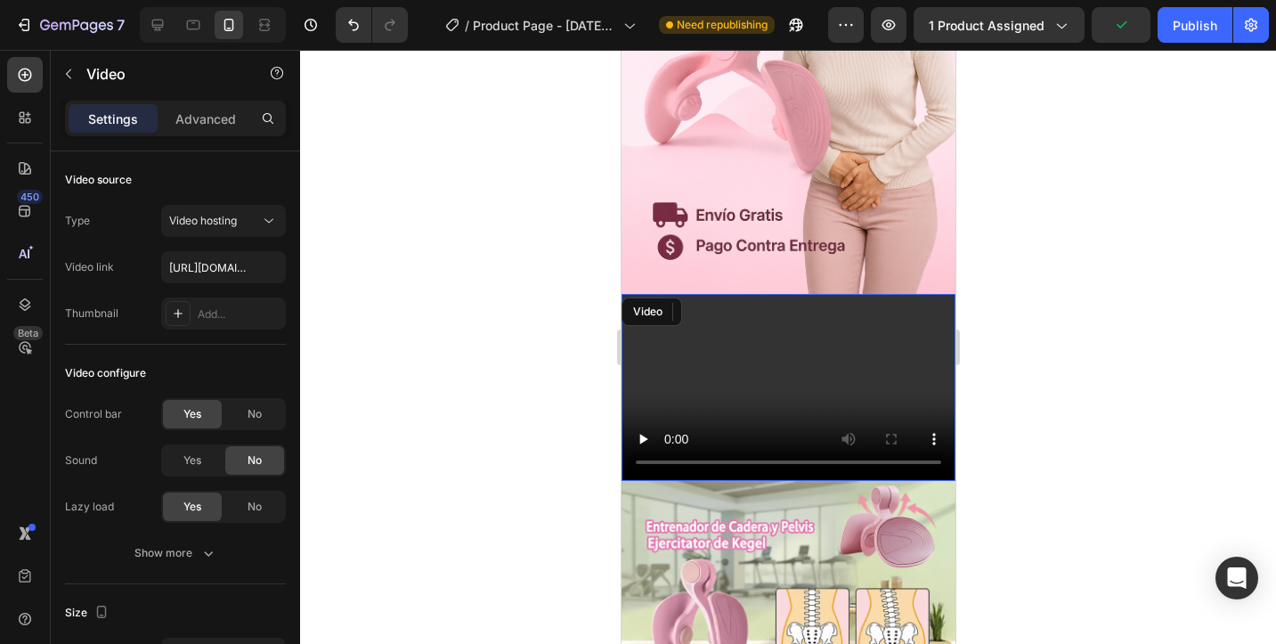
click at [739, 319] on video at bounding box center [788, 388] width 334 height 188
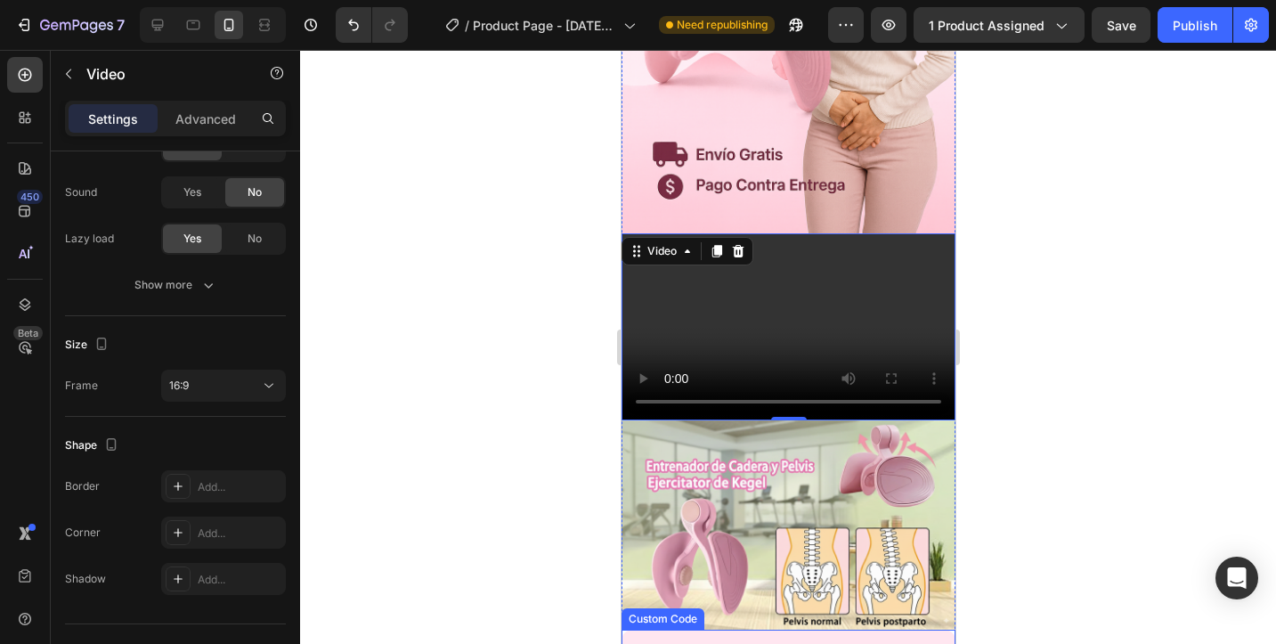
scroll to position [520, 0]
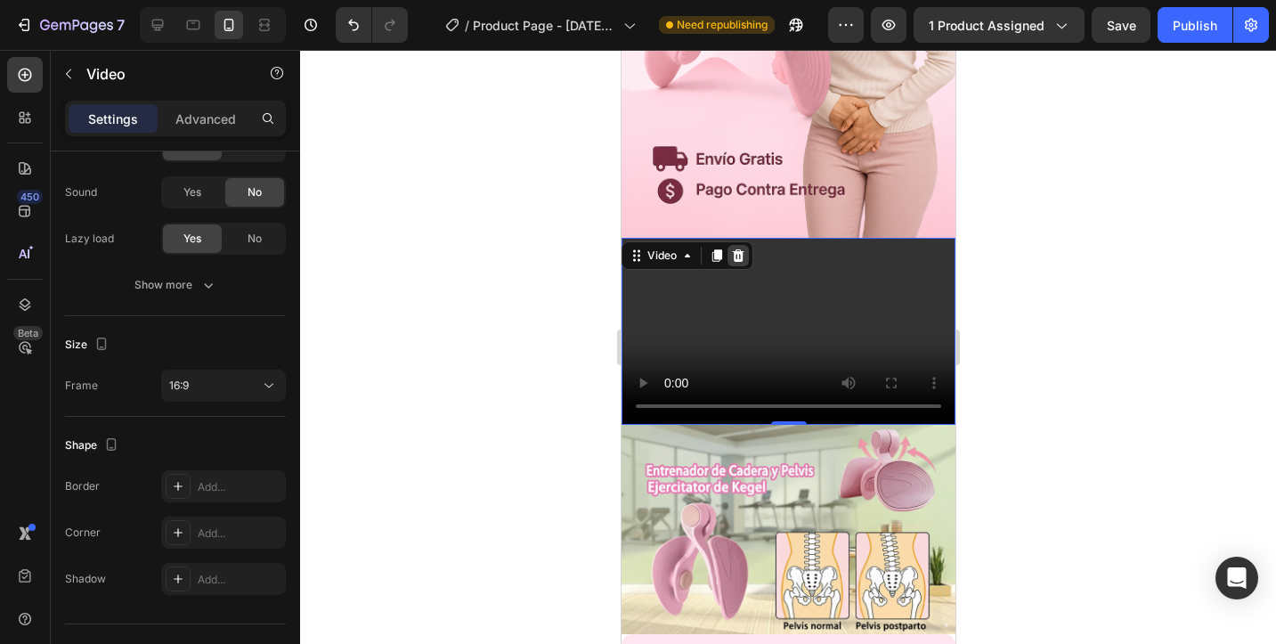
click at [738, 249] on icon at bounding box center [737, 256] width 14 height 14
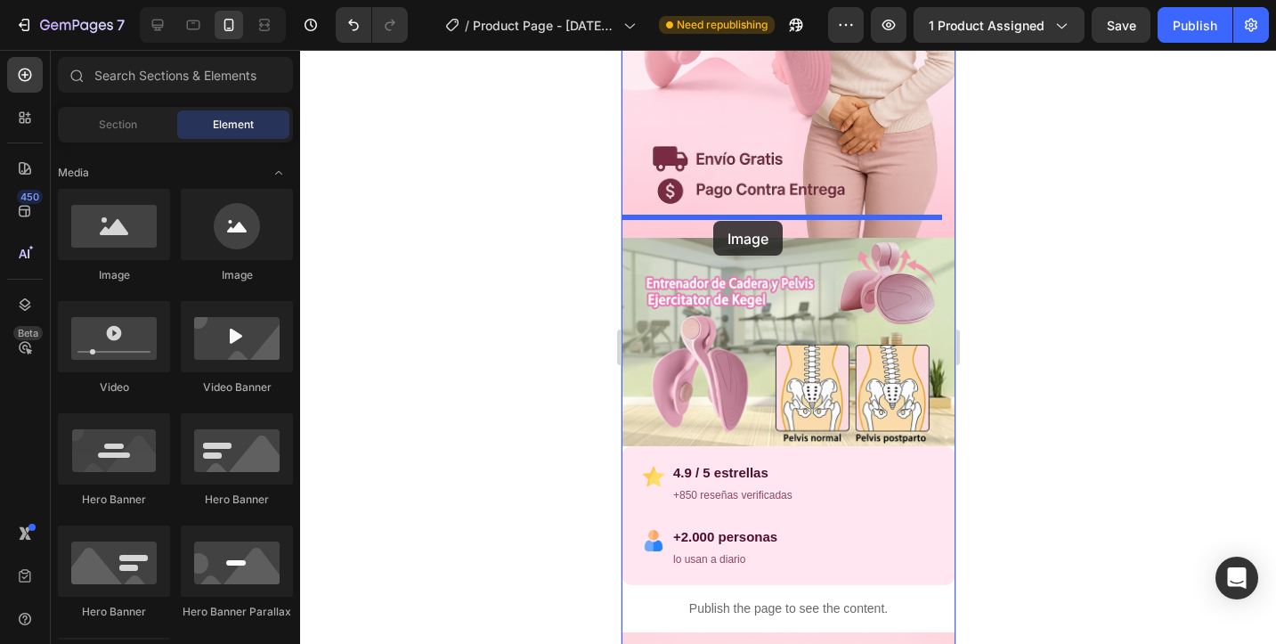
drag, startPoint x: 764, startPoint y: 284, endPoint x: 722, endPoint y: 207, distance: 88.5
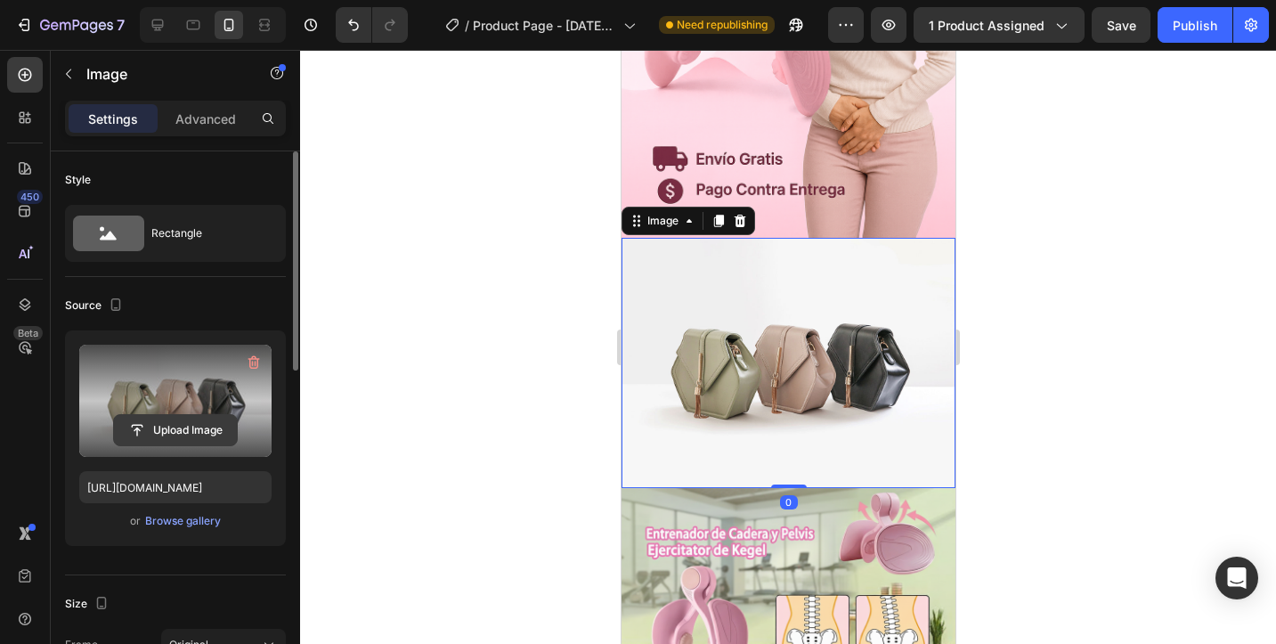
click at [184, 427] on input "file" at bounding box center [175, 430] width 123 height 30
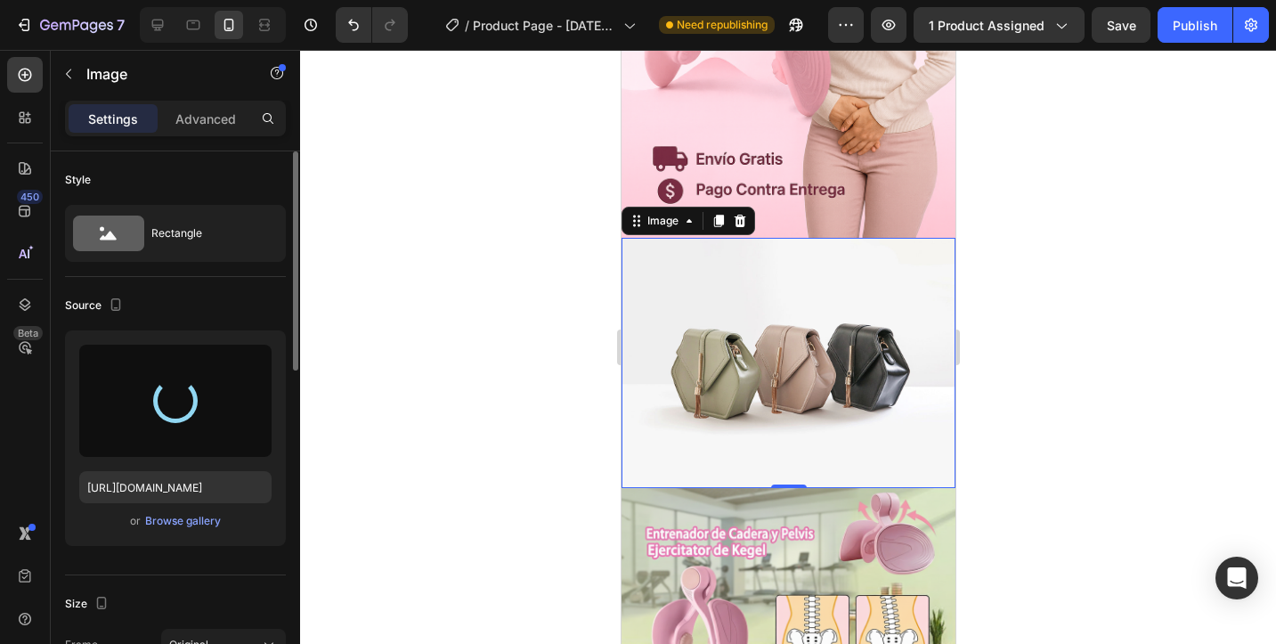
type input "[URL][DOMAIN_NAME]"
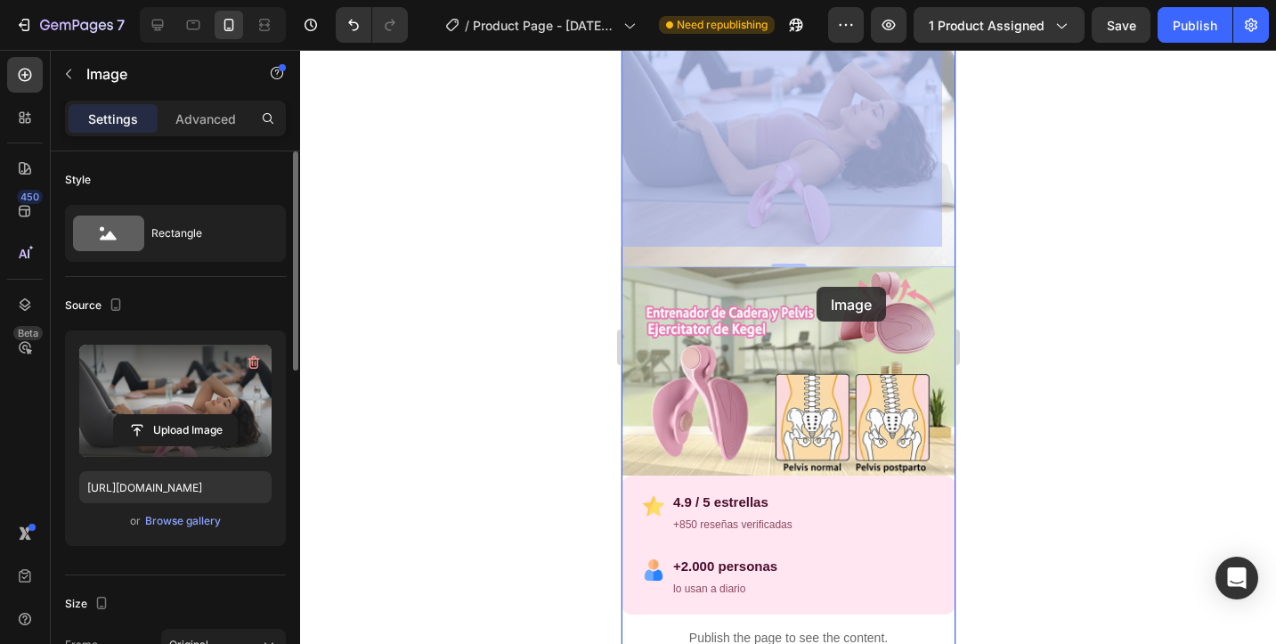
scroll to position [828, 0]
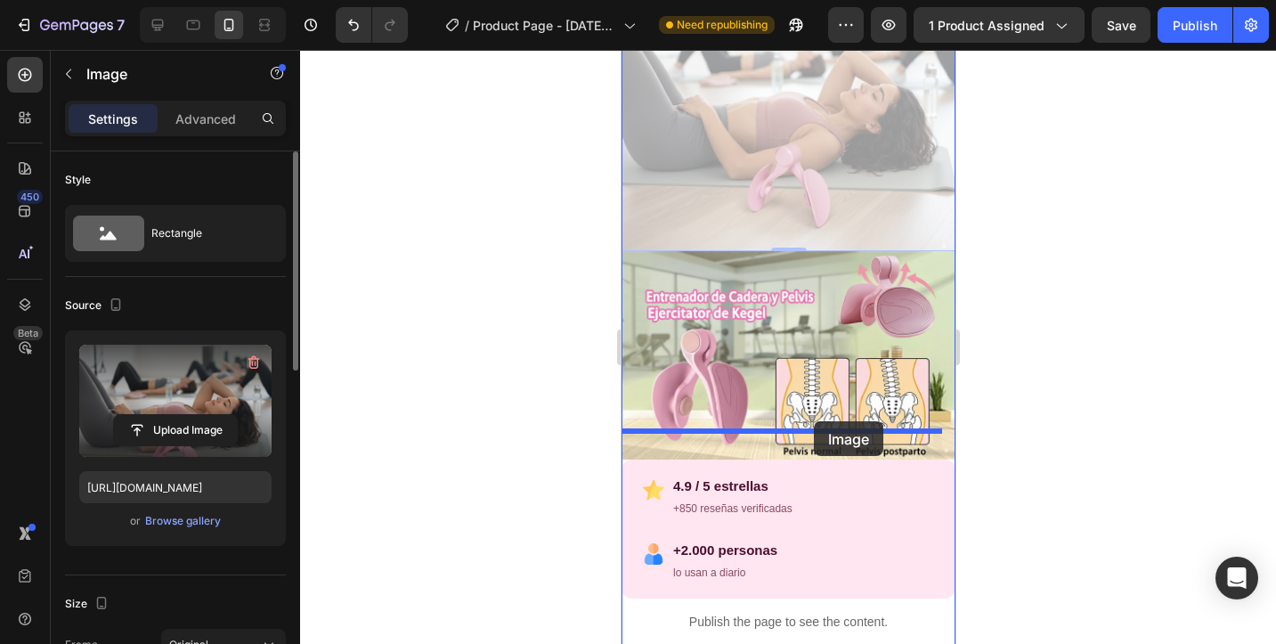
drag, startPoint x: 816, startPoint y: 245, endPoint x: 813, endPoint y: 422, distance: 177.3
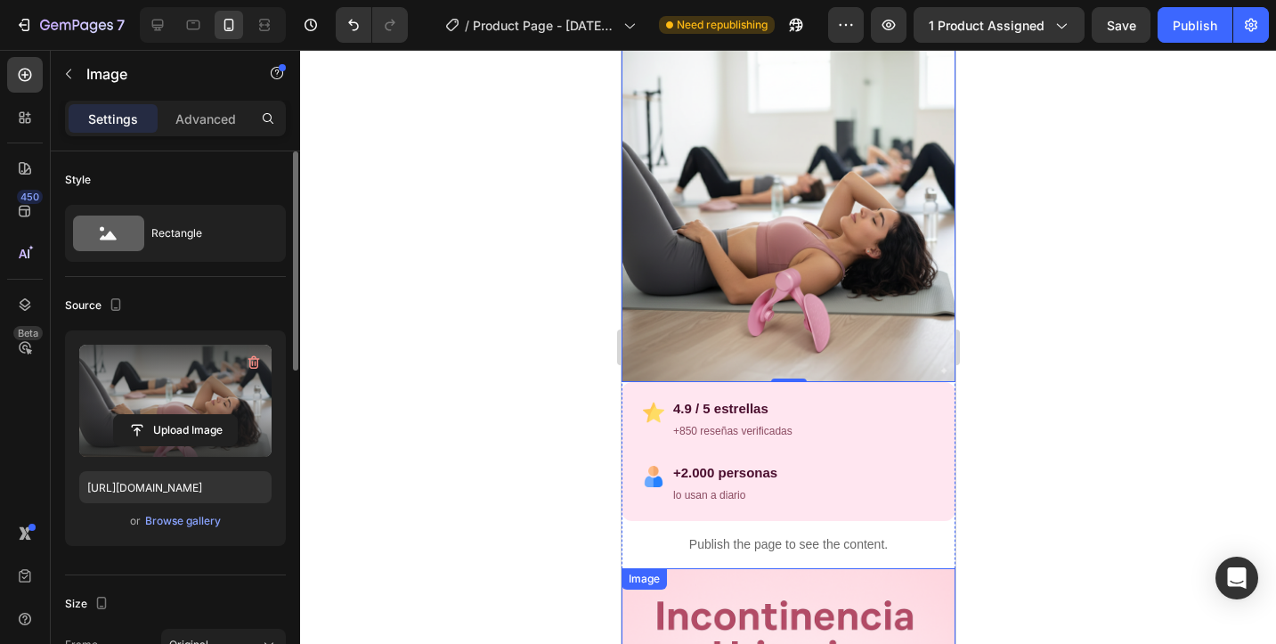
scroll to position [917, 0]
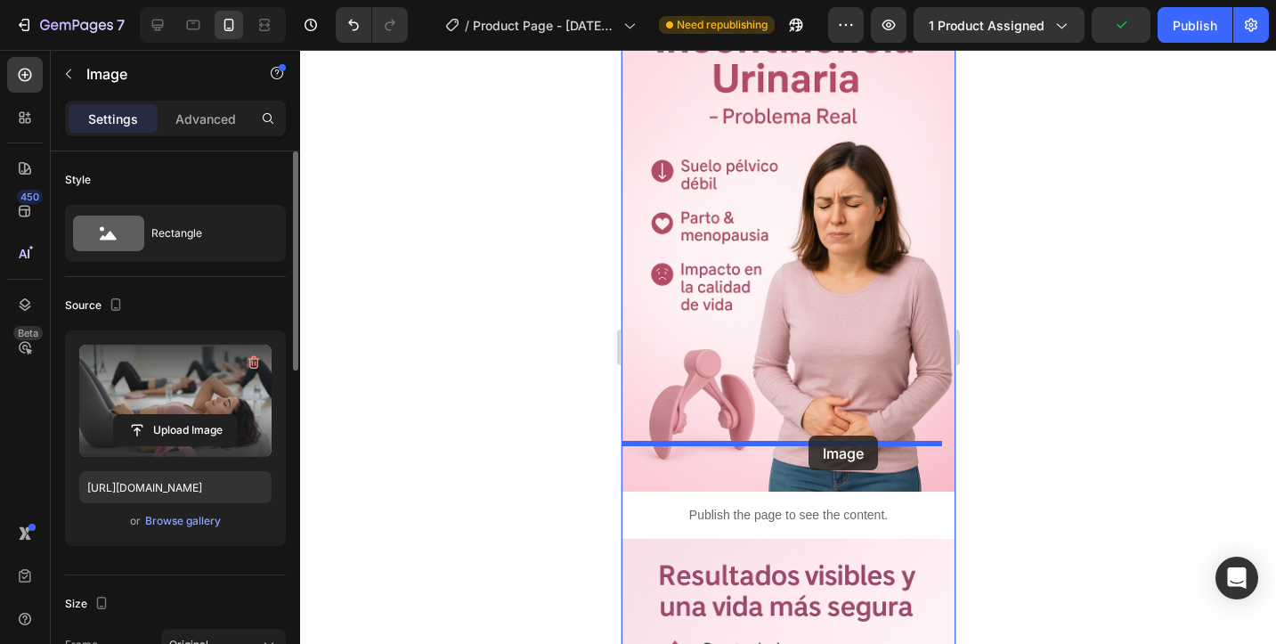
drag, startPoint x: 820, startPoint y: 192, endPoint x: 808, endPoint y: 436, distance: 243.5
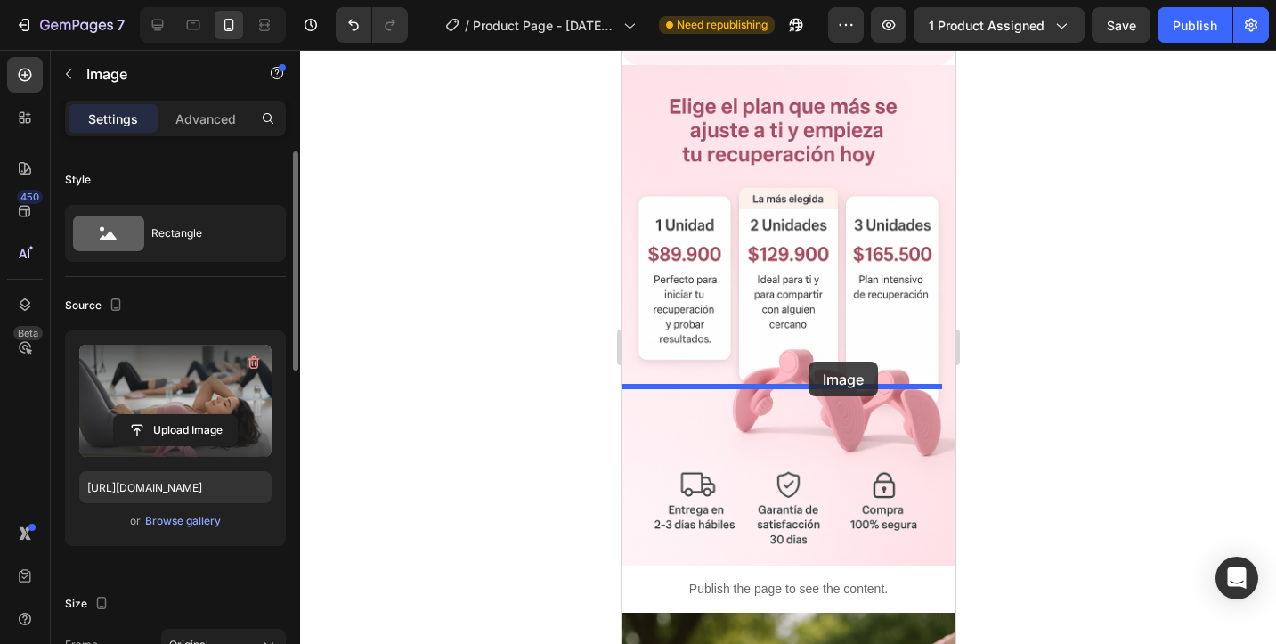
scroll to position [3878, 0]
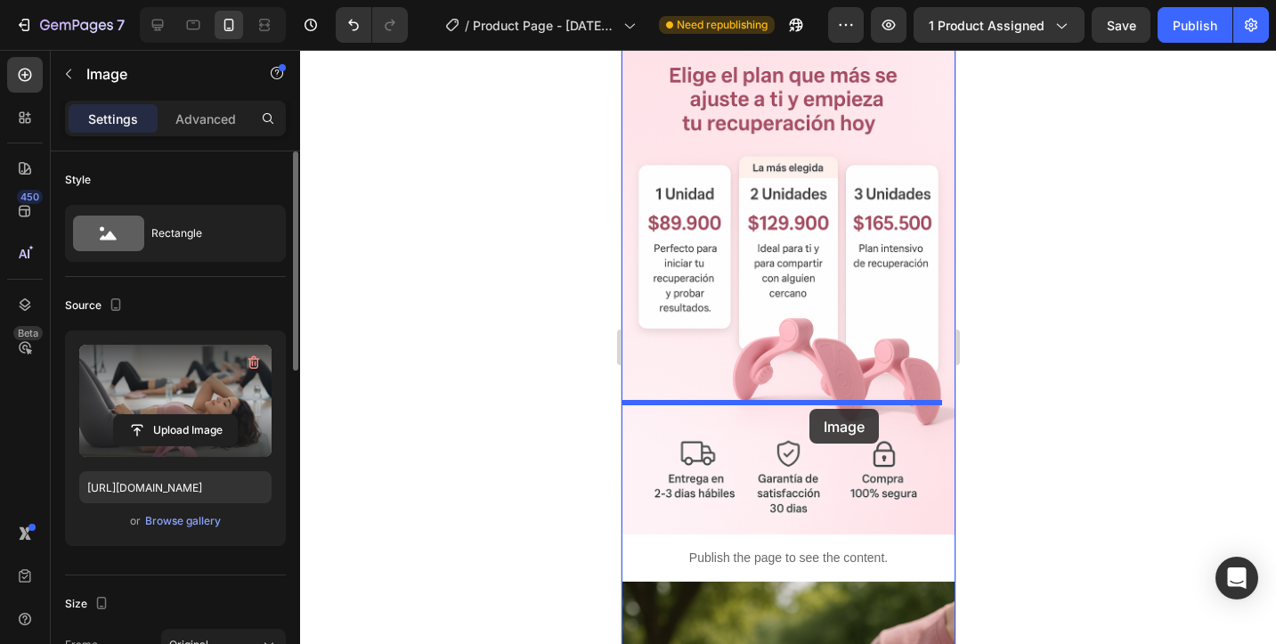
drag, startPoint x: 815, startPoint y: 306, endPoint x: 809, endPoint y: 408, distance: 101.7
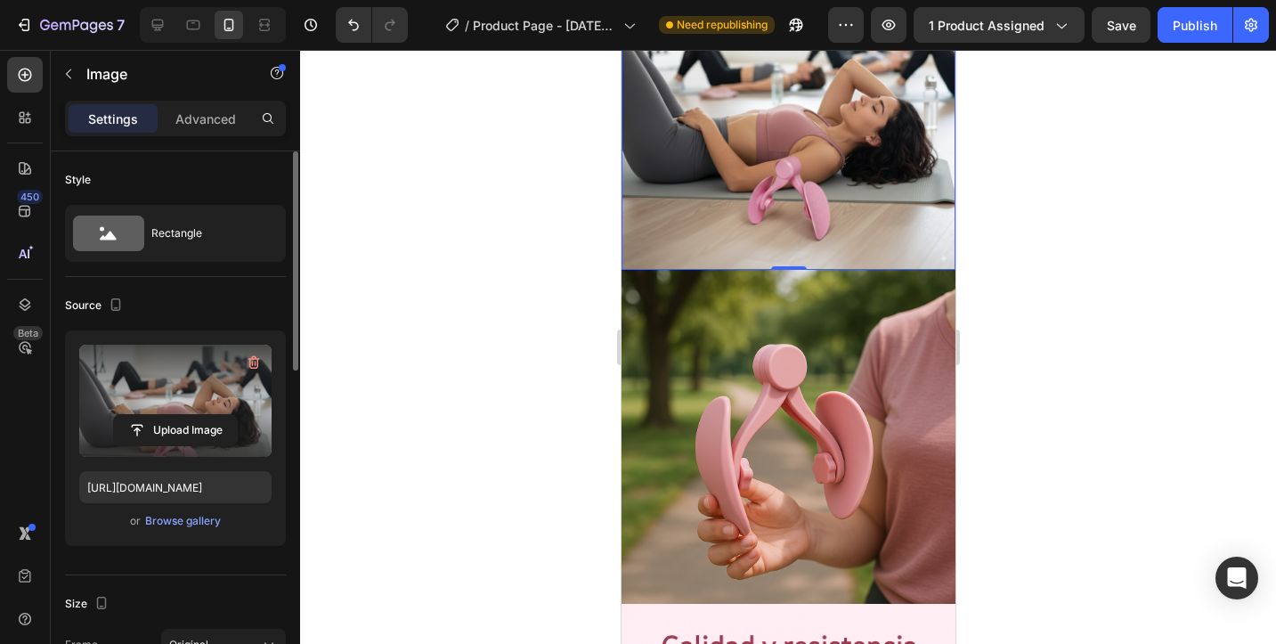
scroll to position [4119, 0]
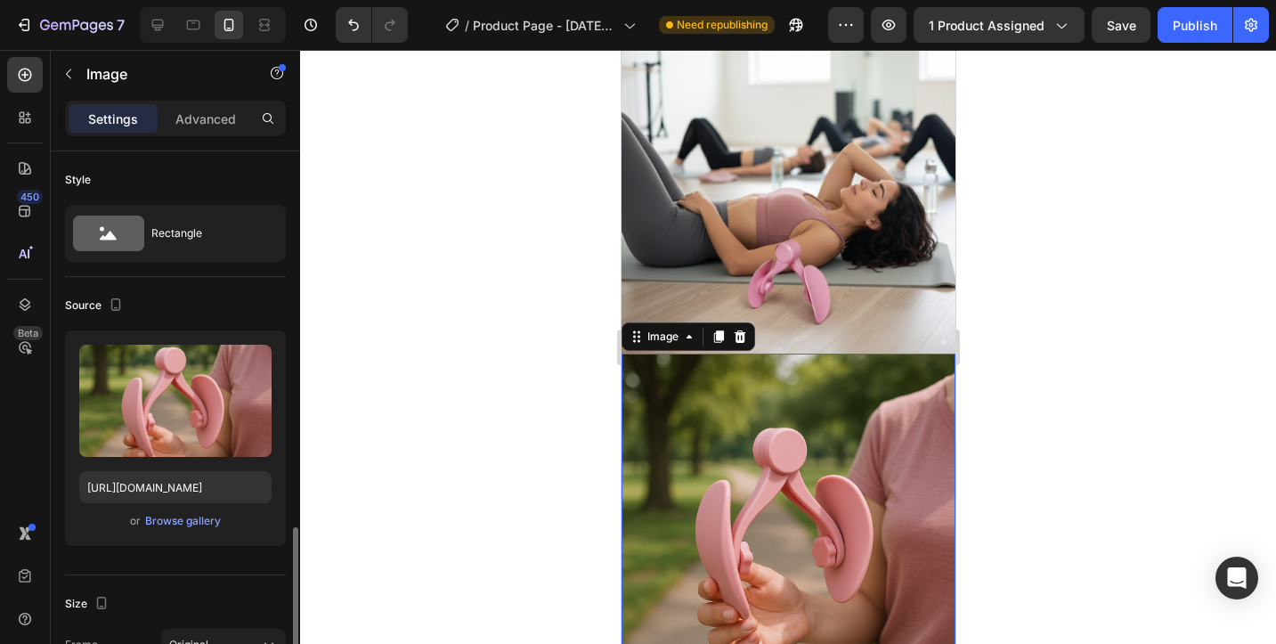
click at [804, 354] on img at bounding box center [788, 521] width 334 height 334
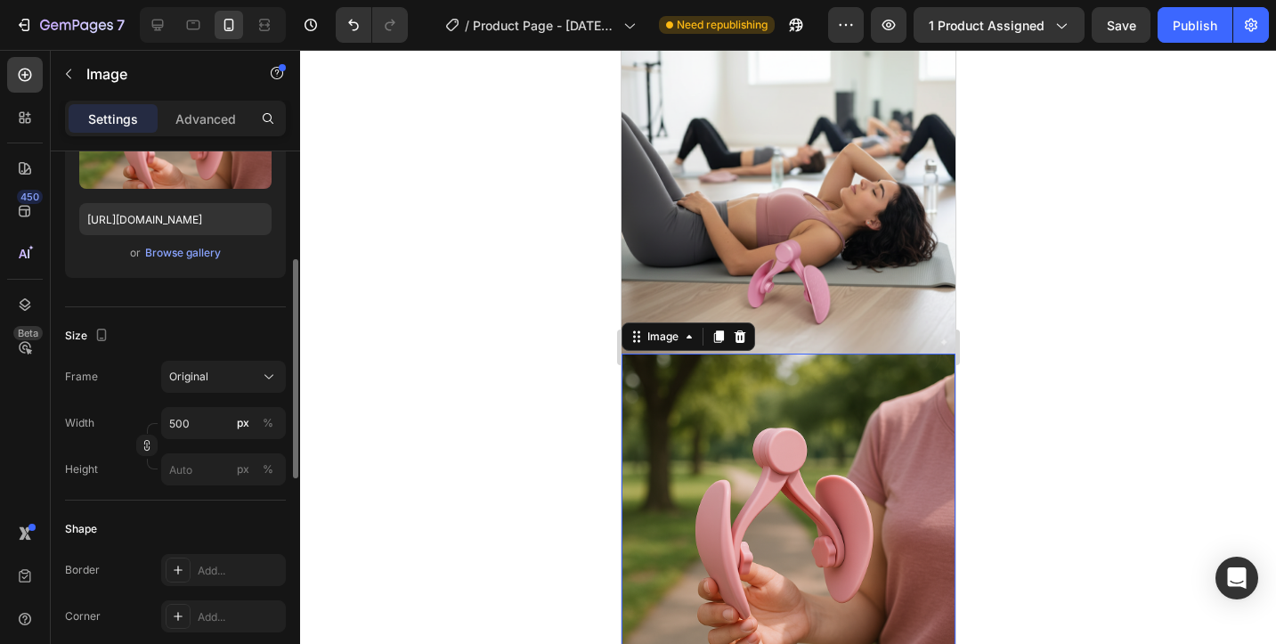
click at [739, 330] on icon at bounding box center [739, 337] width 14 height 14
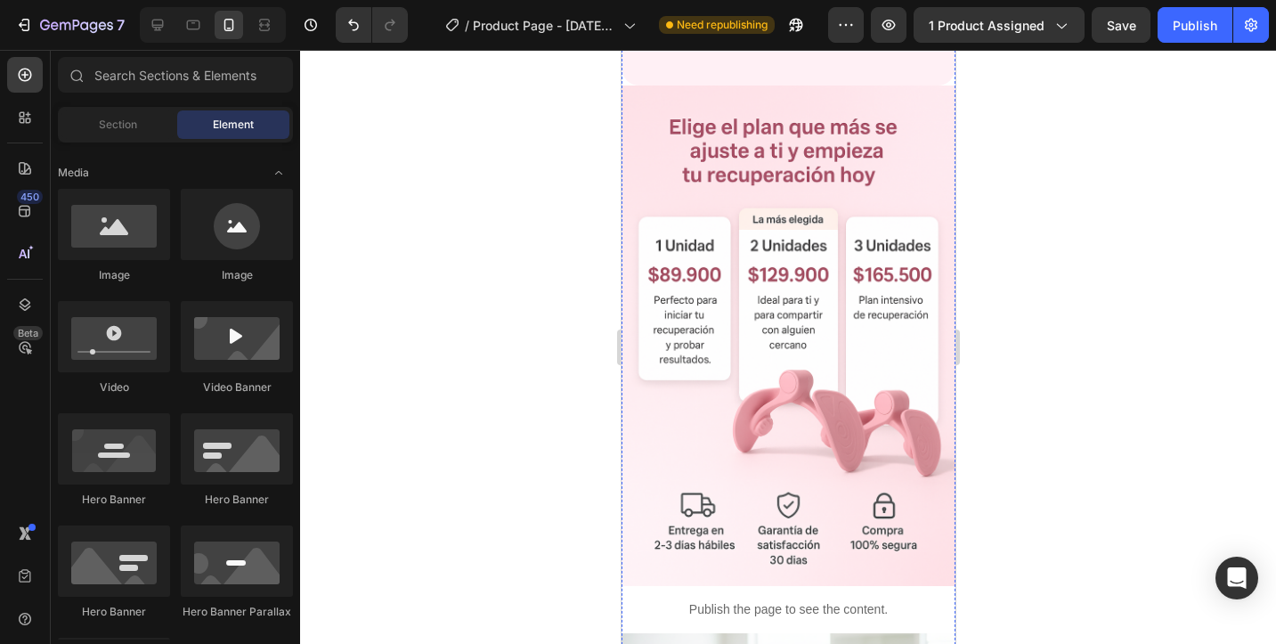
scroll to position [3512, 0]
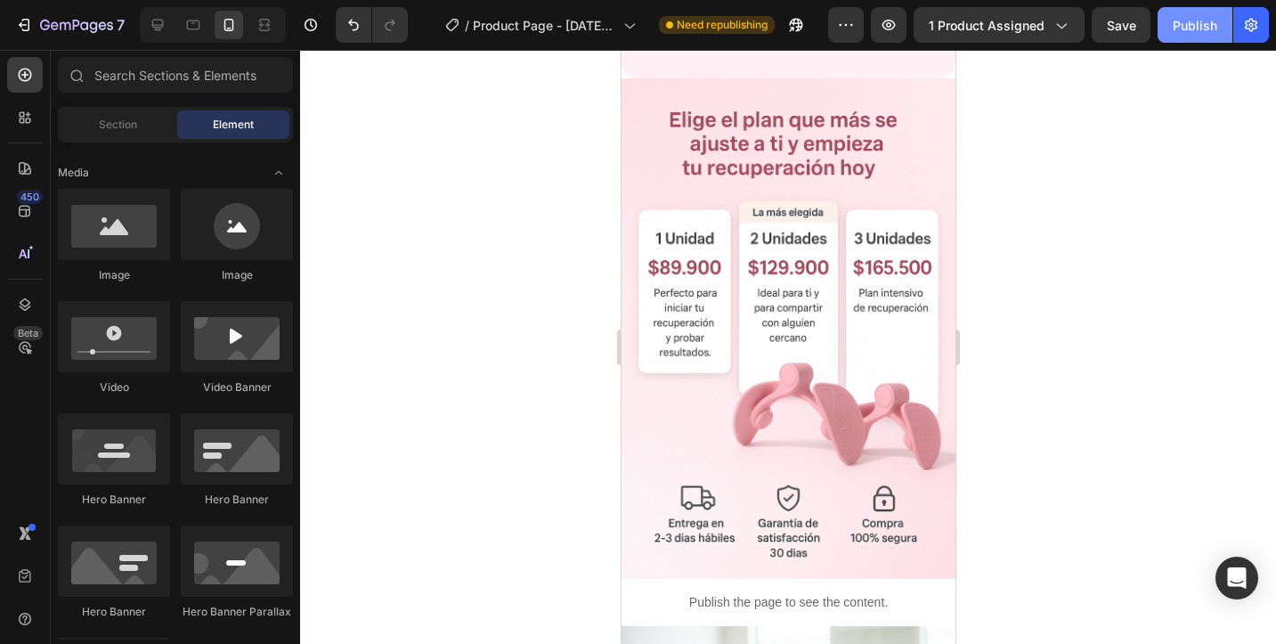
click at [1214, 32] on div "Publish" at bounding box center [1195, 25] width 45 height 19
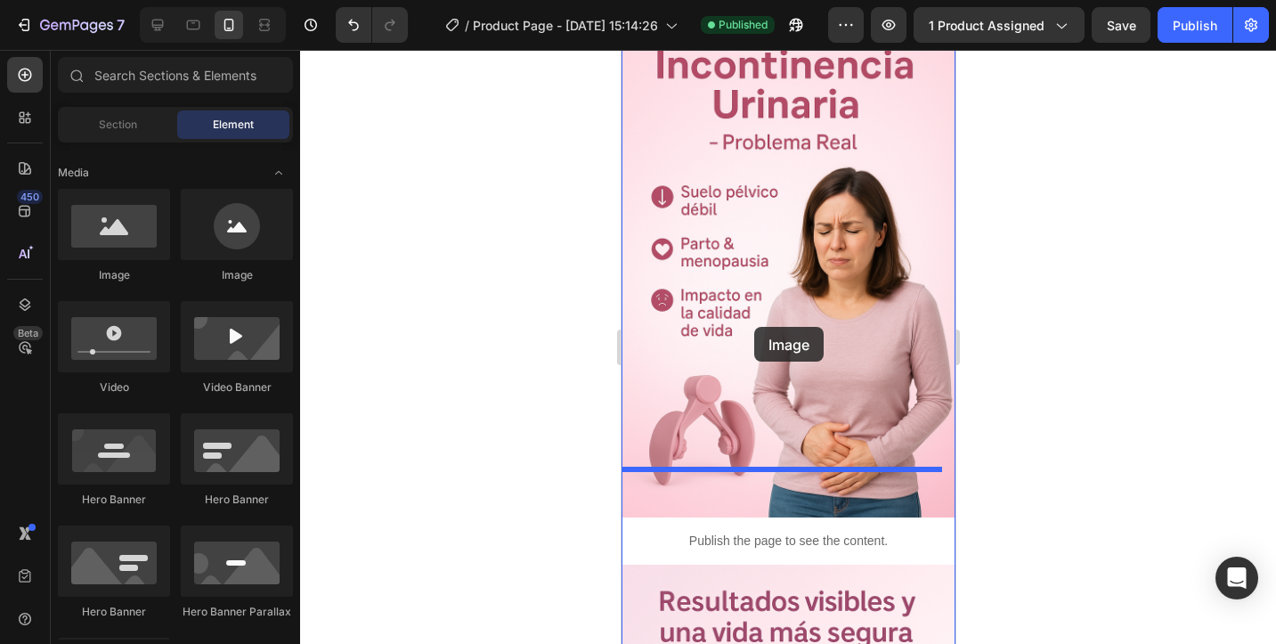
scroll to position [1139, 0]
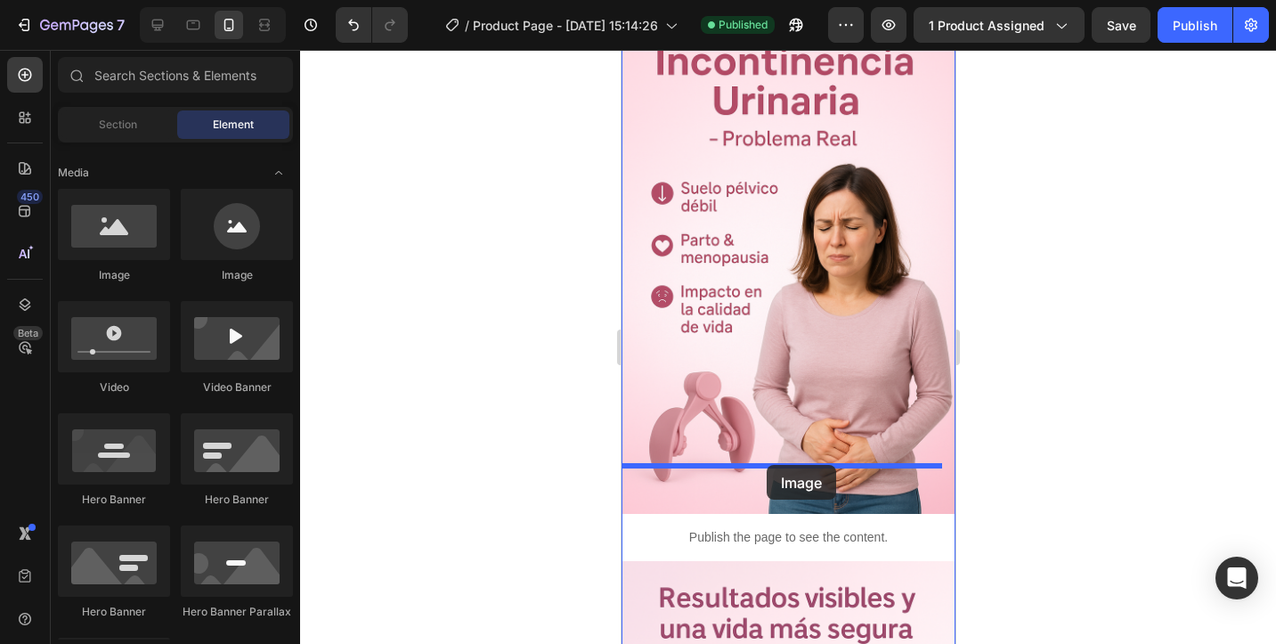
drag, startPoint x: 717, startPoint y: 282, endPoint x: 766, endPoint y: 465, distance: 189.1
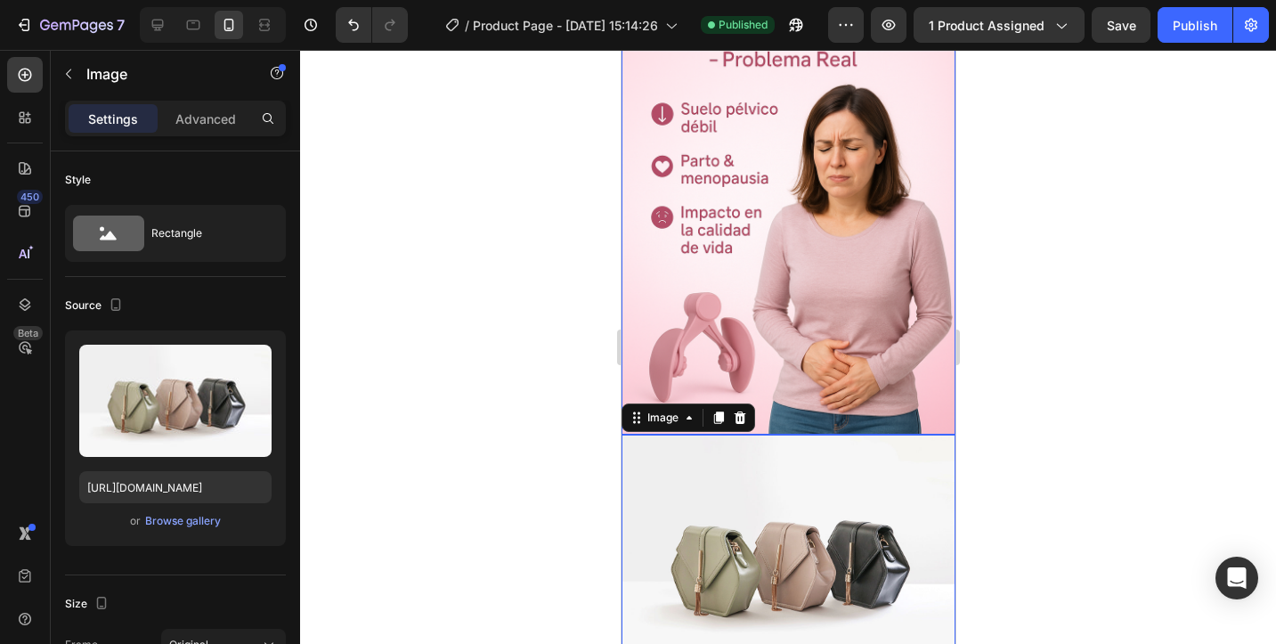
scroll to position [1230, 0]
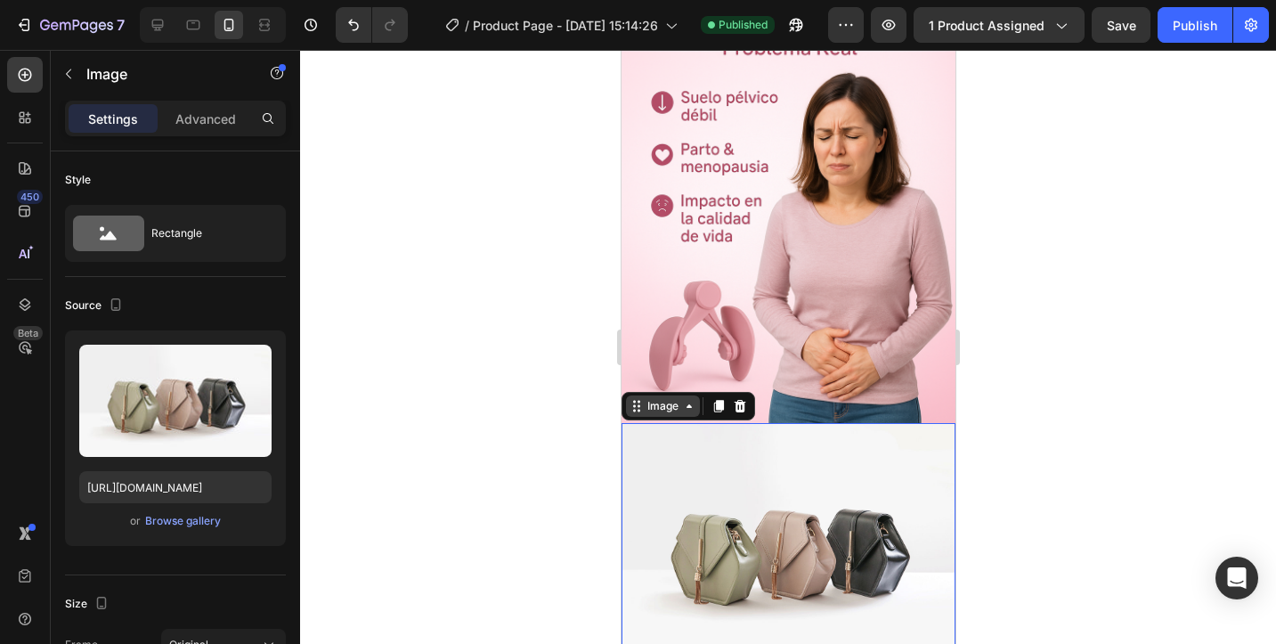
click at [667, 398] on div "Image" at bounding box center [662, 406] width 38 height 16
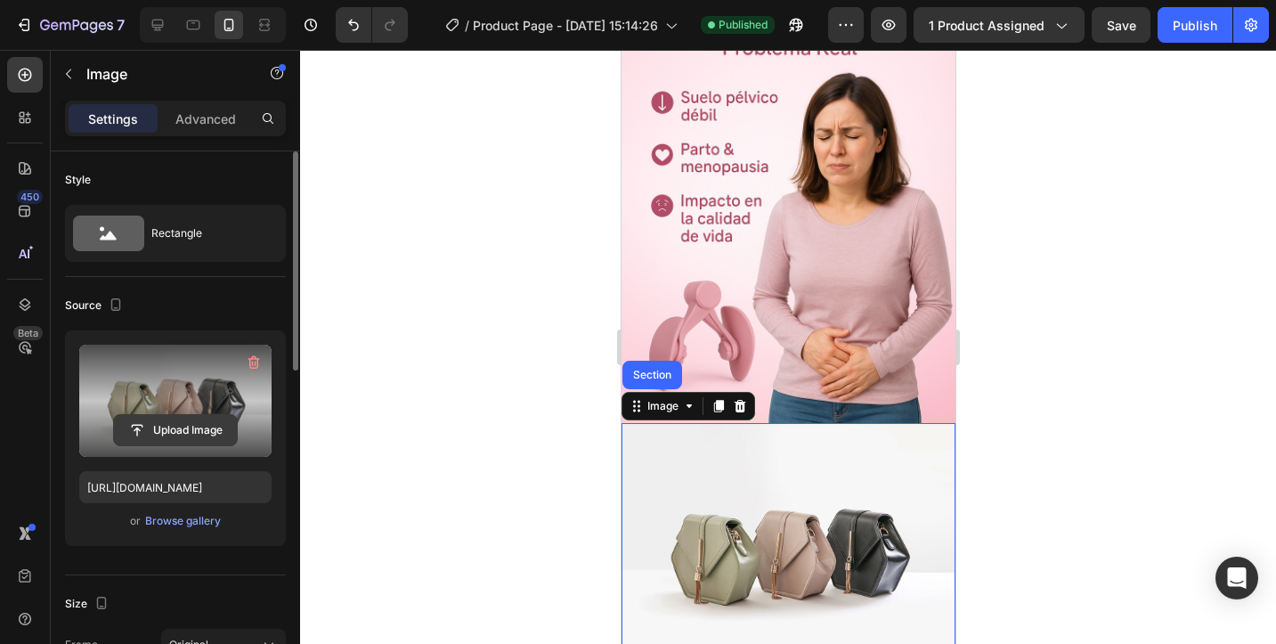
click at [193, 428] on input "file" at bounding box center [175, 430] width 123 height 30
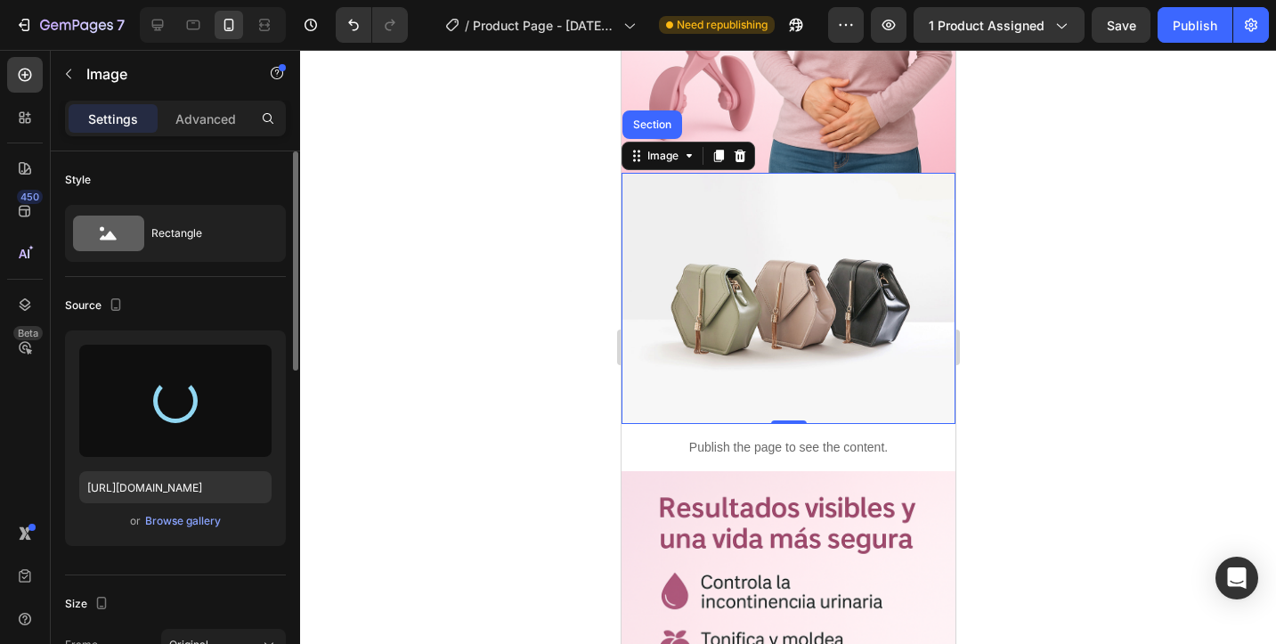
scroll to position [1394, 0]
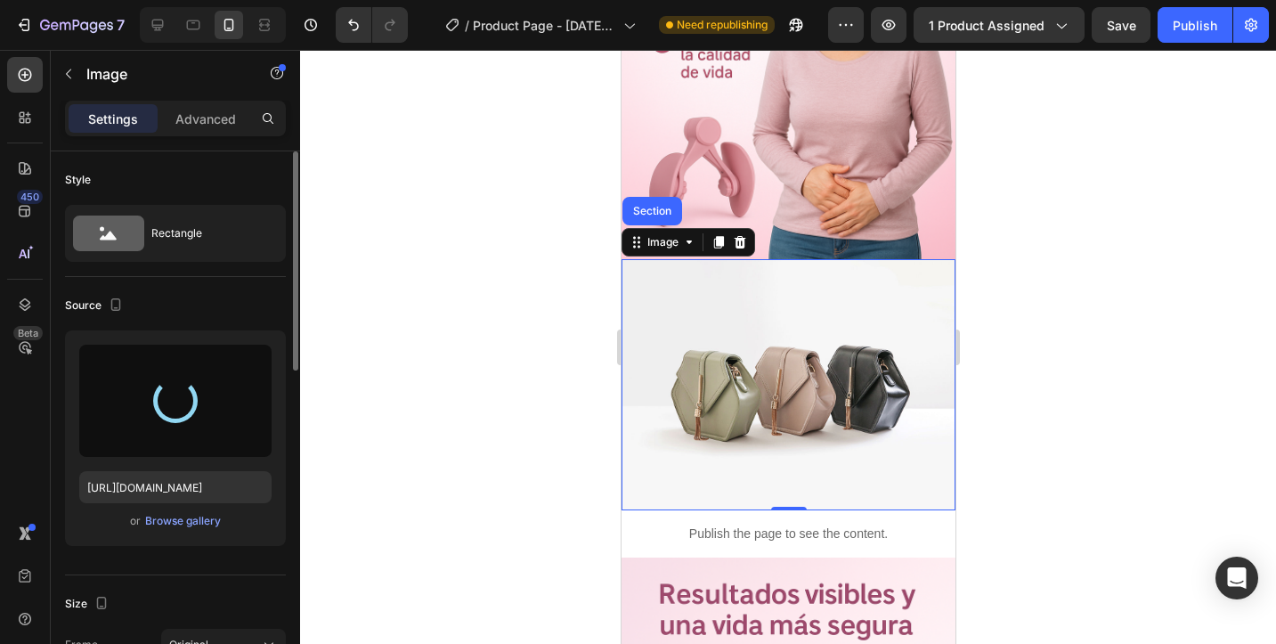
click at [839, 296] on img at bounding box center [788, 384] width 334 height 250
click at [180, 391] on div at bounding box center [175, 401] width 61 height 61
click at [740, 236] on icon at bounding box center [740, 242] width 12 height 12
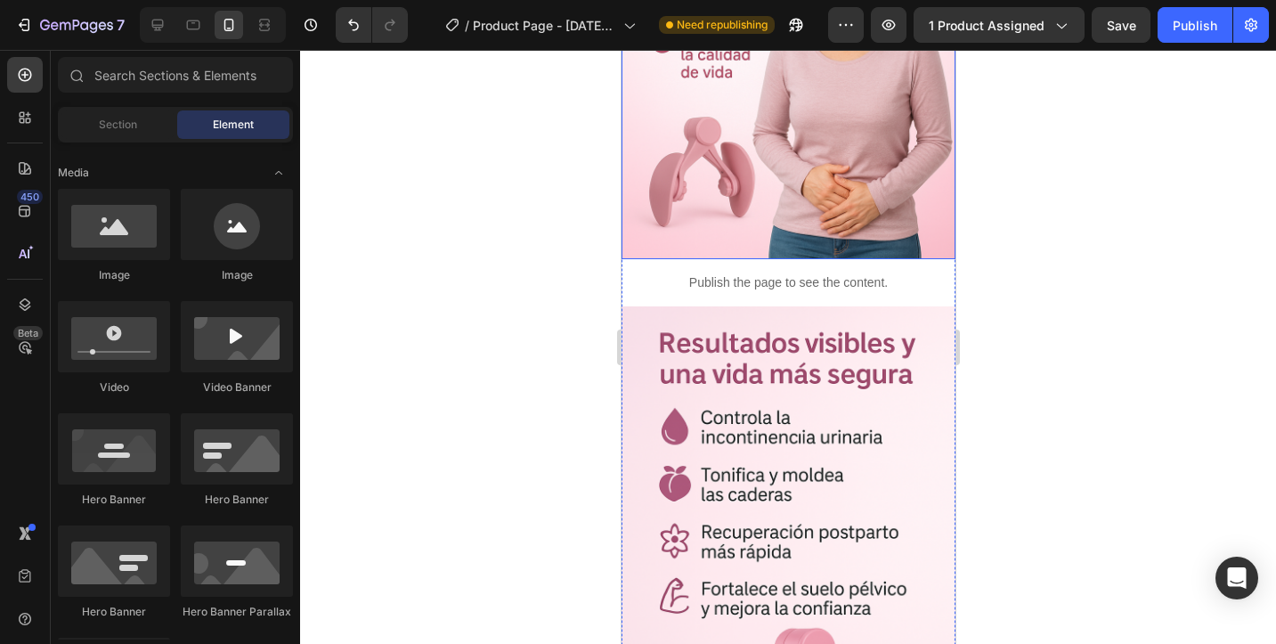
click at [743, 184] on img at bounding box center [788, 10] width 334 height 502
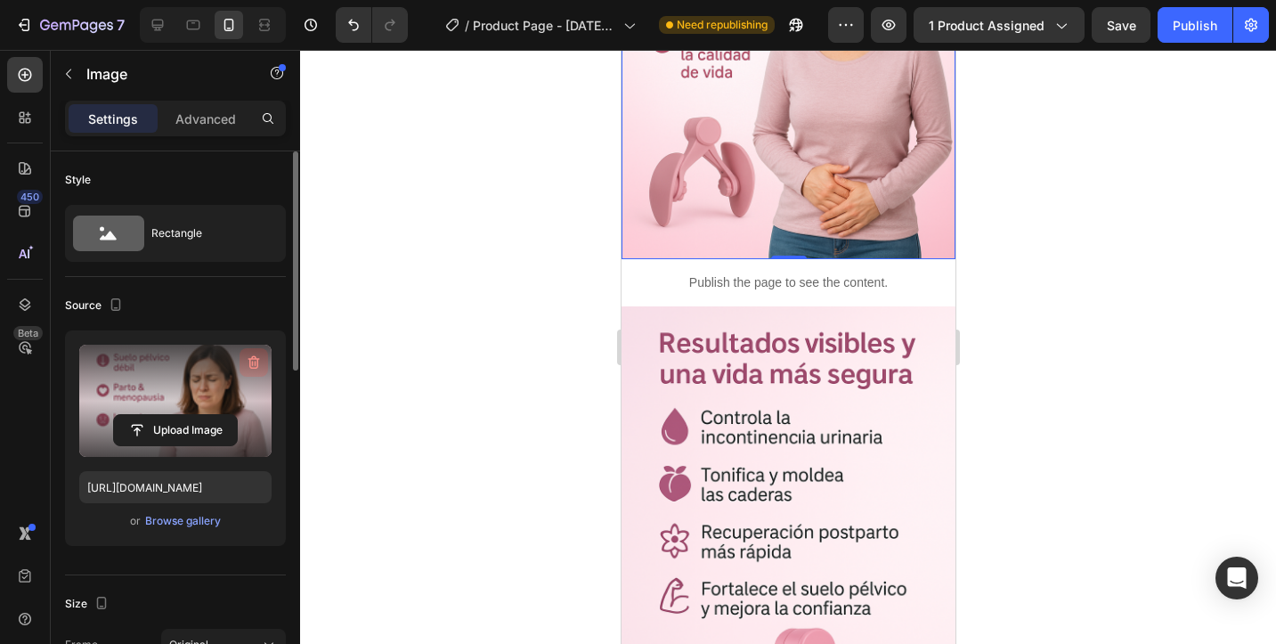
click at [255, 362] on icon "button" at bounding box center [256, 363] width 2 height 5
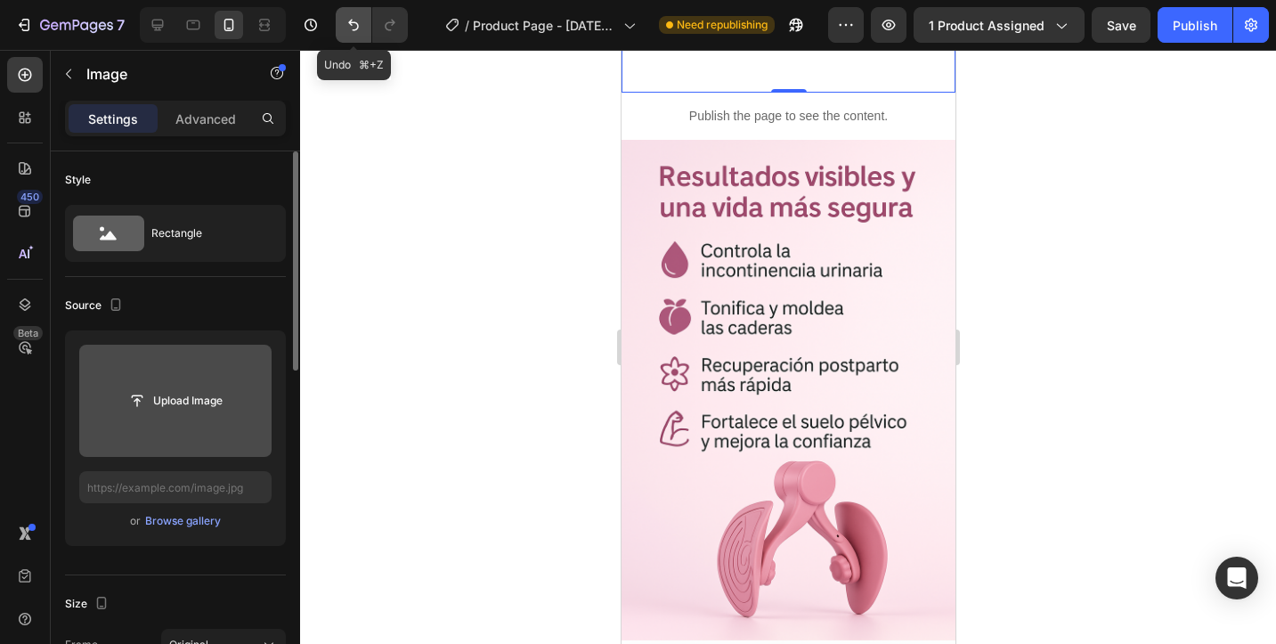
click at [357, 20] on icon "Undo/Redo" at bounding box center [354, 25] width 18 height 18
type input "[URL][DOMAIN_NAME]"
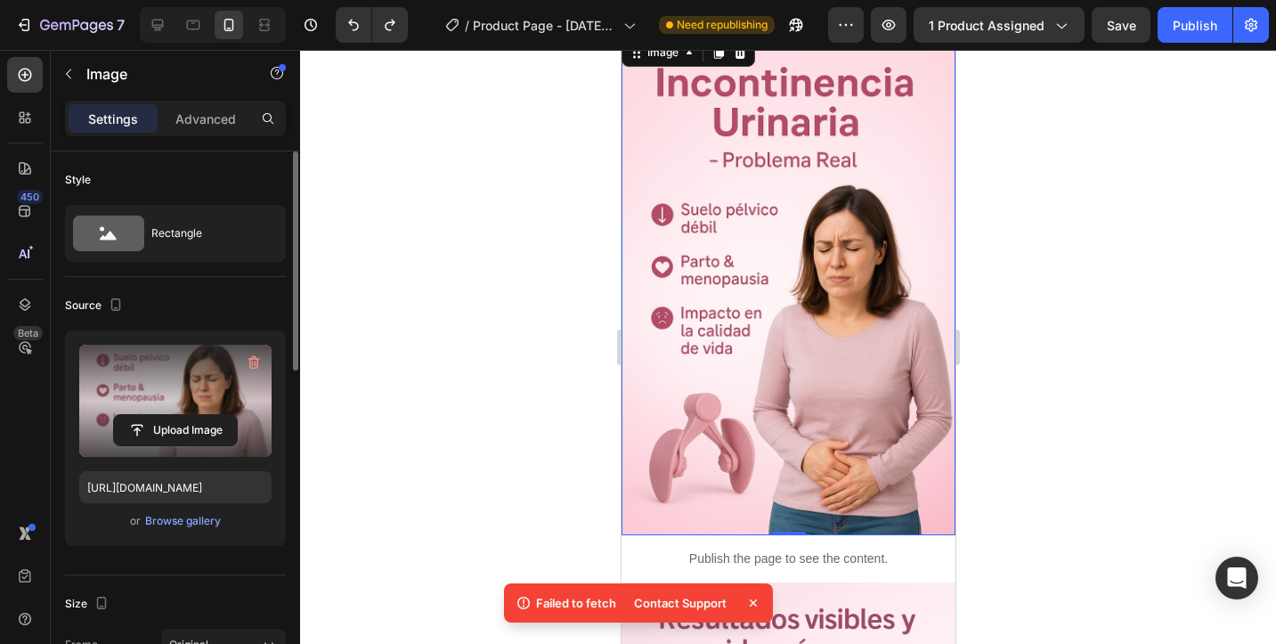
scroll to position [1122, 0]
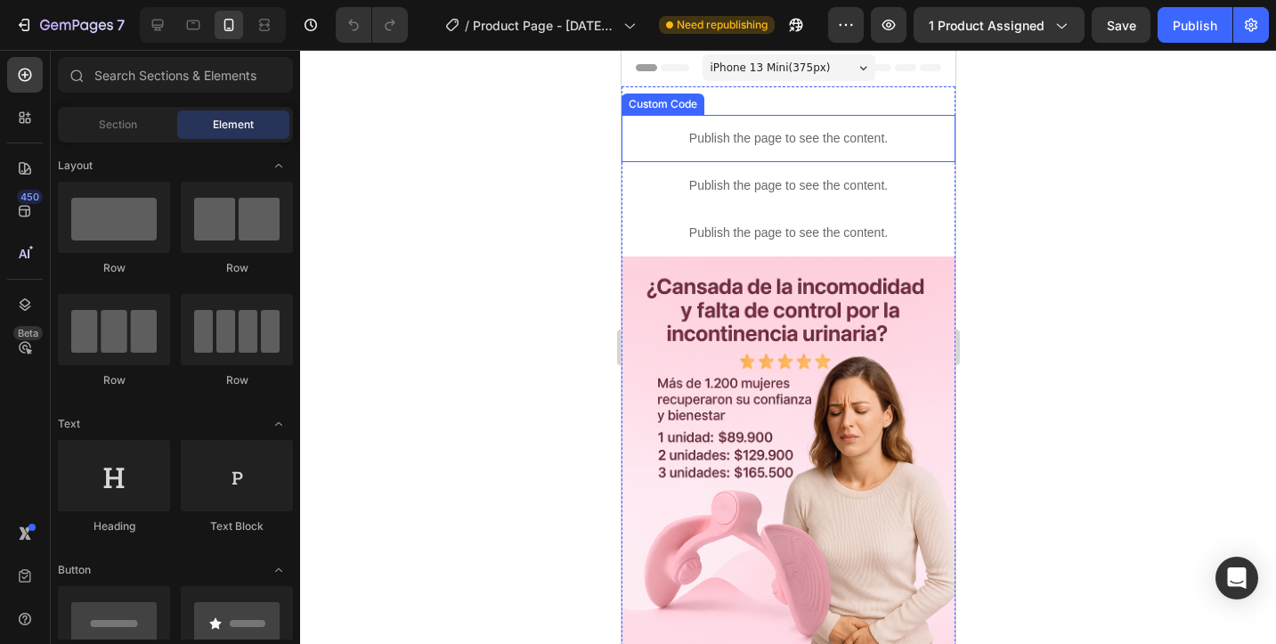
click at [782, 143] on p "Publish the page to see the content." at bounding box center [788, 138] width 334 height 19
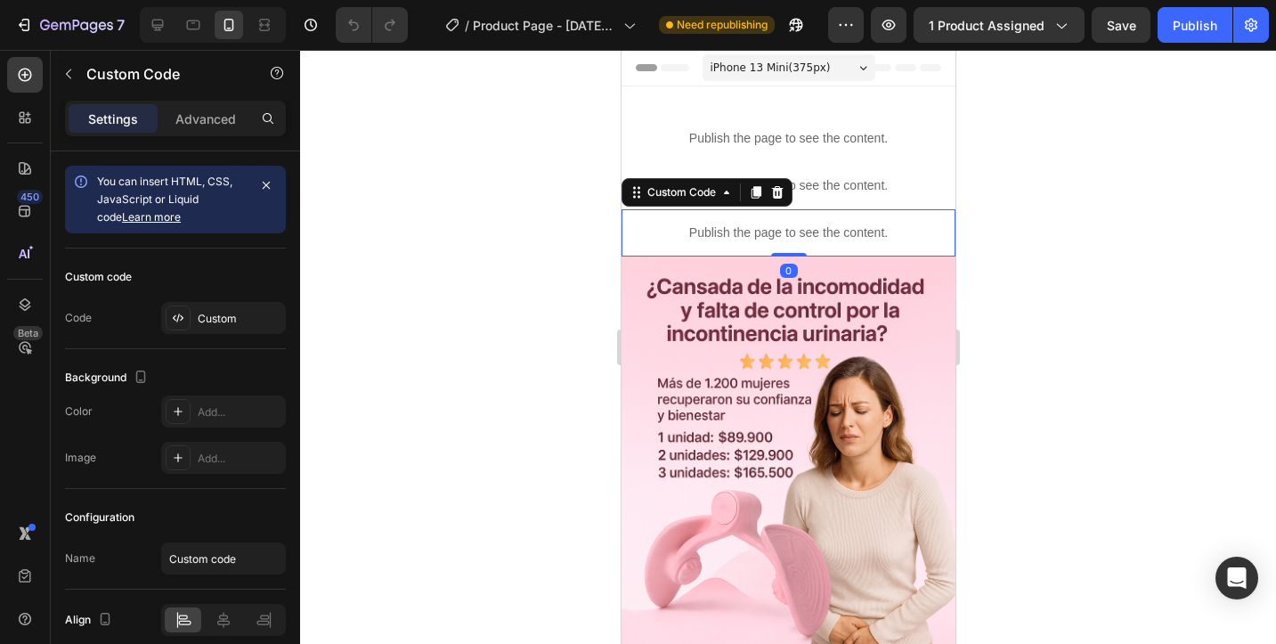
click at [774, 221] on div "Publish the page to see the content." at bounding box center [788, 232] width 334 height 47
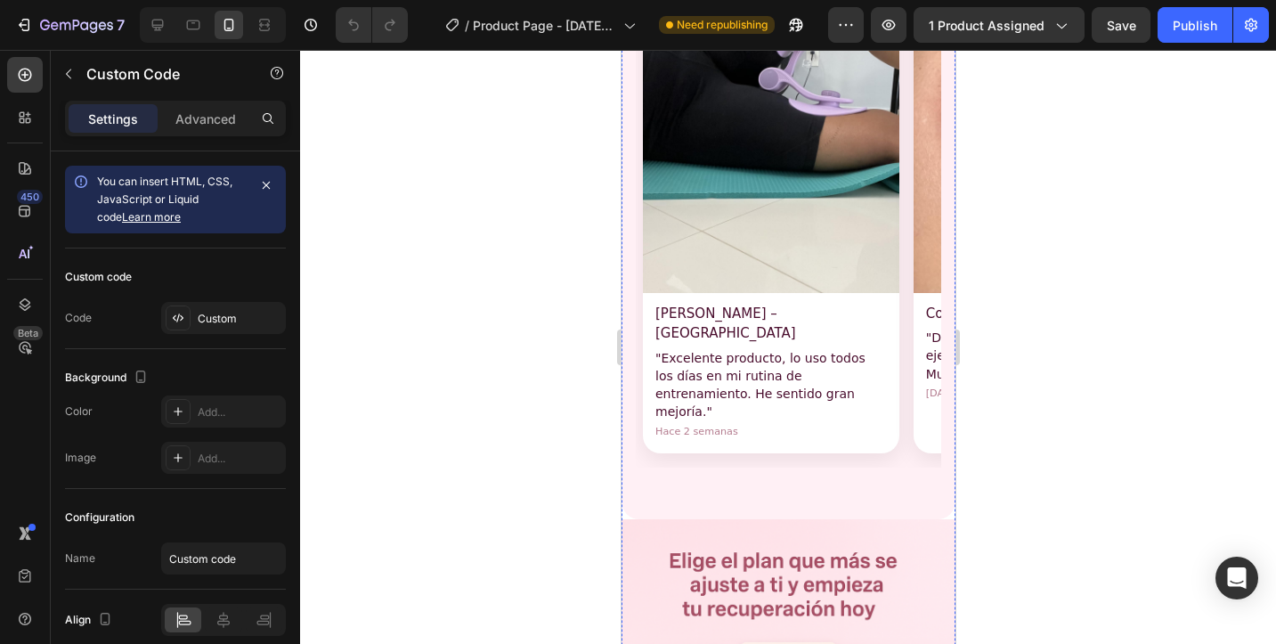
scroll to position [1378, 0]
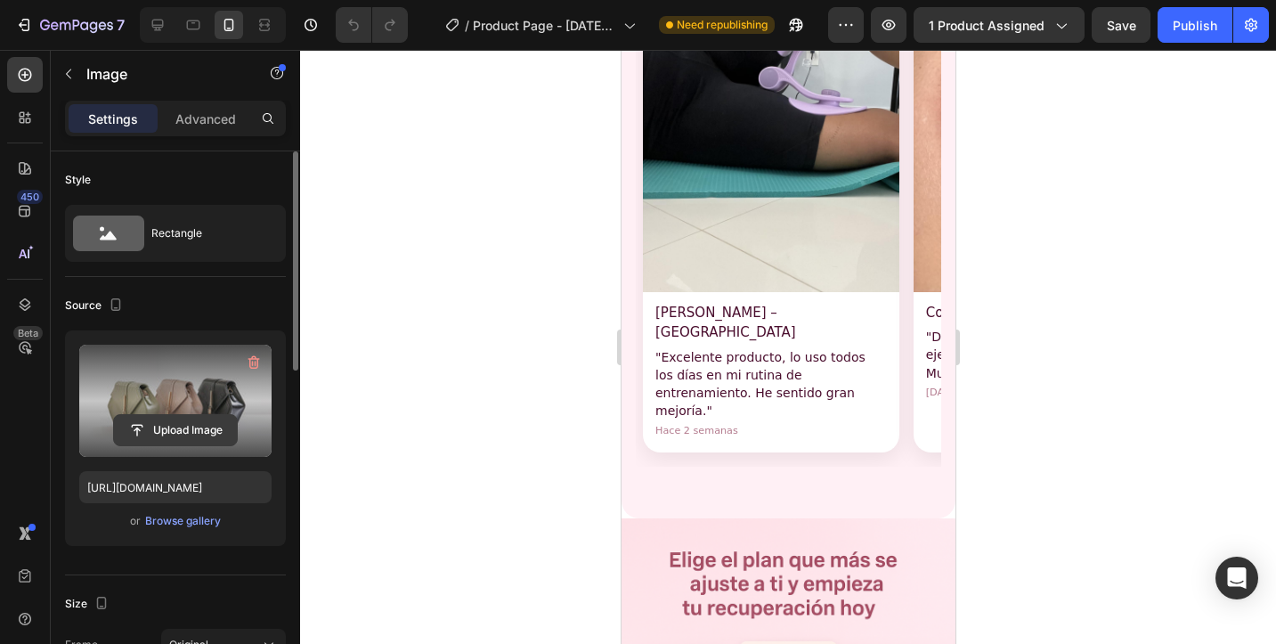
click at [180, 423] on input "file" at bounding box center [175, 430] width 123 height 30
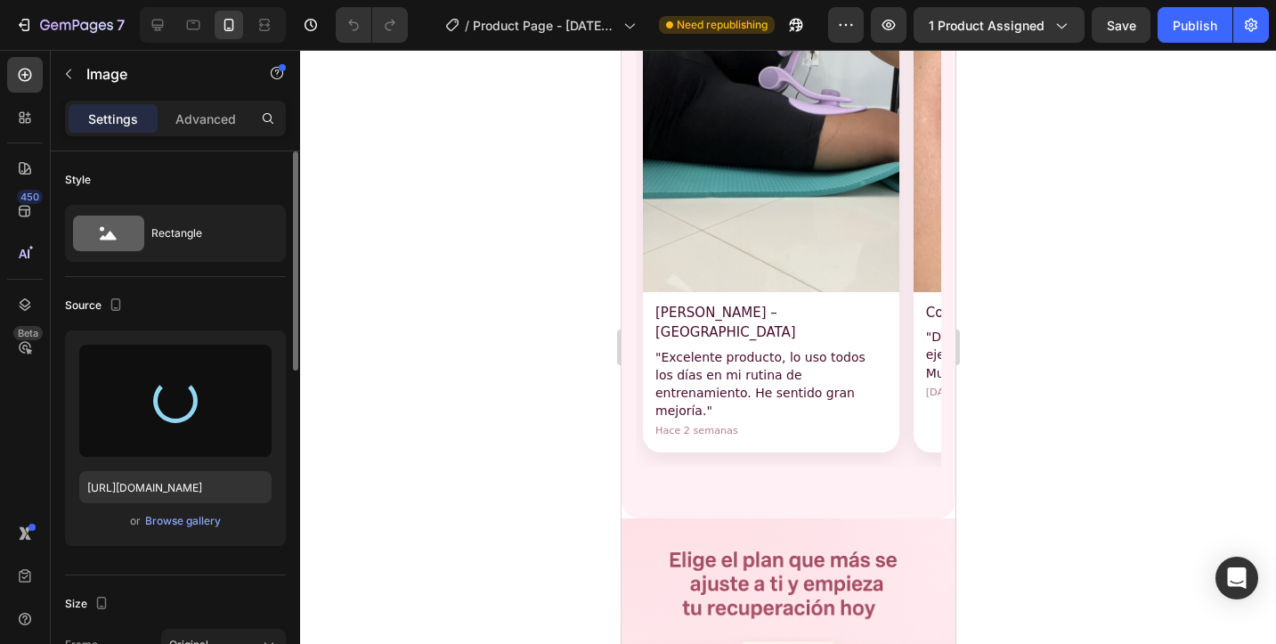
type input "https://cdn.shopify.com/s/files/1/0729/6552/1573/files/gempages_583993031032570…"
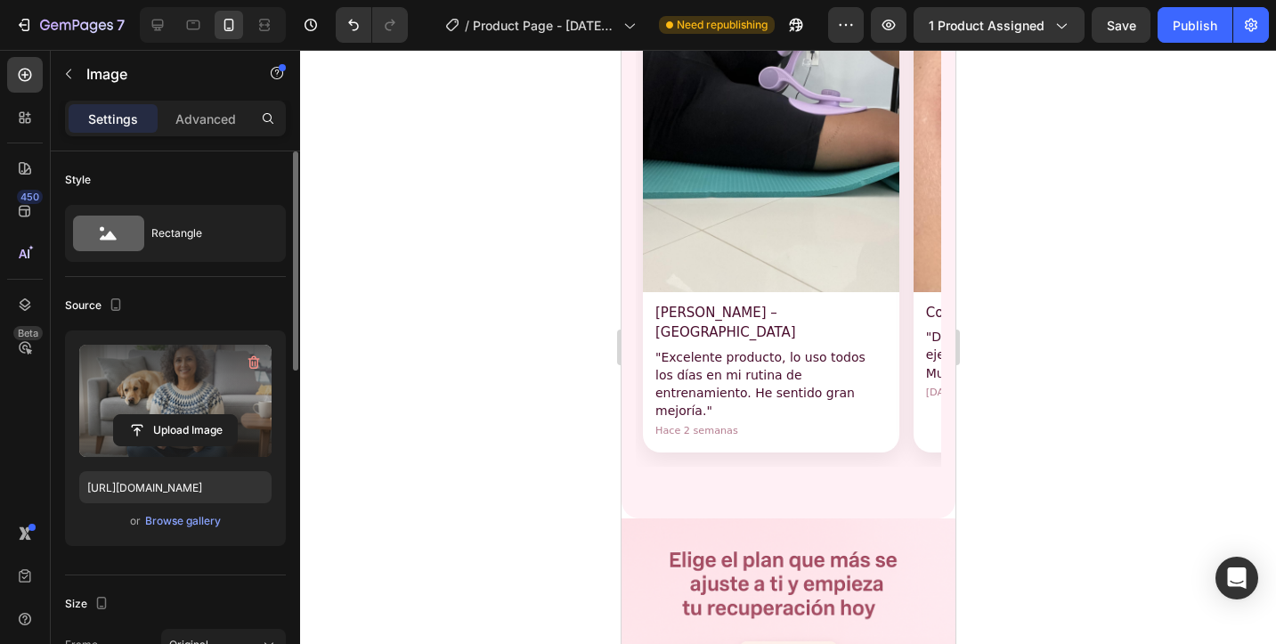
click at [1006, 398] on div at bounding box center [788, 347] width 976 height 594
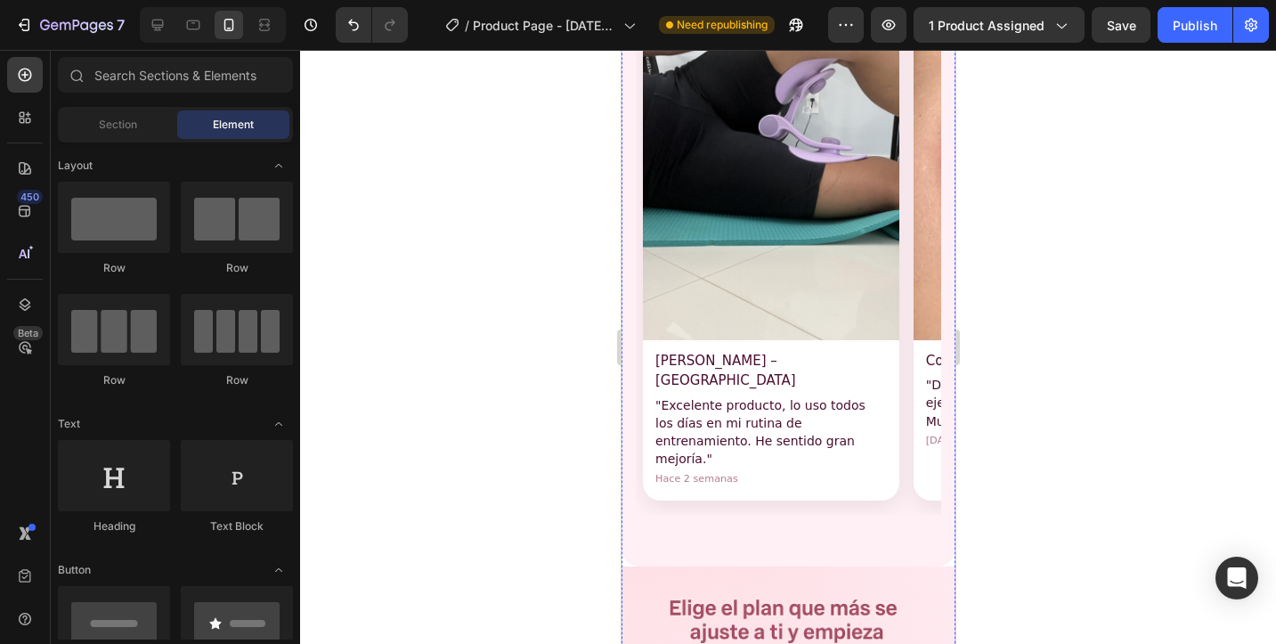
scroll to position [1331, 0]
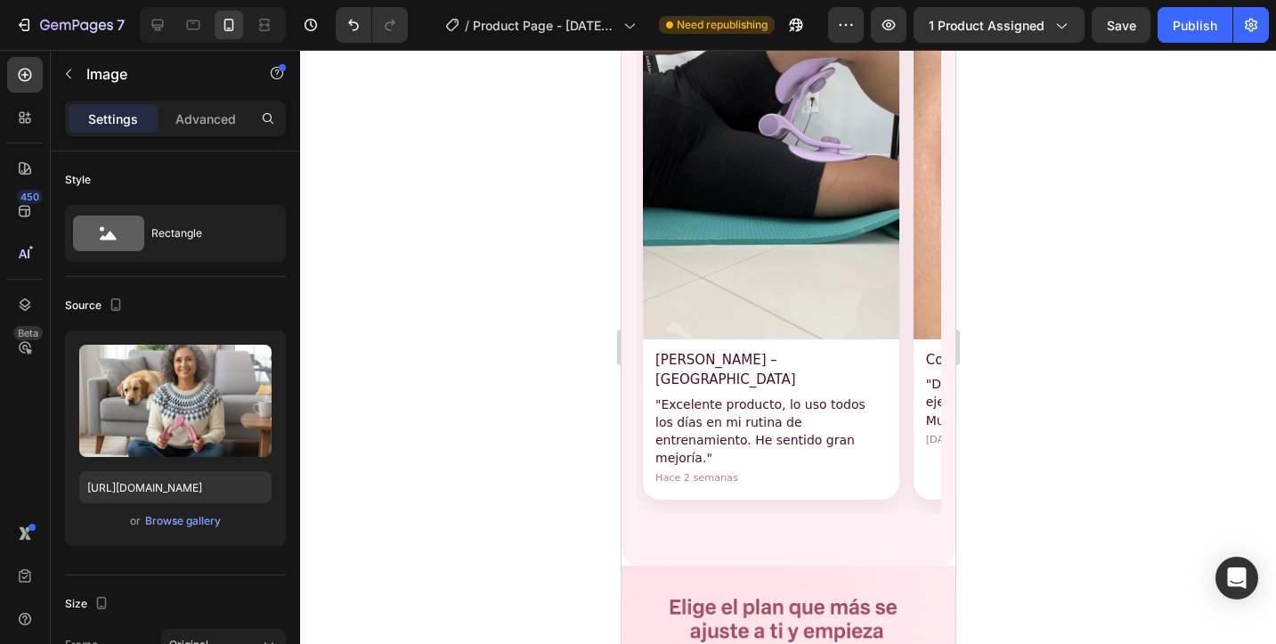
click at [1017, 340] on div at bounding box center [788, 347] width 976 height 594
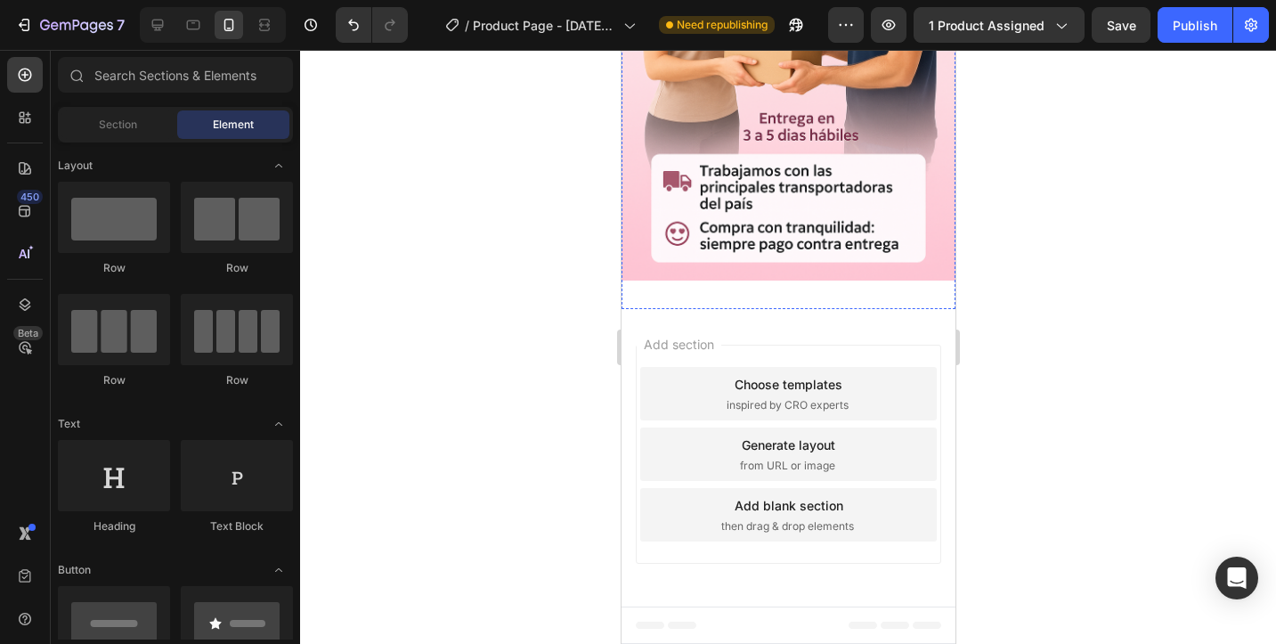
scroll to position [5350, 0]
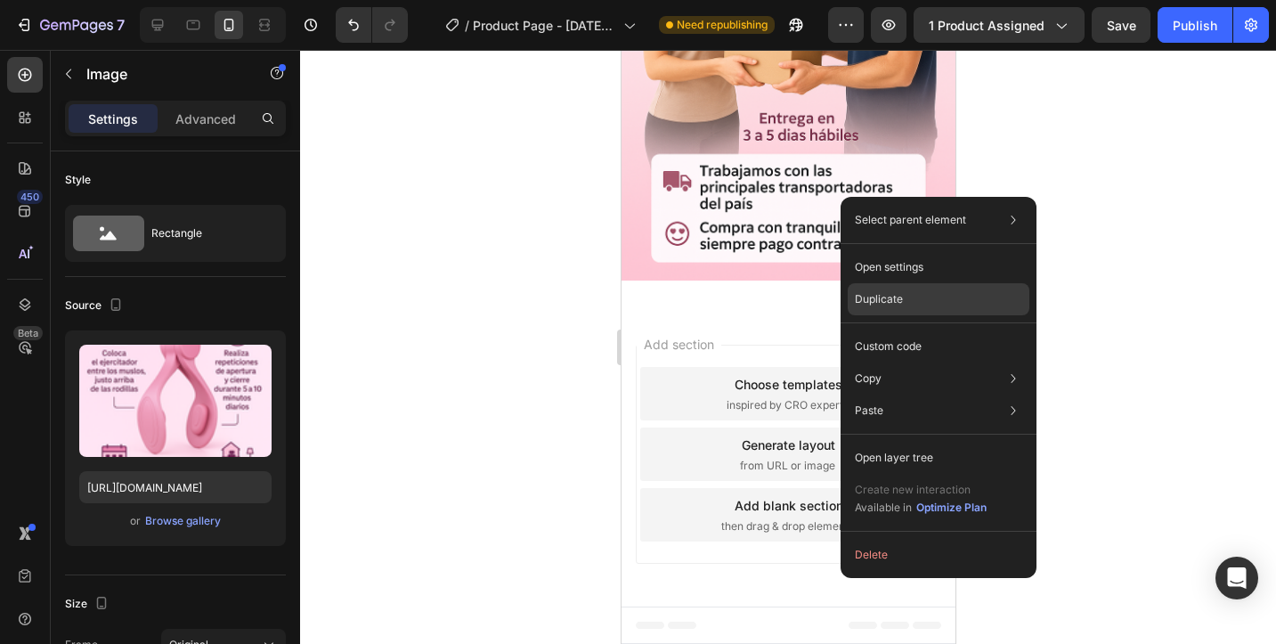
click at [870, 301] on p "Duplicate" at bounding box center [879, 299] width 48 height 16
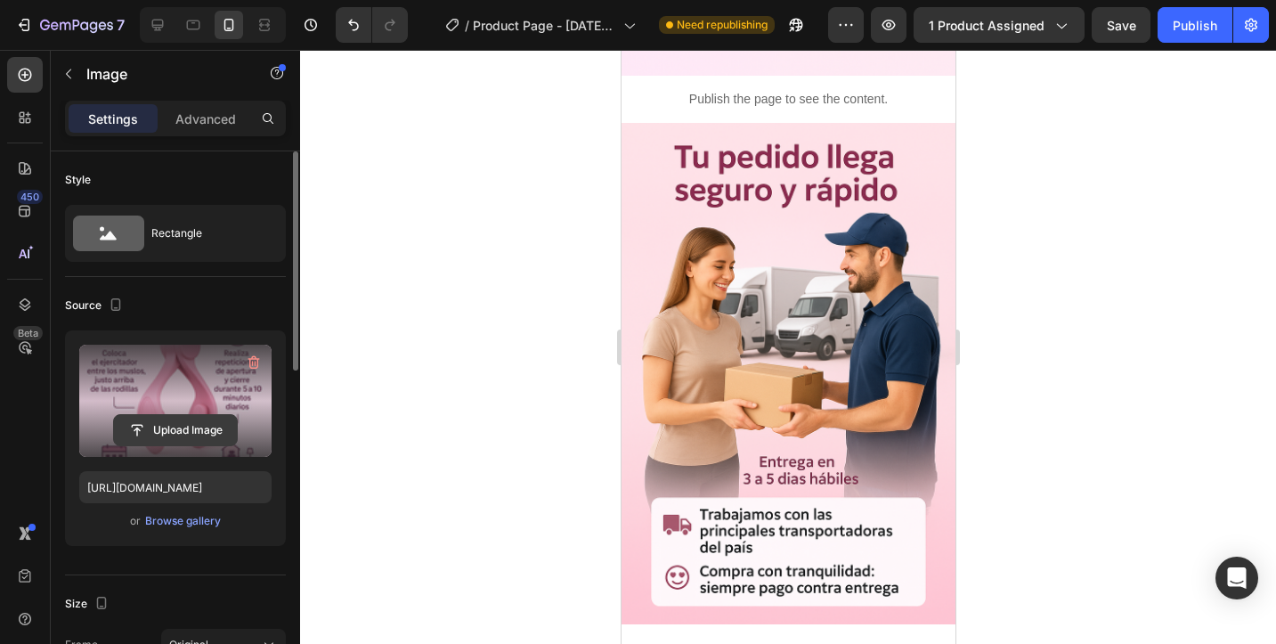
click at [200, 420] on input "file" at bounding box center [175, 430] width 123 height 30
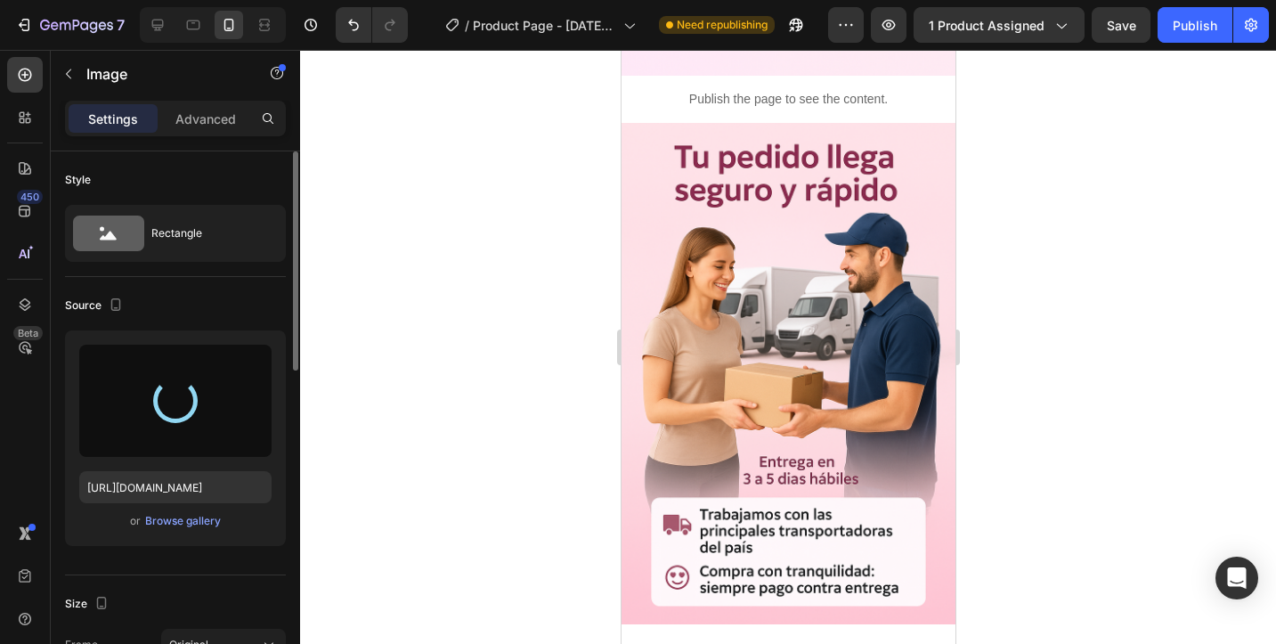
type input "[URL][DOMAIN_NAME]"
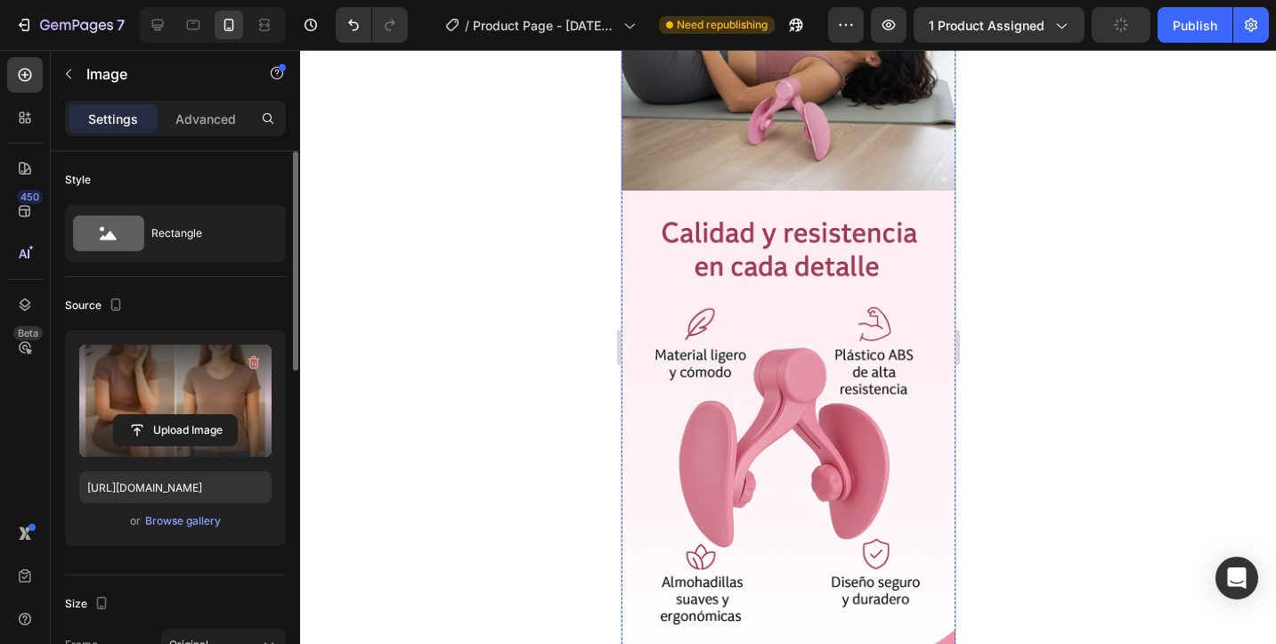
scroll to position [3213, 0]
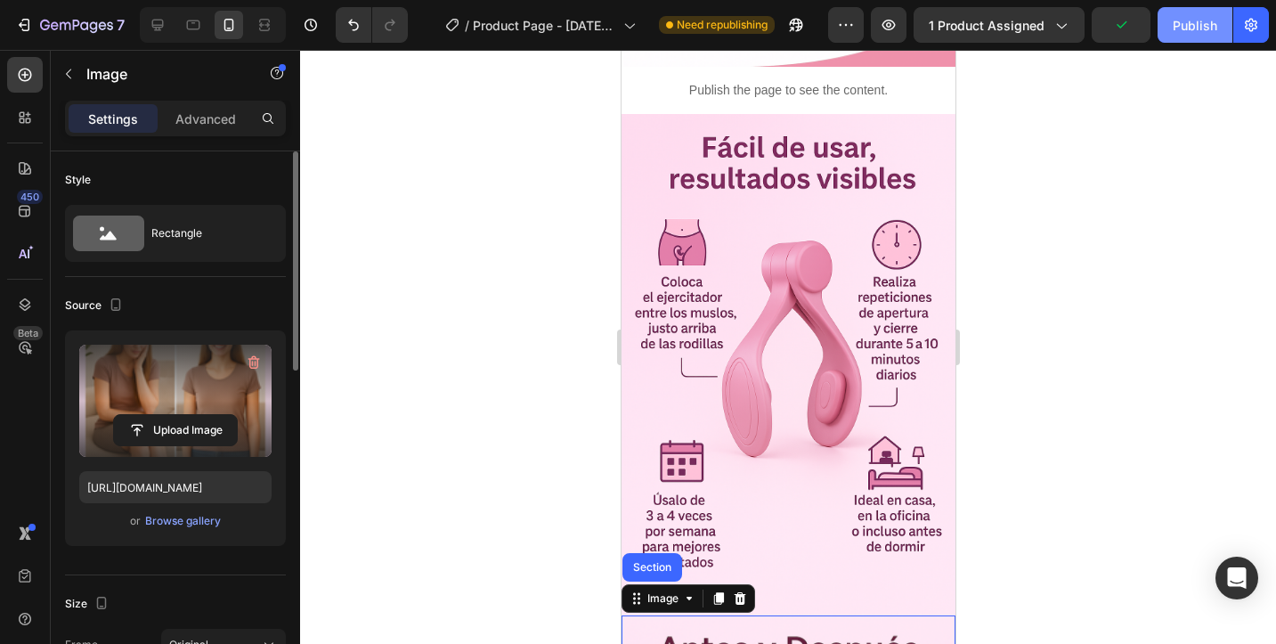
click at [1170, 22] on button "Publish" at bounding box center [1195, 25] width 75 height 36
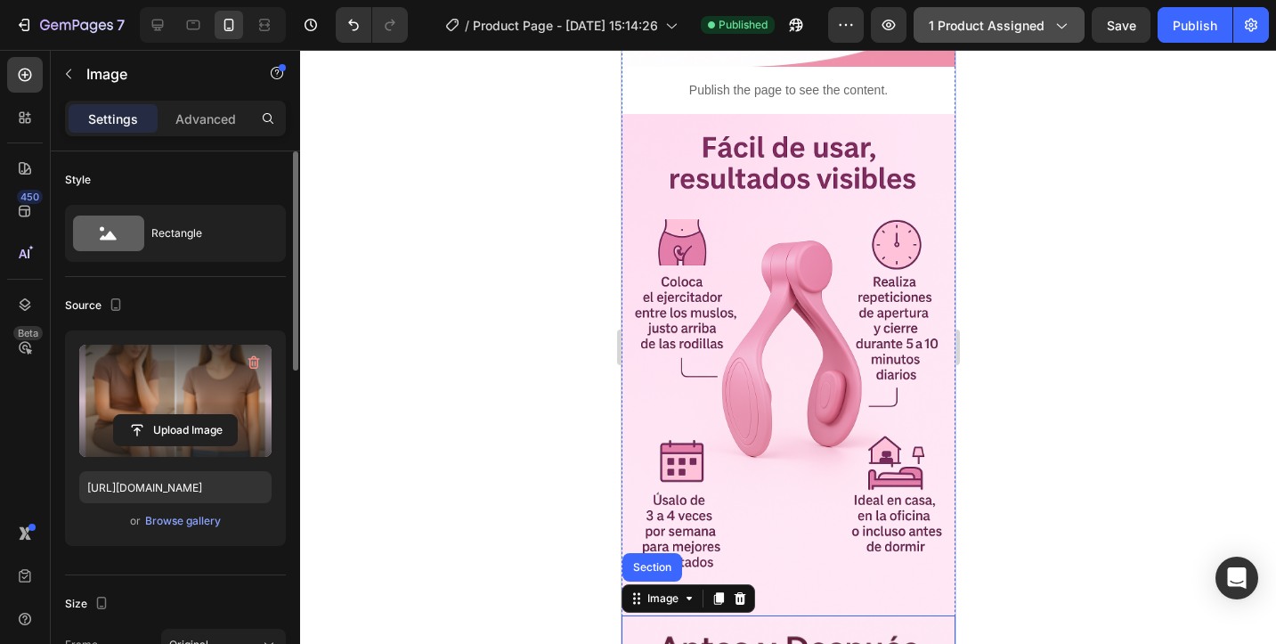
click at [1060, 30] on icon "button" at bounding box center [1061, 25] width 18 height 18
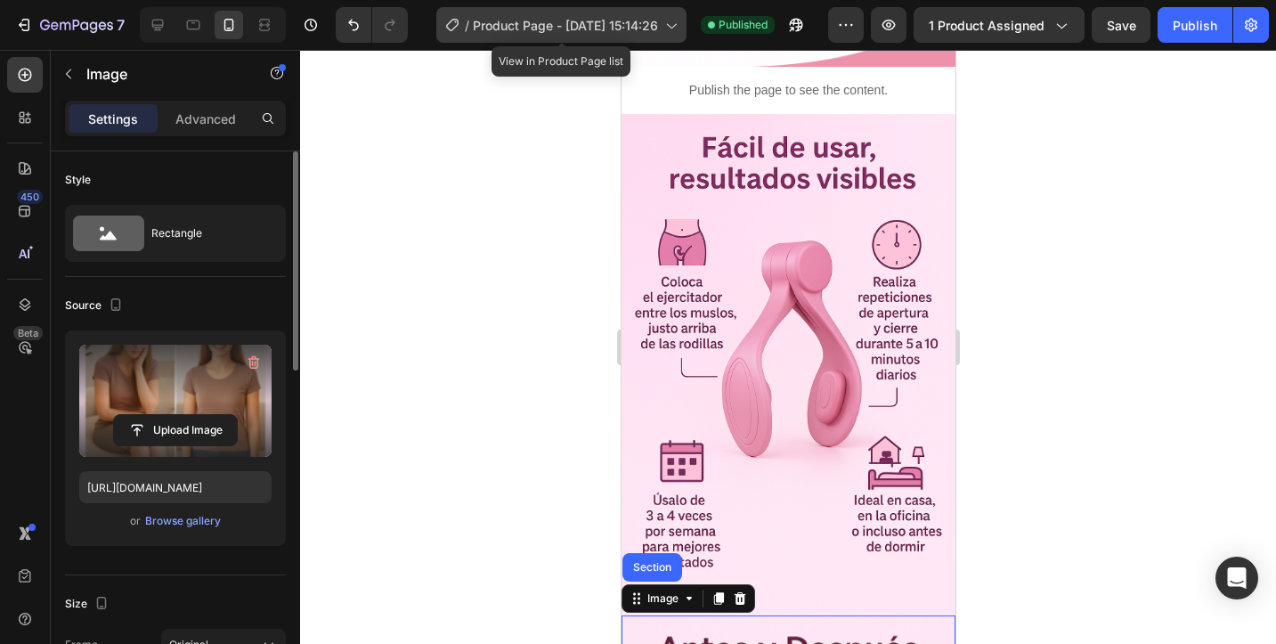
click at [560, 22] on span "Product Page - [DATE] 15:14:26" at bounding box center [565, 25] width 185 height 19
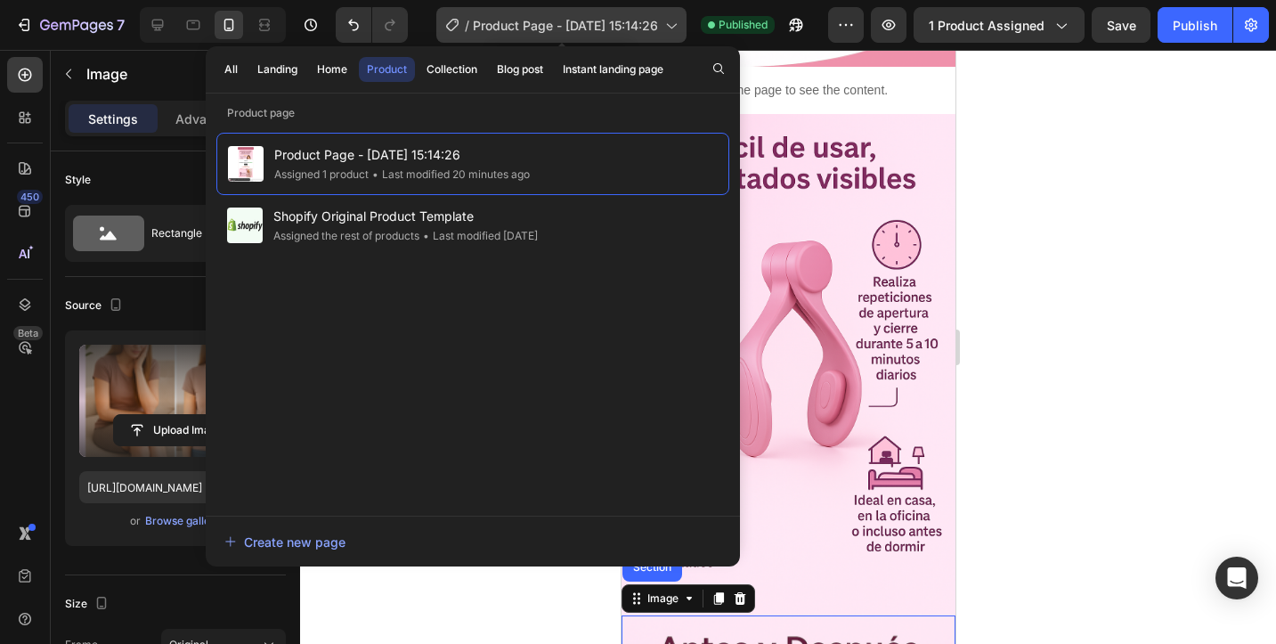
click at [485, 25] on span "Product Page - [DATE] 15:14:26" at bounding box center [565, 25] width 185 height 19
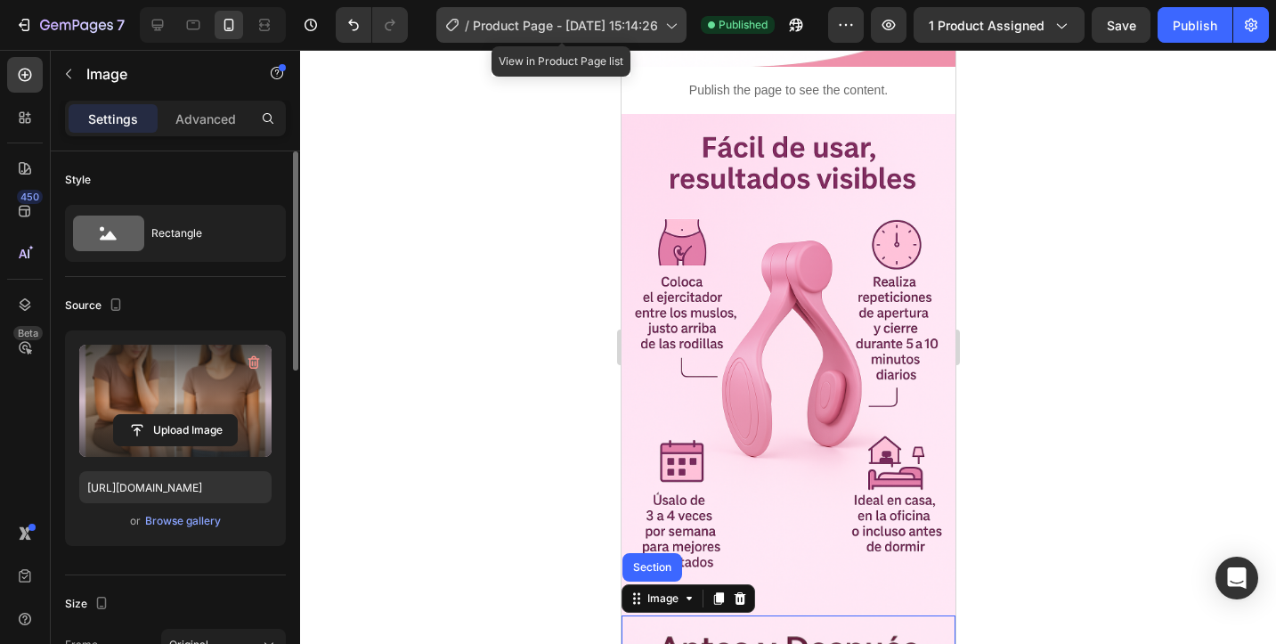
click at [477, 21] on span "Product Page - [DATE] 15:14:26" at bounding box center [565, 25] width 185 height 19
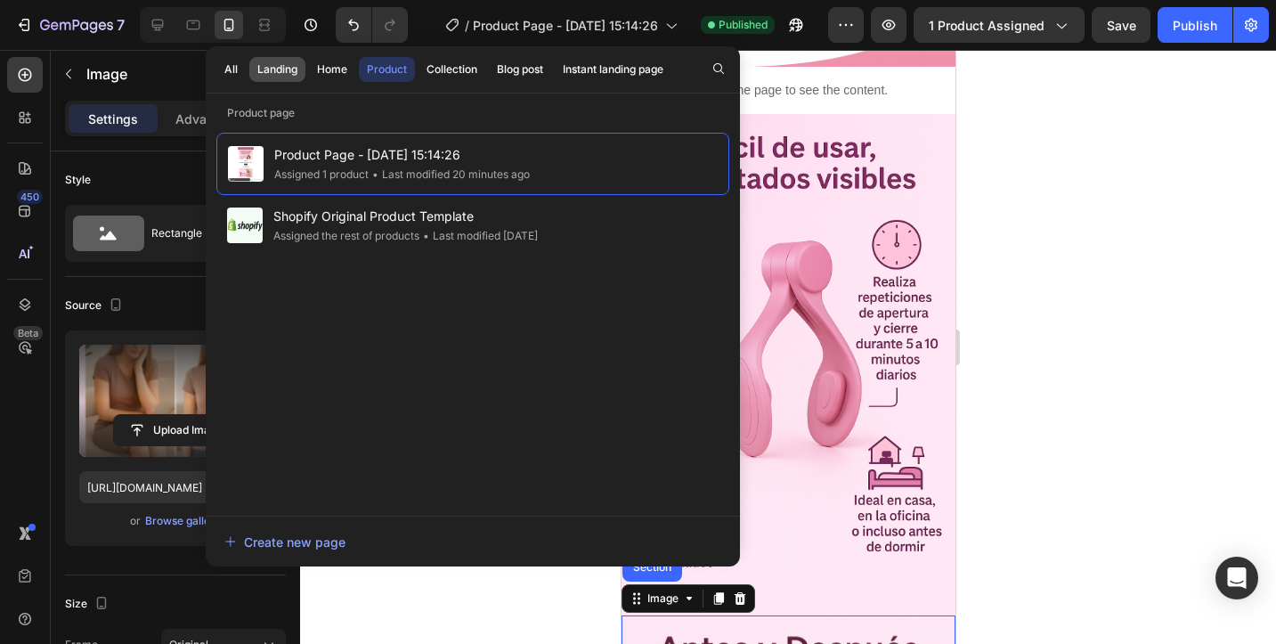
click at [268, 70] on div "Landing" at bounding box center [277, 69] width 40 height 16
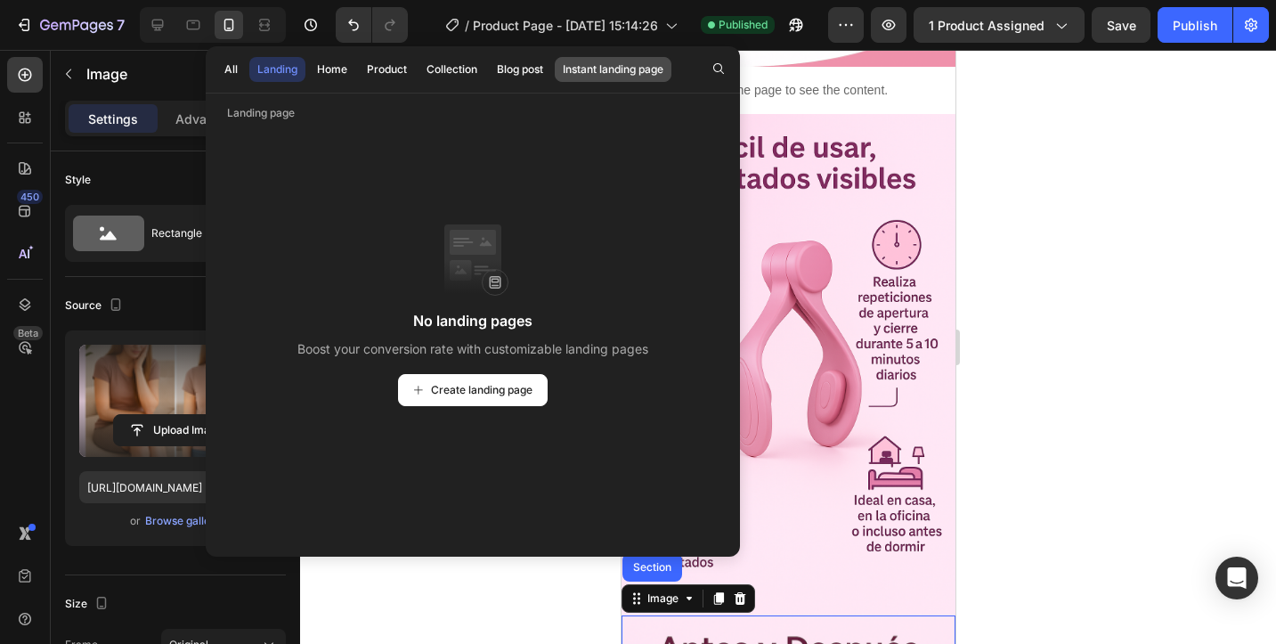
click at [649, 65] on div "Instant landing page" at bounding box center [613, 69] width 101 height 16
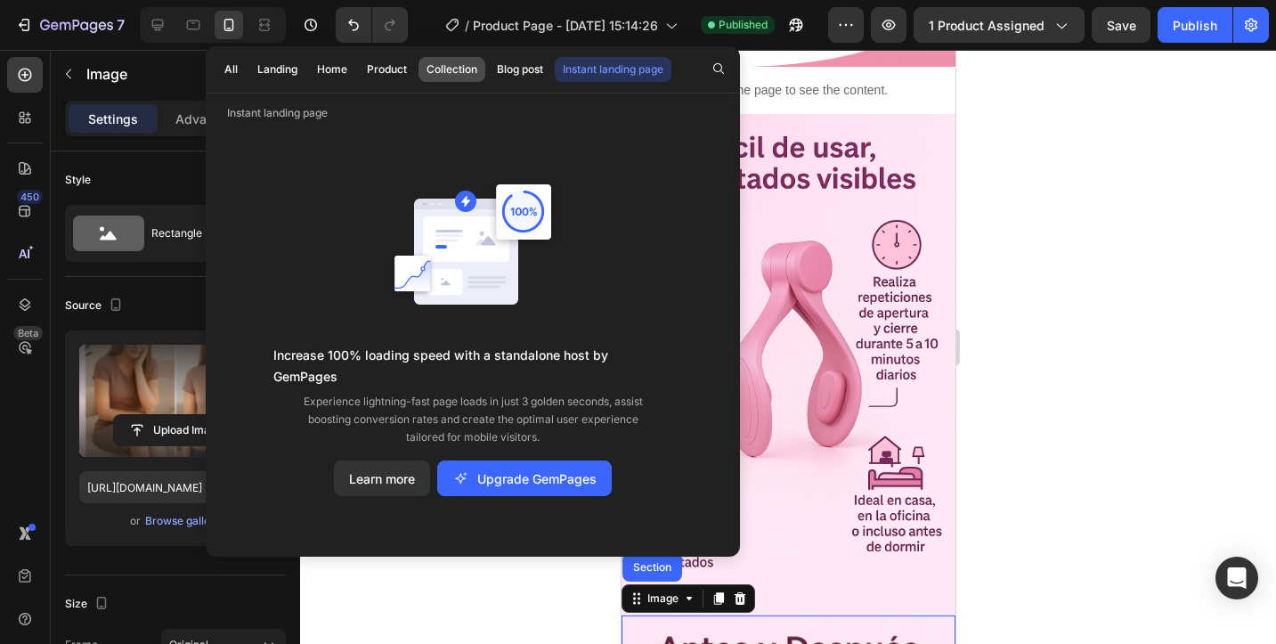
click at [474, 69] on div "Collection" at bounding box center [452, 69] width 51 height 16
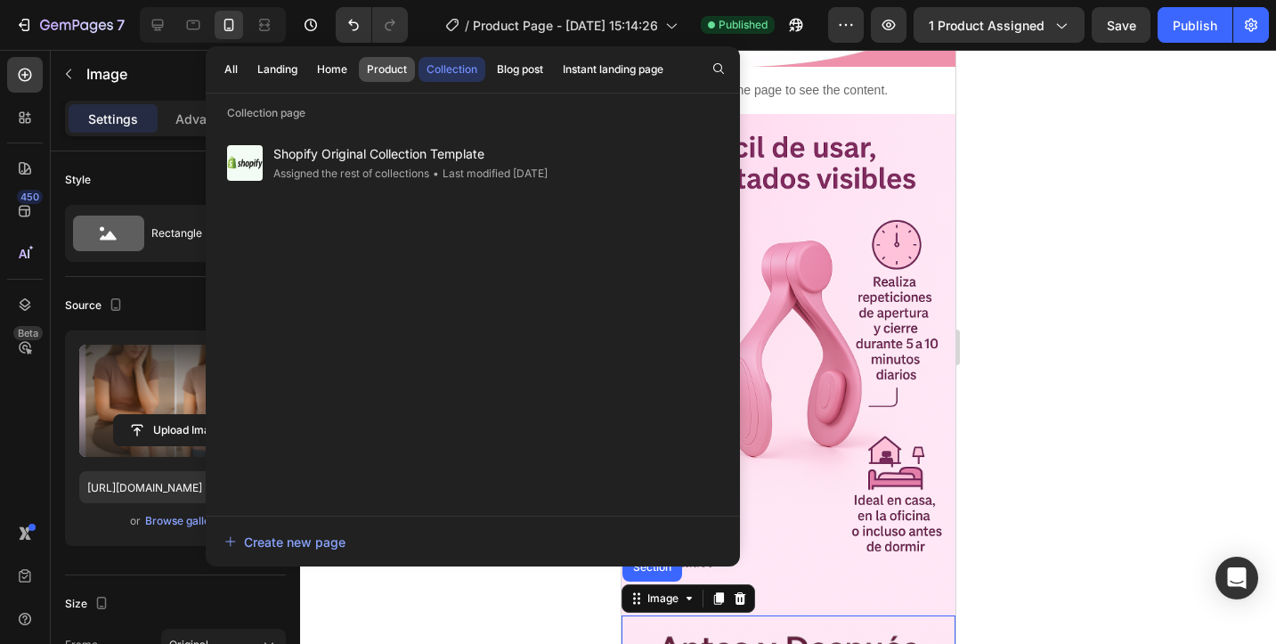
click at [404, 69] on div "Product" at bounding box center [387, 69] width 40 height 16
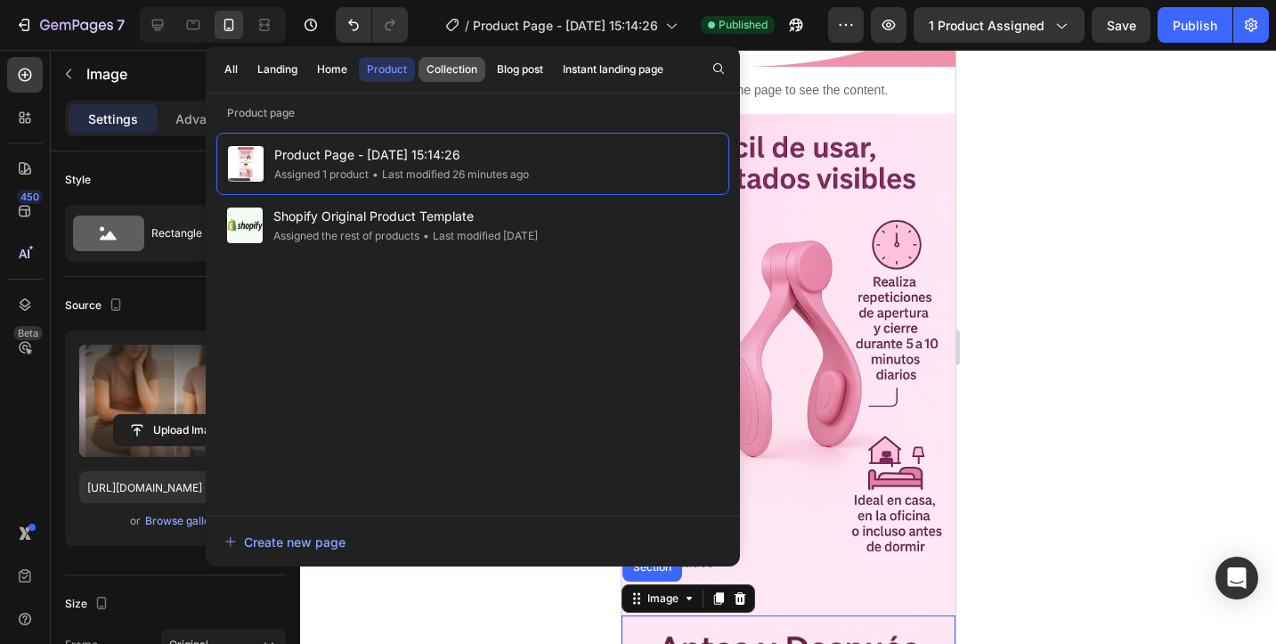
click at [439, 69] on div "Collection" at bounding box center [452, 69] width 51 height 16
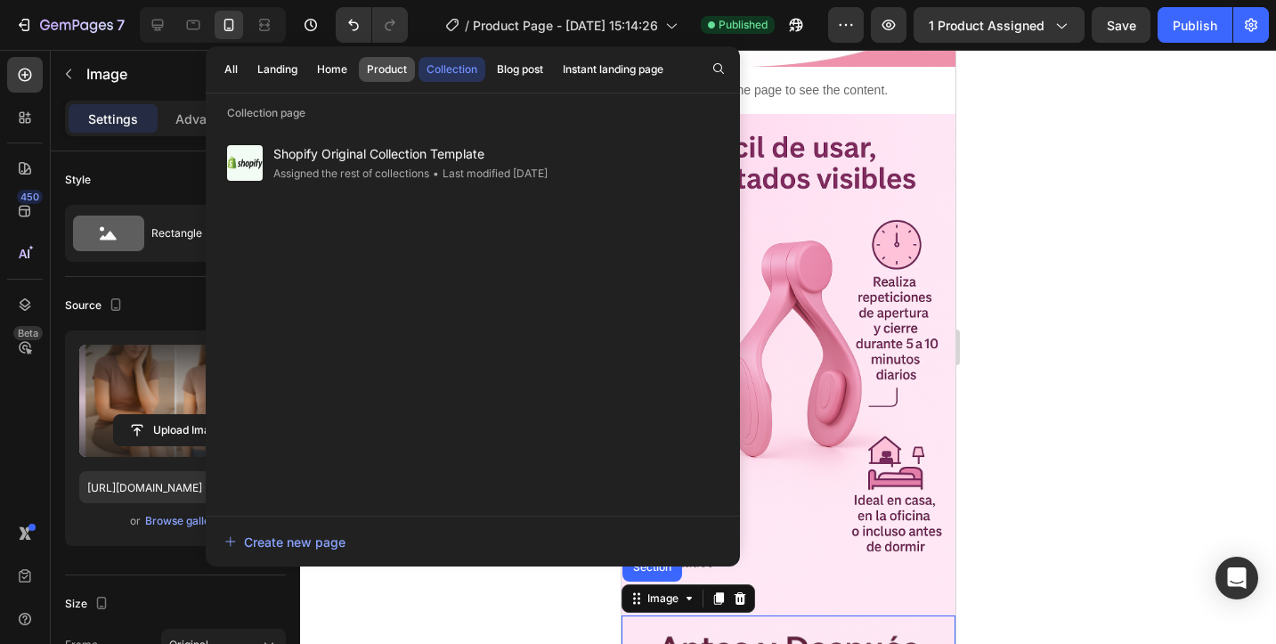
click at [400, 69] on div "Product" at bounding box center [387, 69] width 40 height 16
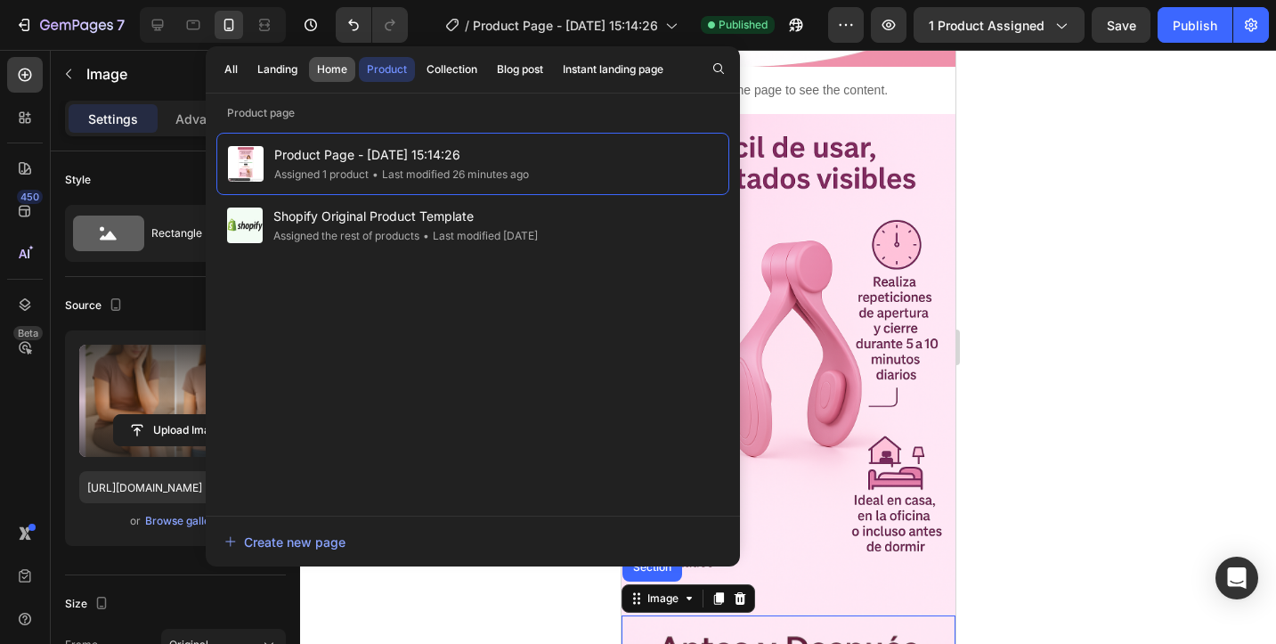
click at [325, 73] on div "Home" at bounding box center [332, 69] width 30 height 16
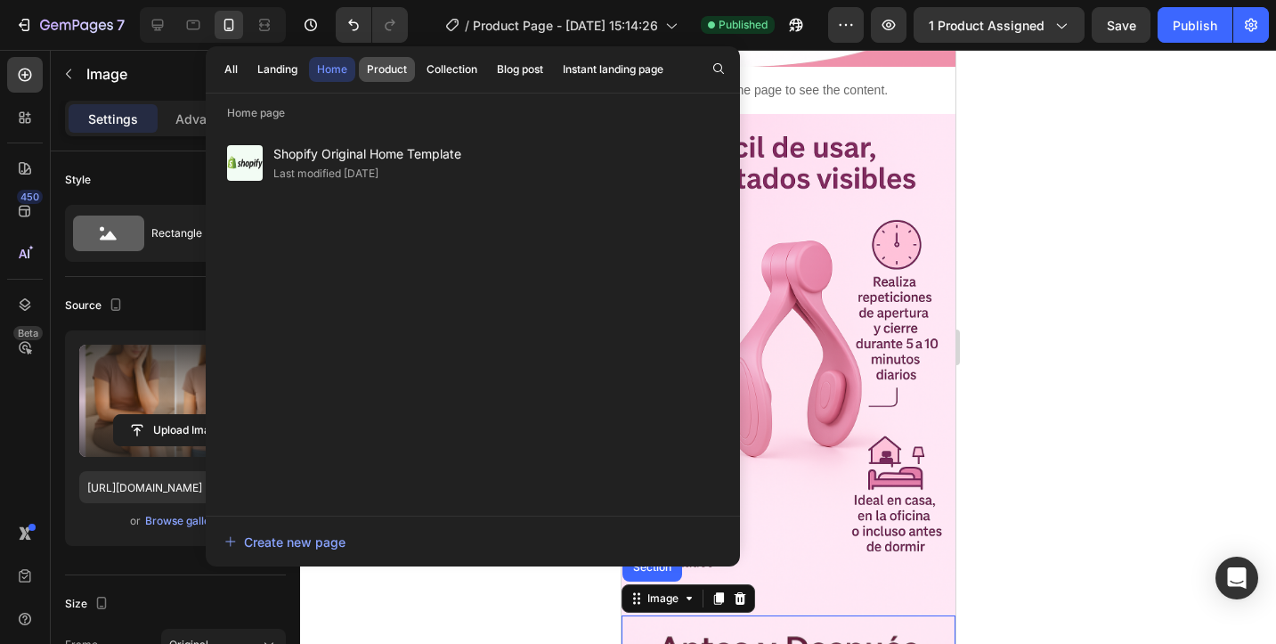
click at [378, 72] on div "Product" at bounding box center [387, 69] width 40 height 16
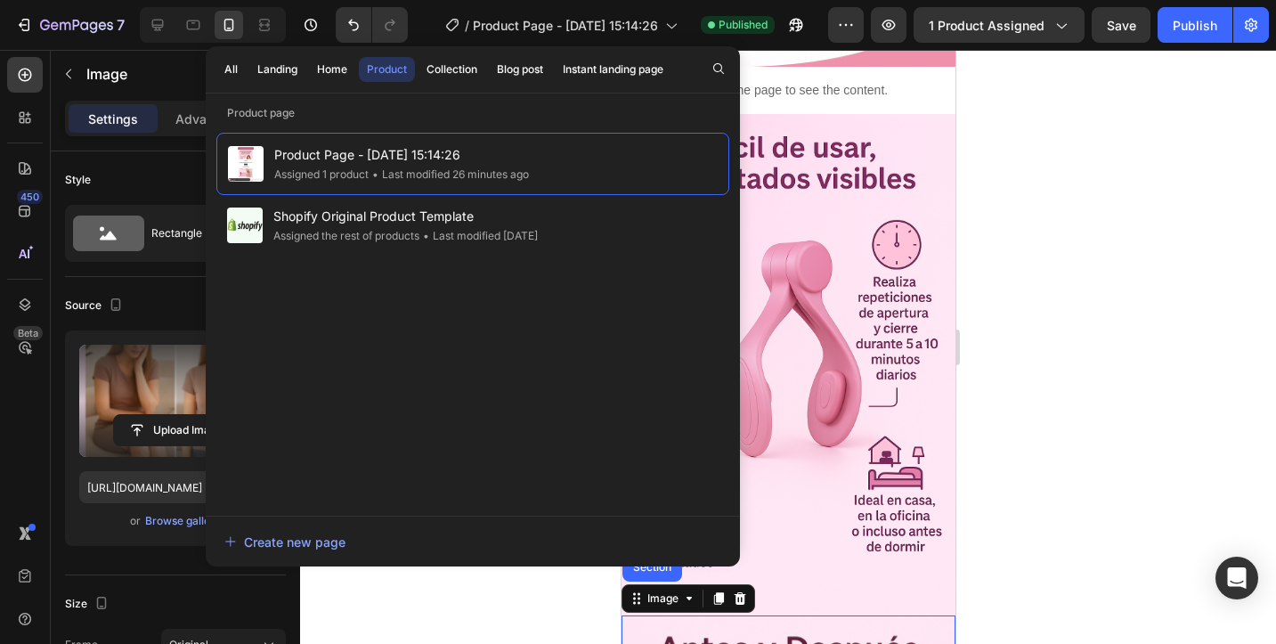
click at [1000, 192] on div at bounding box center [788, 347] width 976 height 594
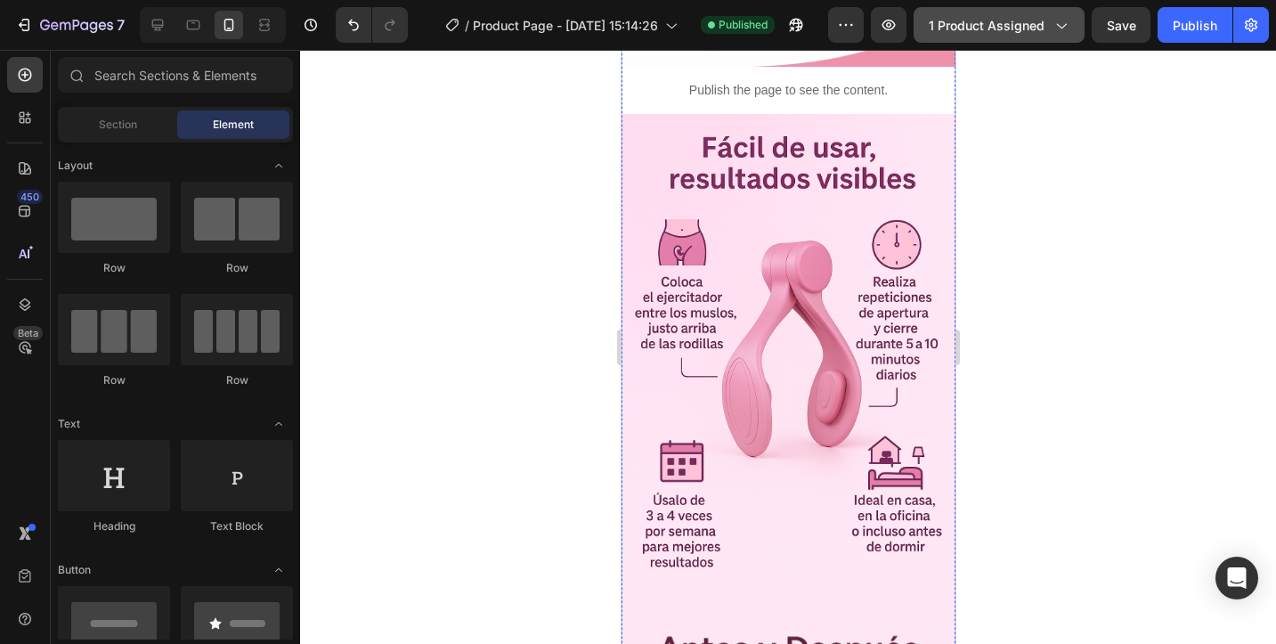
click at [984, 32] on span "1 product assigned" at bounding box center [987, 25] width 116 height 19
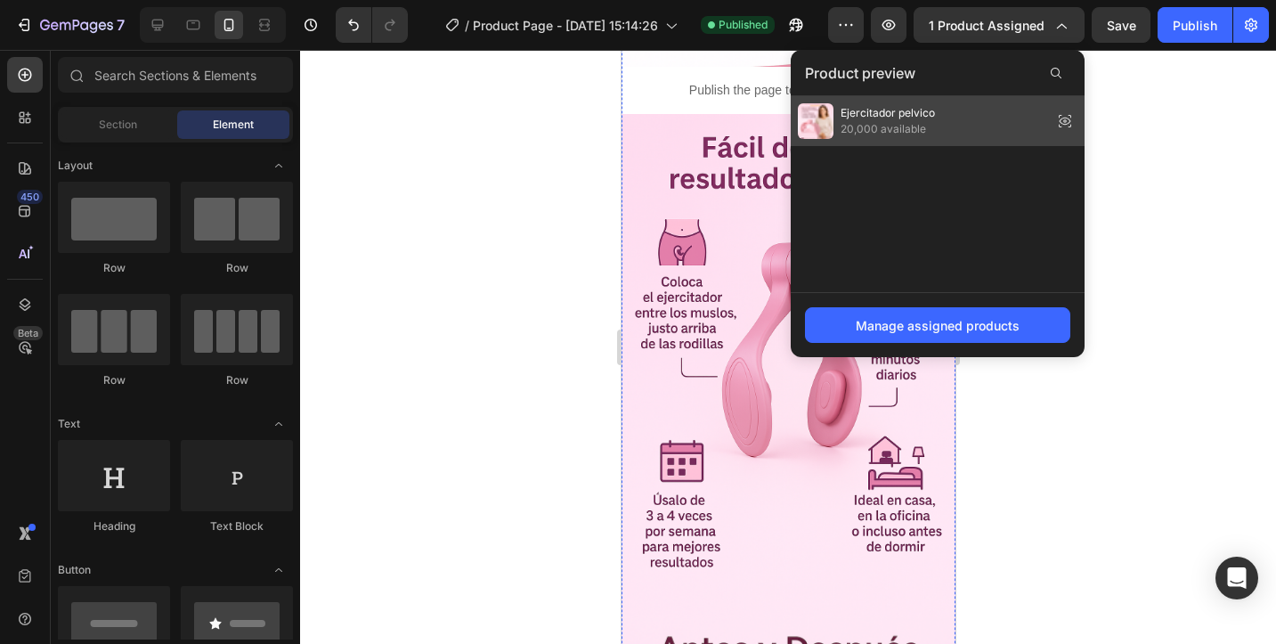
click at [968, 117] on div "Ejercitador pelvico 20,000 available" at bounding box center [938, 121] width 294 height 50
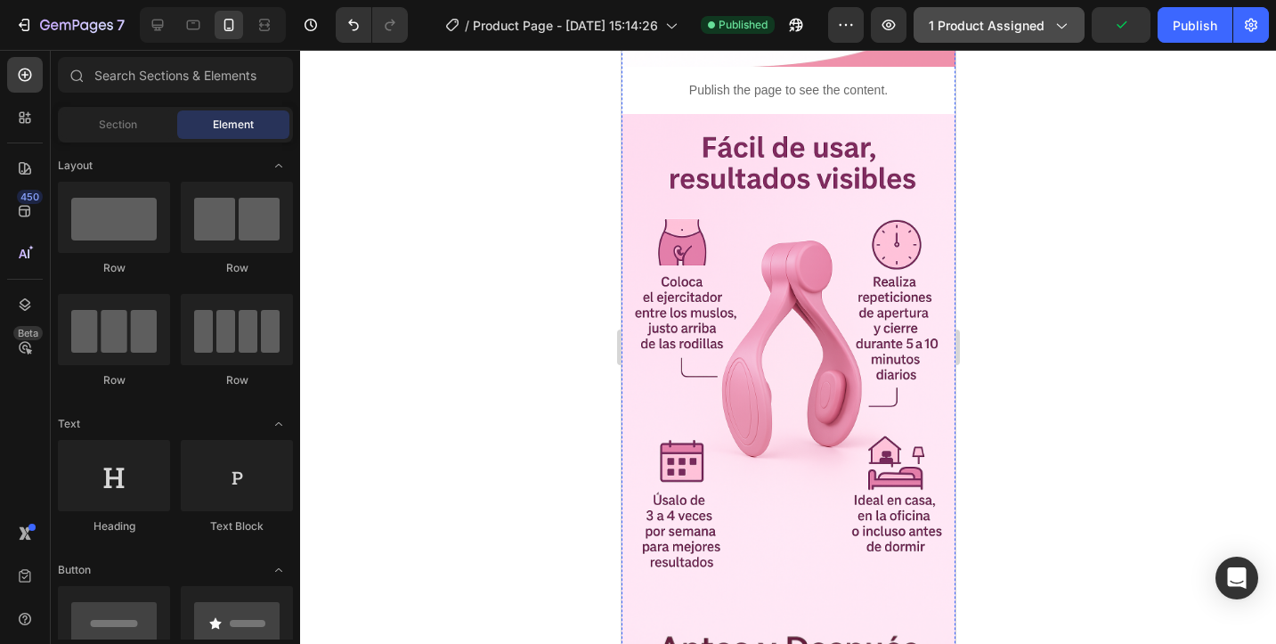
click at [978, 27] on span "1 product assigned" at bounding box center [987, 25] width 116 height 19
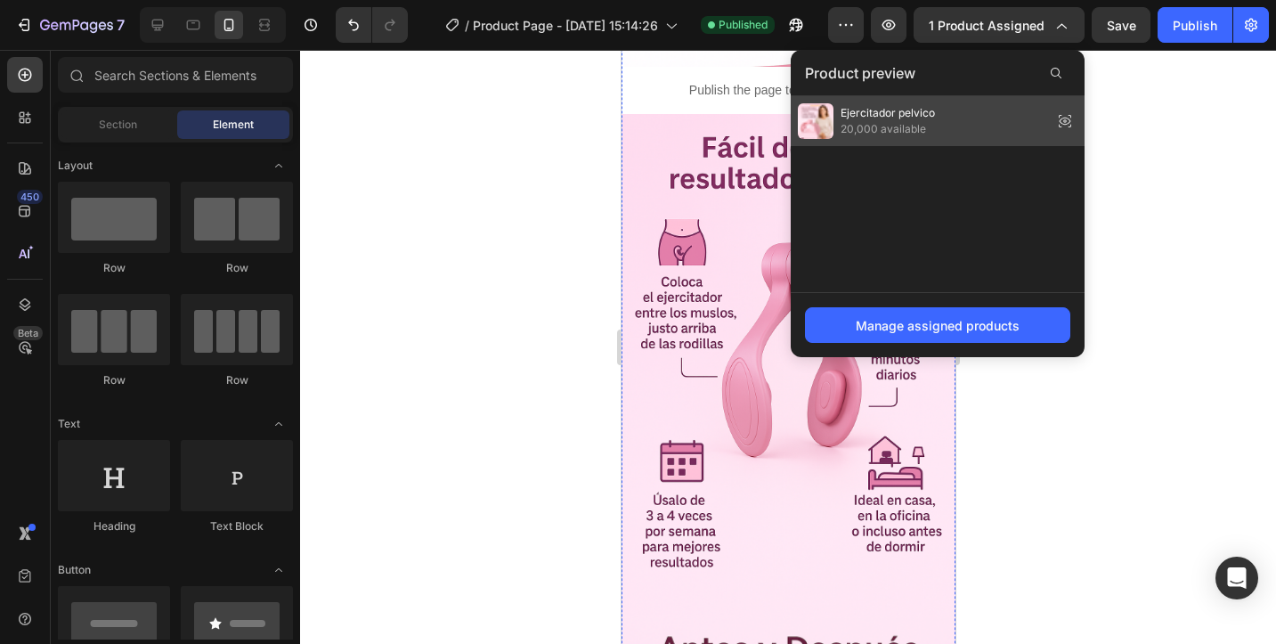
click at [1065, 118] on icon at bounding box center [1066, 121] width 12 height 7
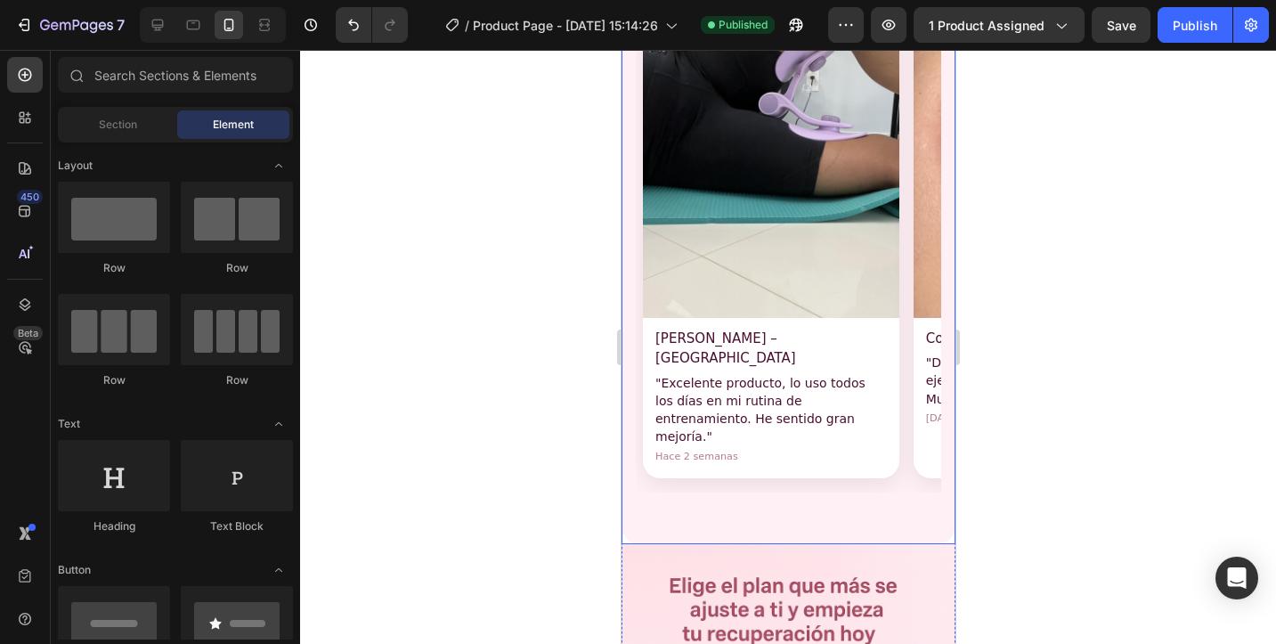
scroll to position [1369, 0]
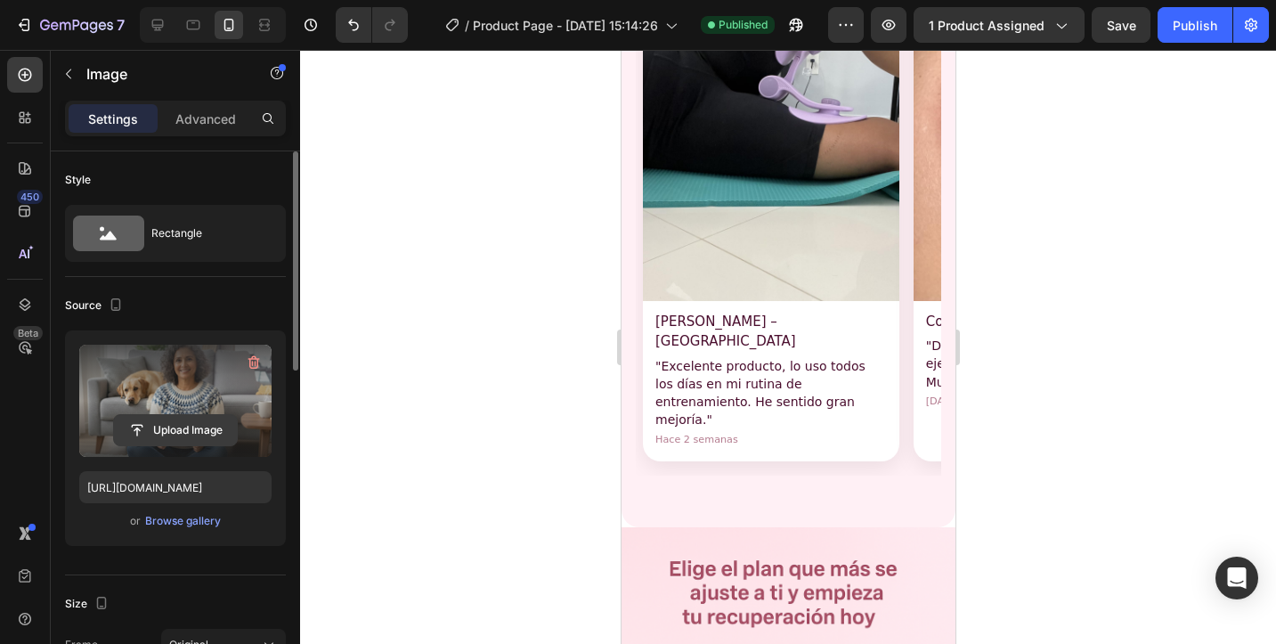
click at [163, 436] on input "file" at bounding box center [175, 430] width 123 height 30
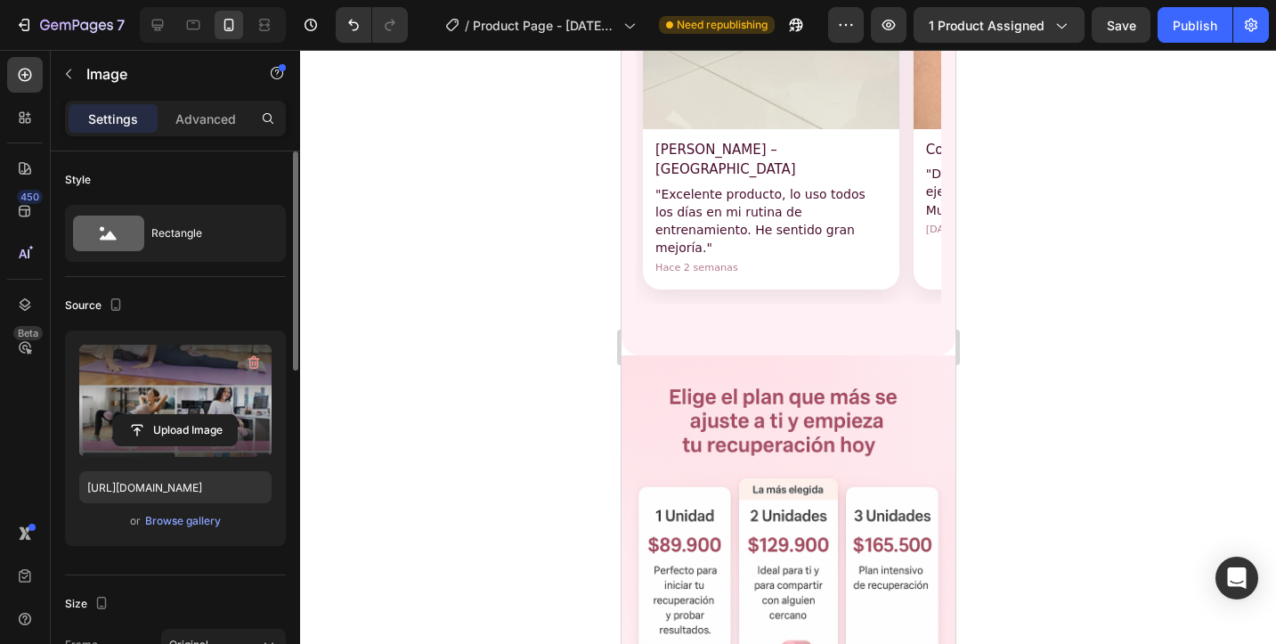
scroll to position [1544, 0]
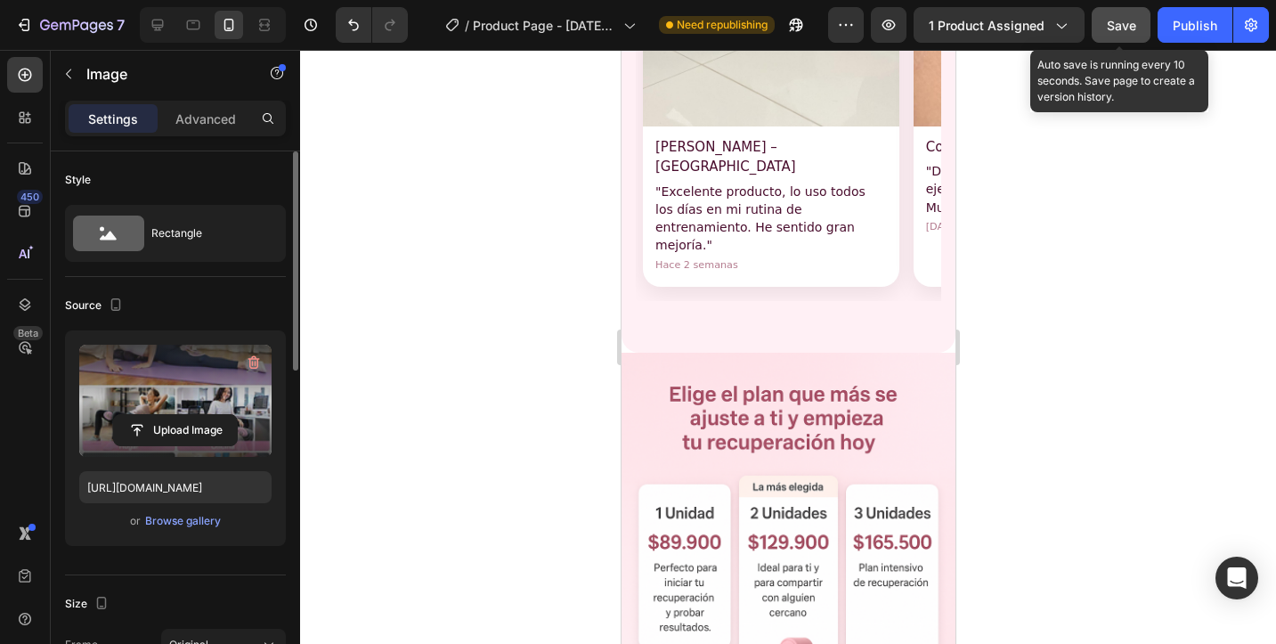
click at [1114, 37] on button "Save" at bounding box center [1121, 25] width 59 height 36
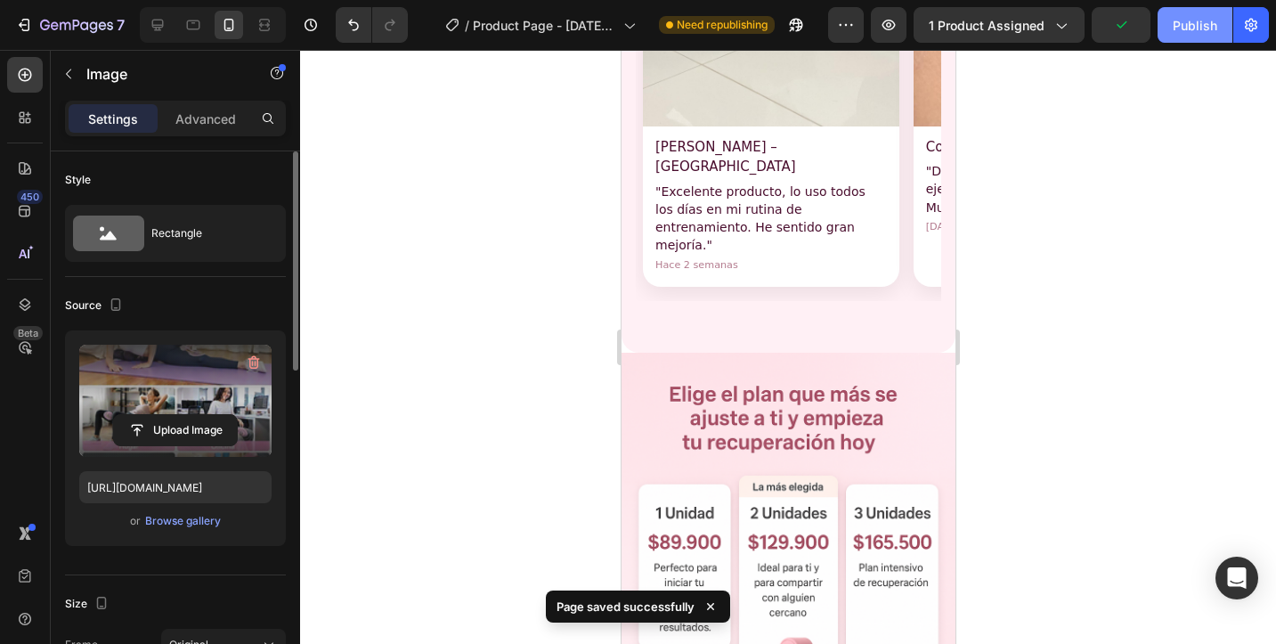
click at [1199, 30] on div "Publish" at bounding box center [1195, 25] width 45 height 19
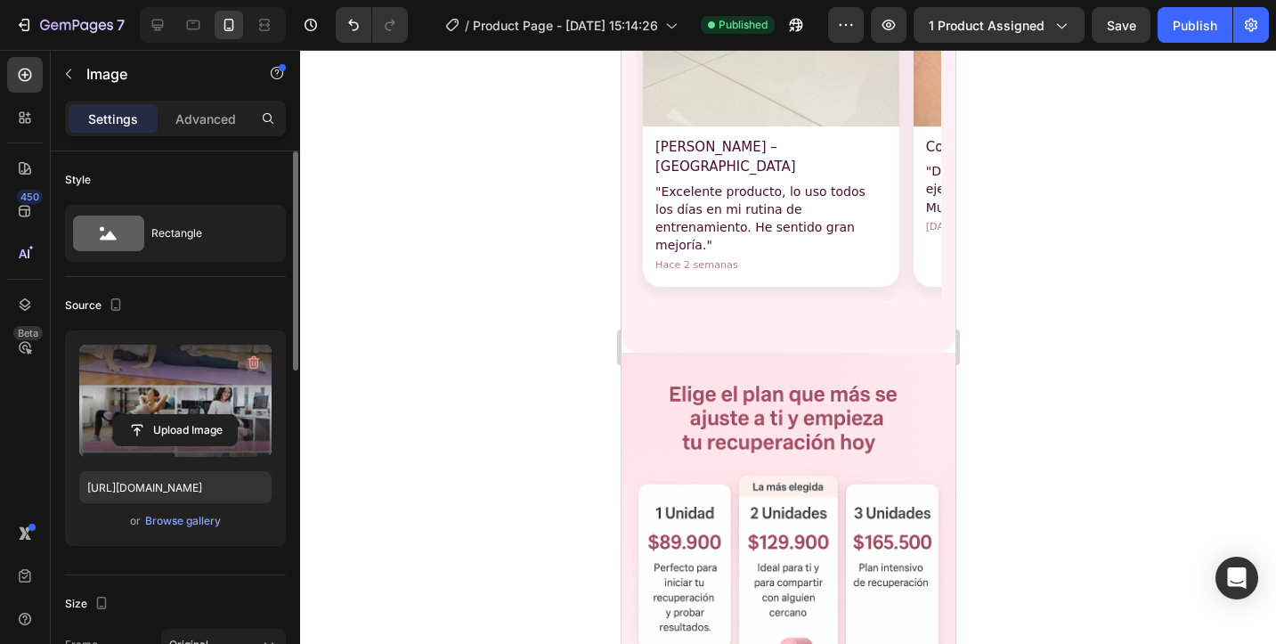
click at [176, 436] on input "file" at bounding box center [175, 430] width 123 height 30
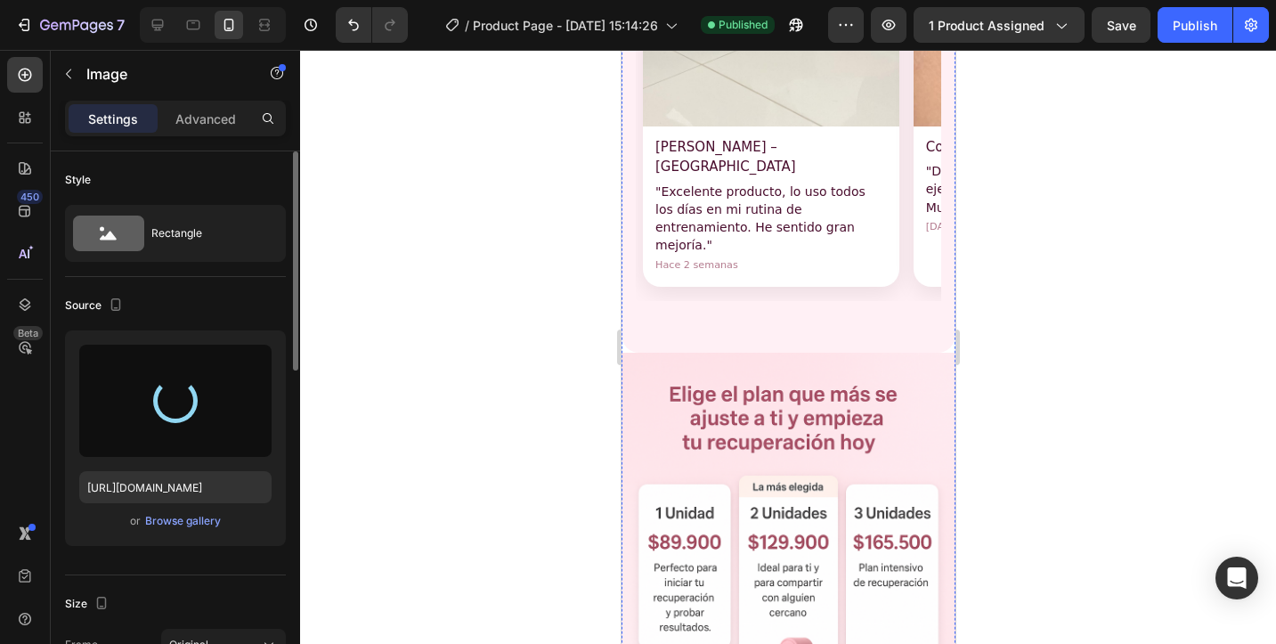
type input "https://cdn.shopify.com/s/files/1/0729/6552/1573/files/gempages_583993031032570…"
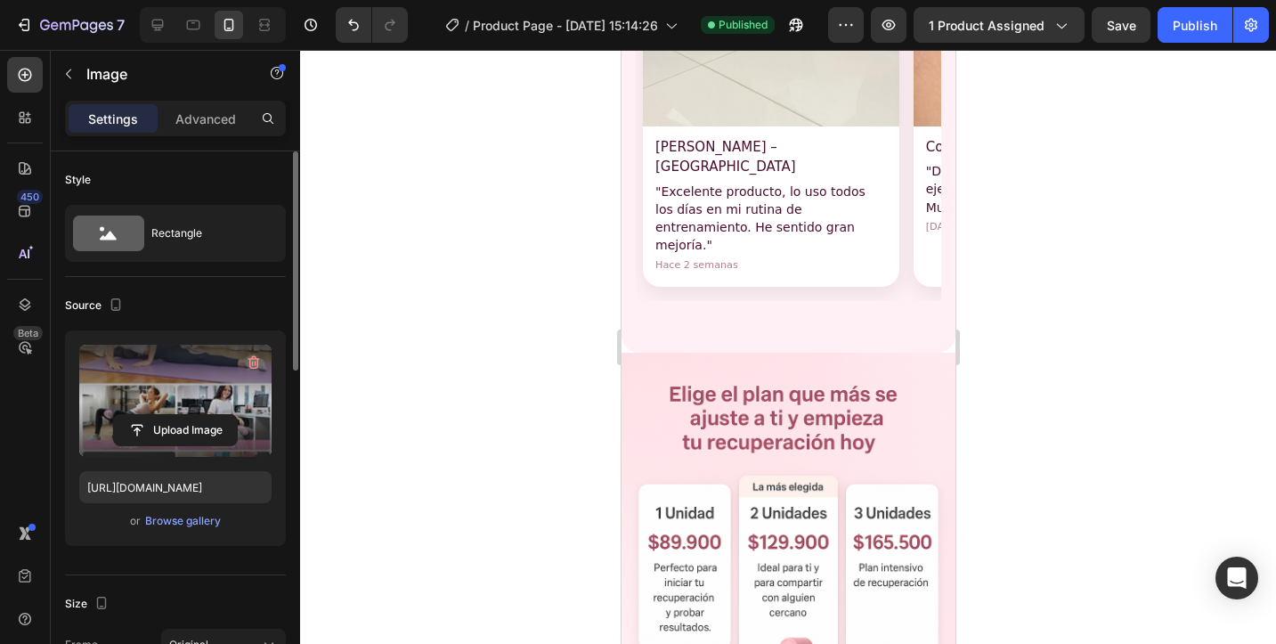
click at [1013, 401] on div at bounding box center [788, 347] width 976 height 594
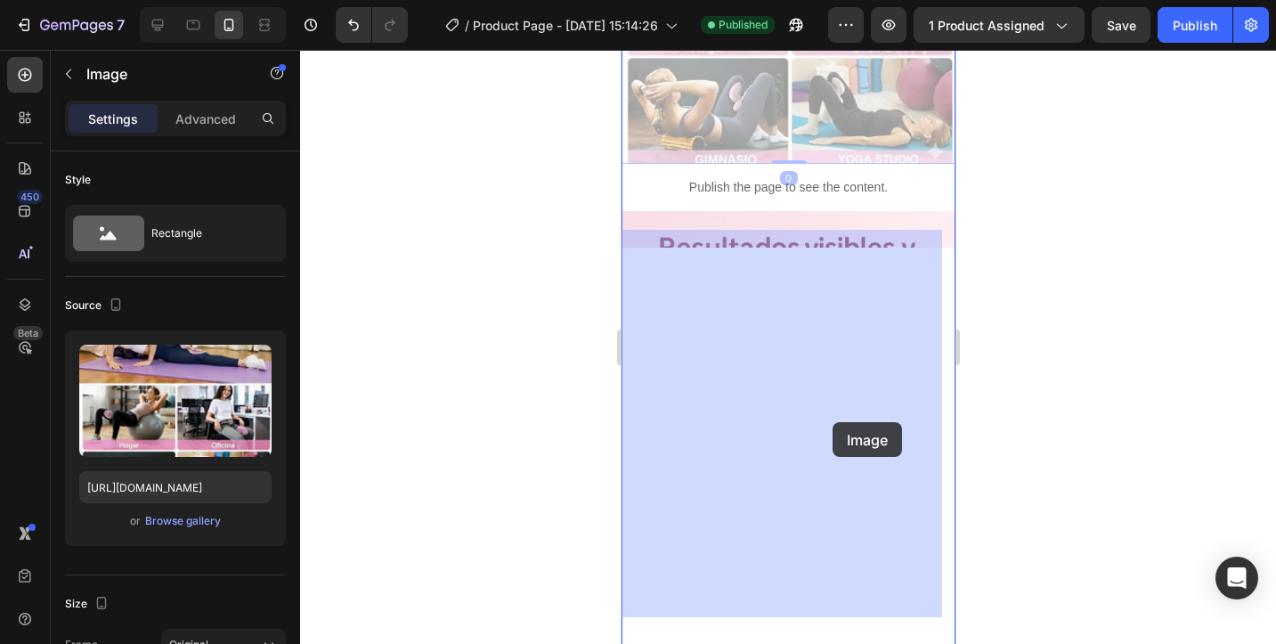
scroll to position [1390, 0]
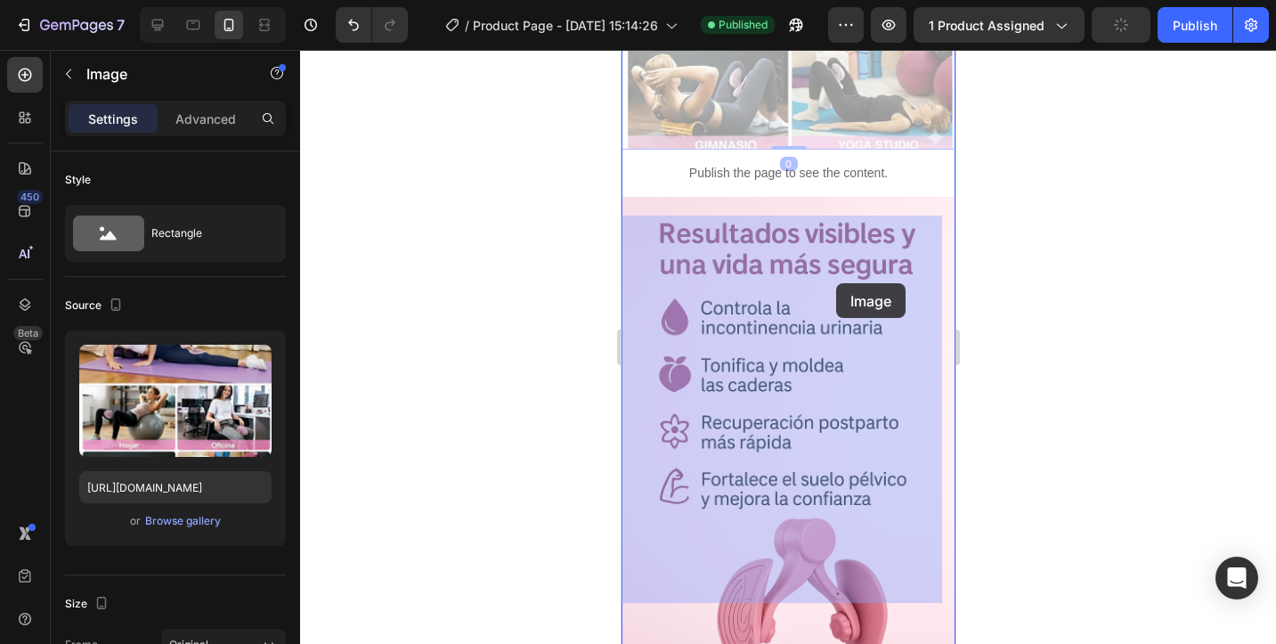
drag, startPoint x: 833, startPoint y: 398, endPoint x: 836, endPoint y: 282, distance: 115.8
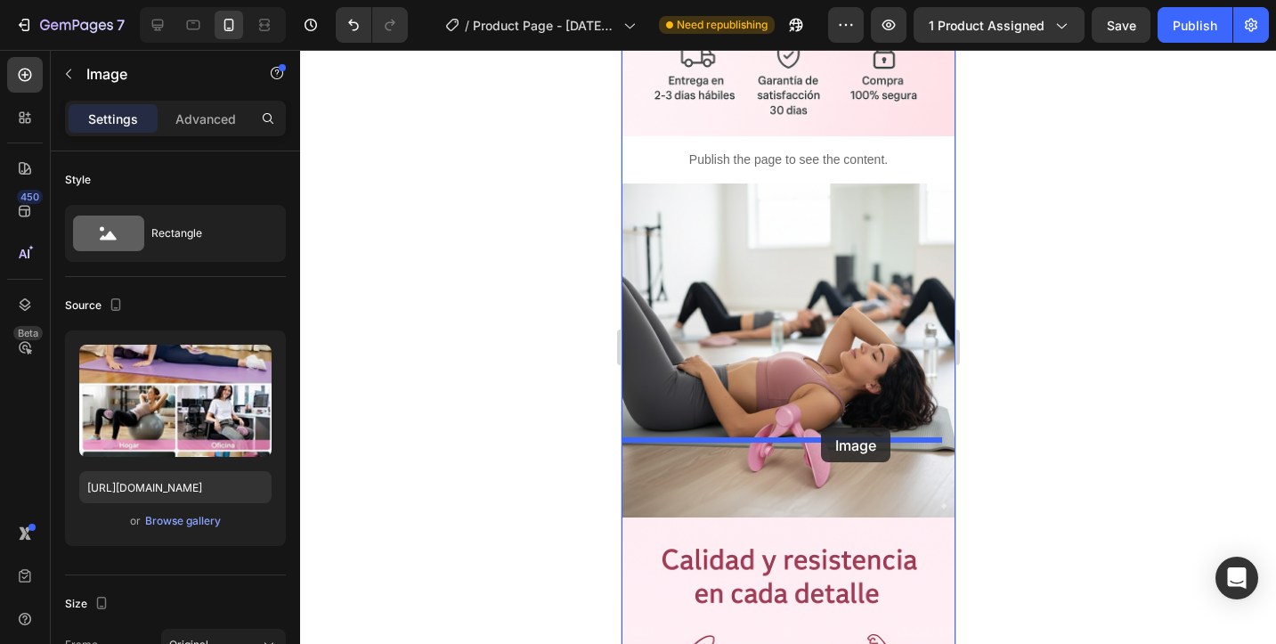
scroll to position [3862, 0]
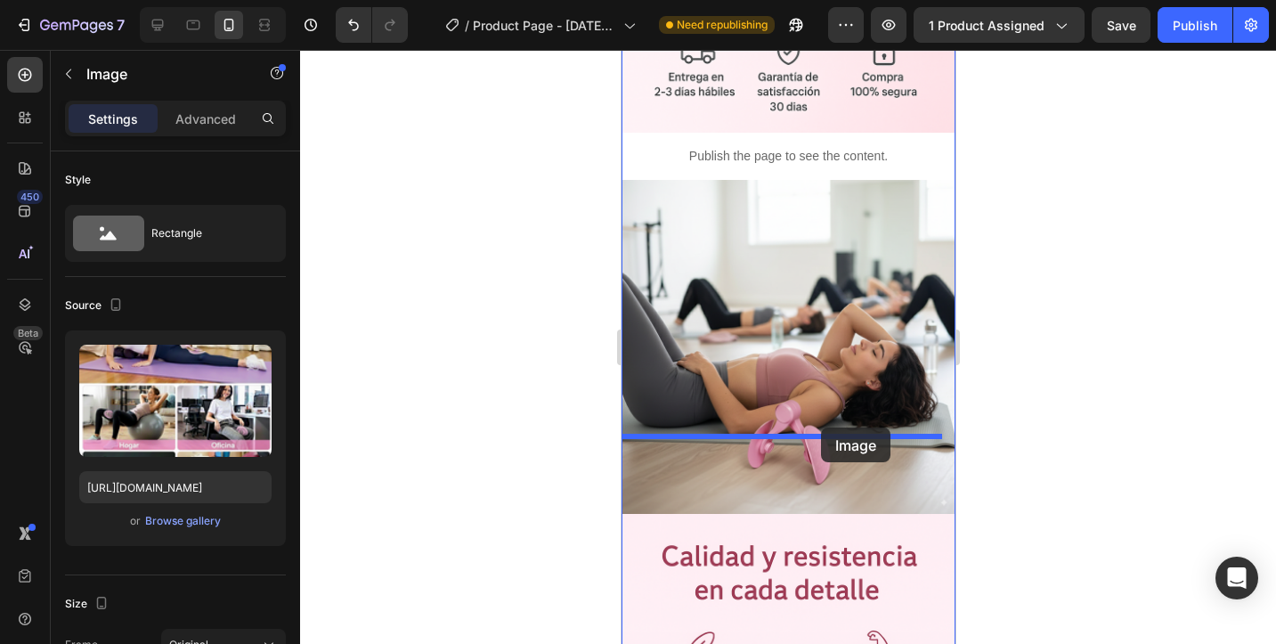
drag, startPoint x: 815, startPoint y: 323, endPoint x: 820, endPoint y: 428, distance: 104.4
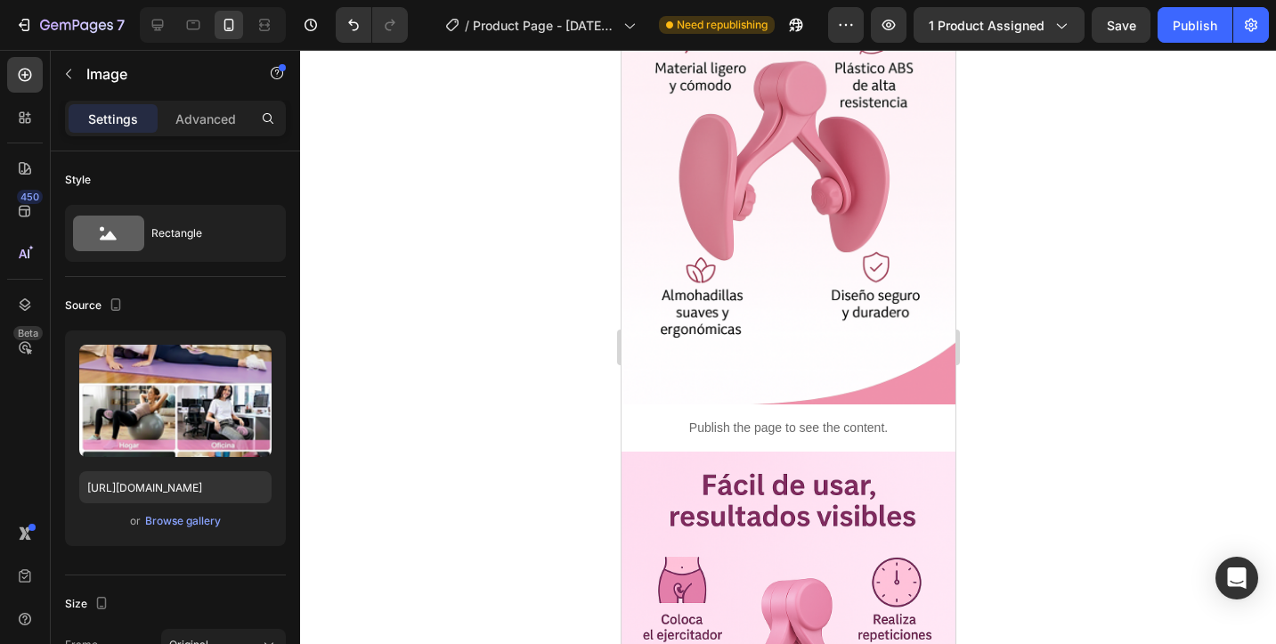
scroll to position [4290, 0]
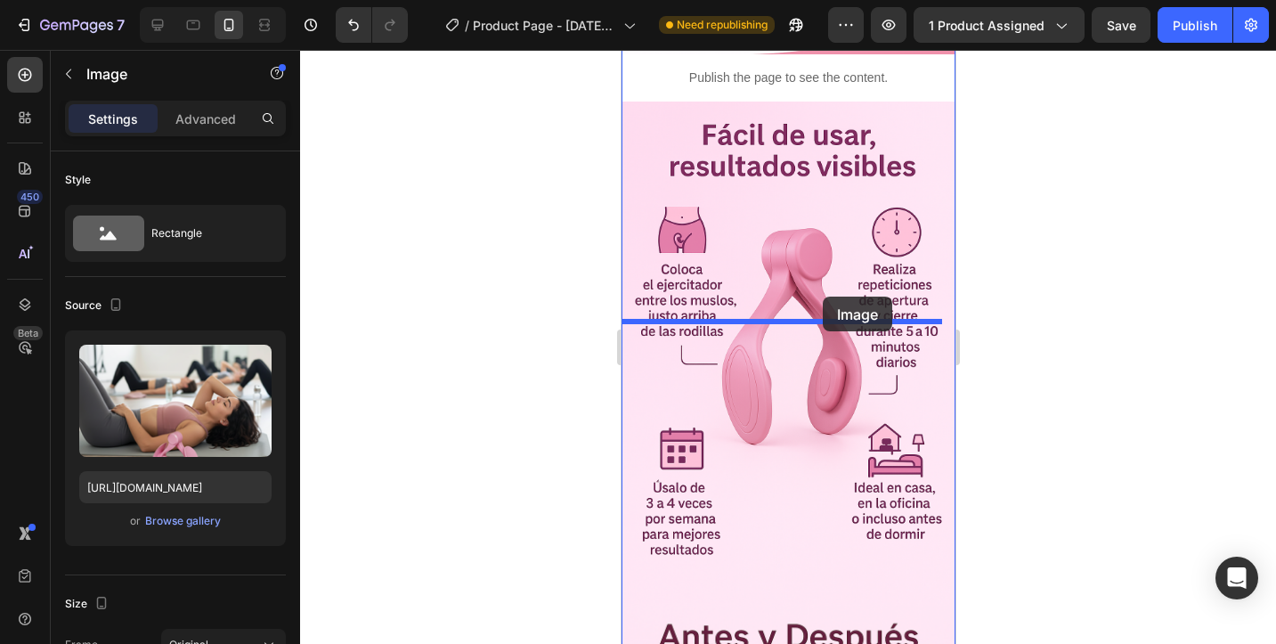
drag, startPoint x: 833, startPoint y: 171, endPoint x: 822, endPoint y: 297, distance: 126.1
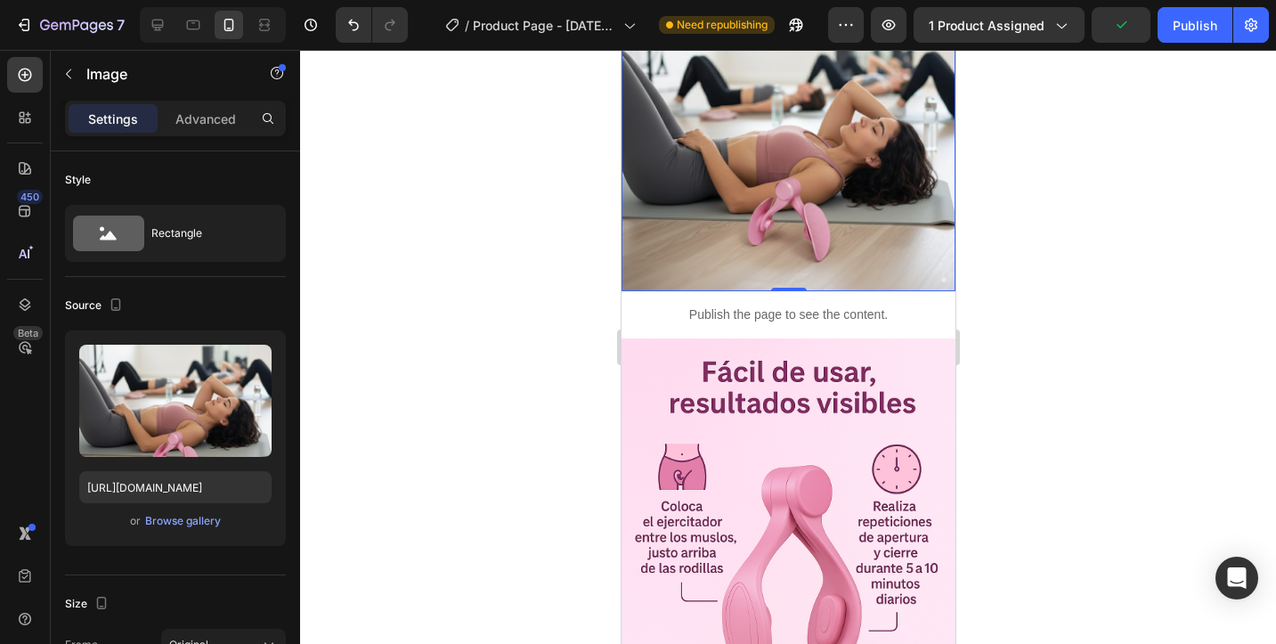
scroll to position [4591, 0]
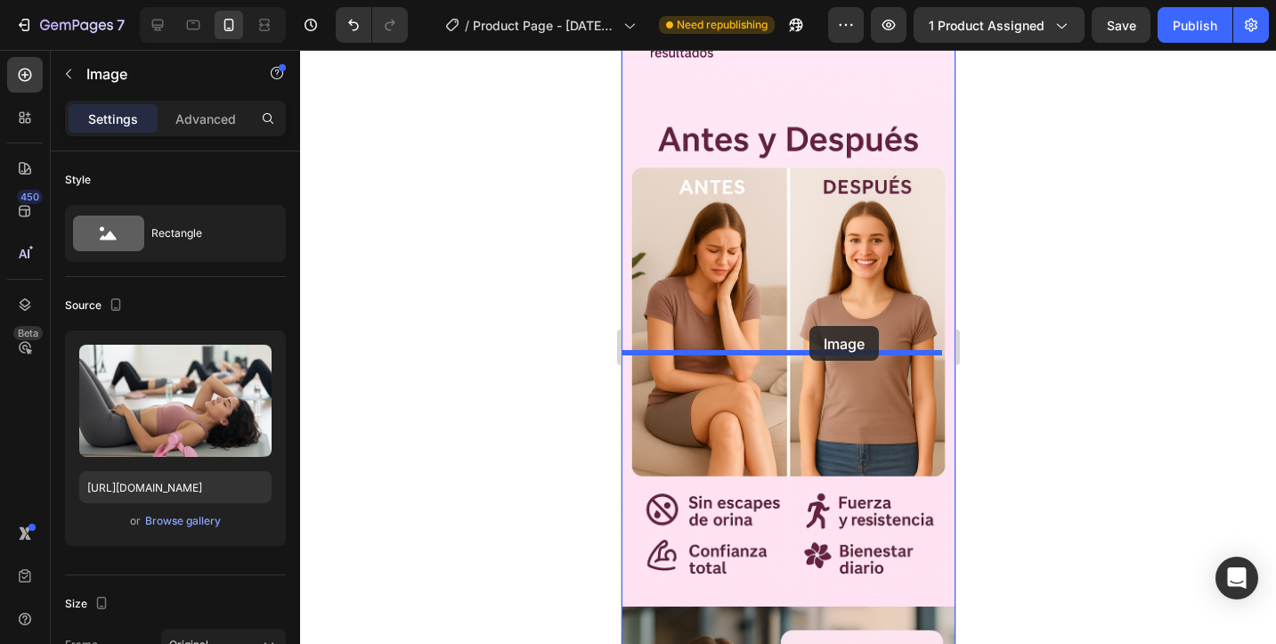
drag, startPoint x: 819, startPoint y: 272, endPoint x: 809, endPoint y: 326, distance: 55.2
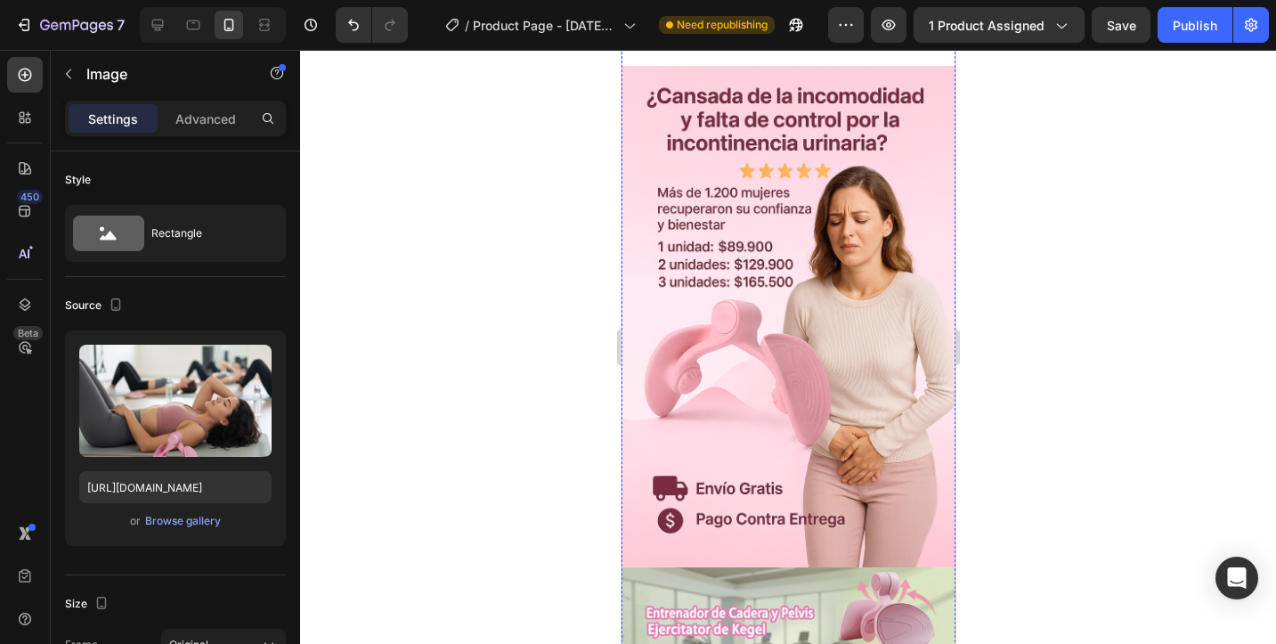
scroll to position [0, 0]
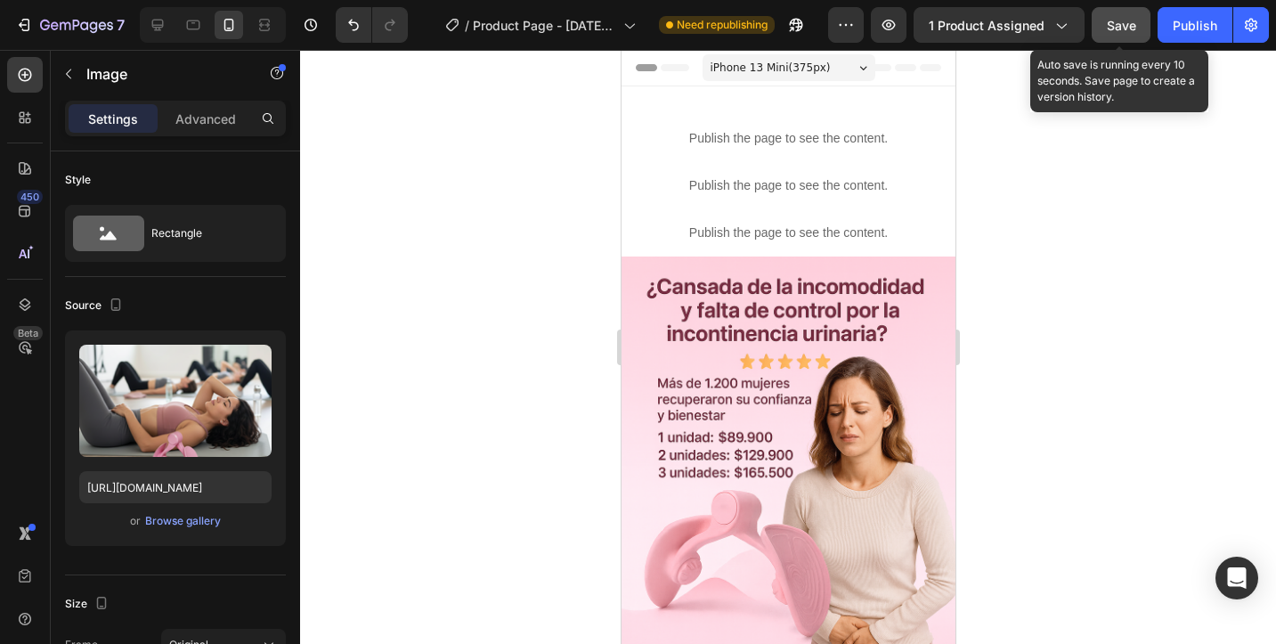
click at [1138, 36] on button "Save" at bounding box center [1121, 25] width 59 height 36
